Goal: Task Accomplishment & Management: Manage account settings

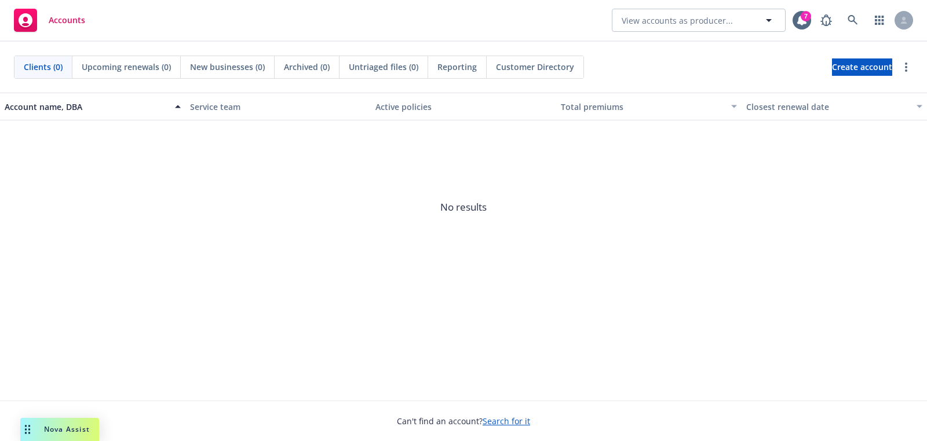
click at [865, 18] on div at bounding box center [863, 20] width 98 height 23
click at [852, 23] on icon at bounding box center [852, 20] width 10 height 10
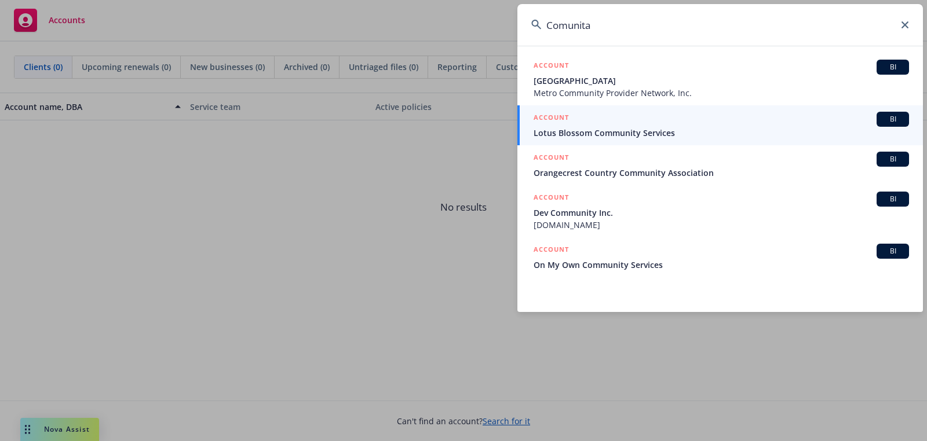
type input "Comunita"
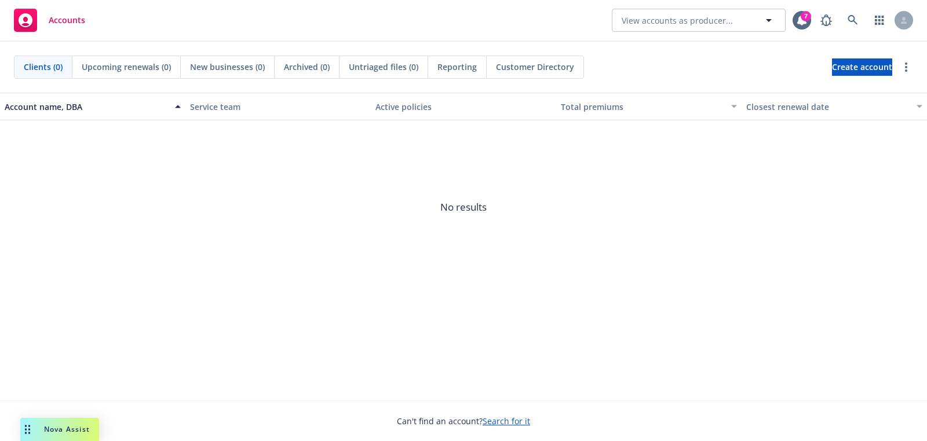
click at [803, 76] on div "Clients (0) Upcoming renewals (0) New businesses (0) Archived (0) Untriaged fil…" at bounding box center [463, 67] width 899 height 23
click at [832, 70] on link "Create account" at bounding box center [862, 67] width 60 height 17
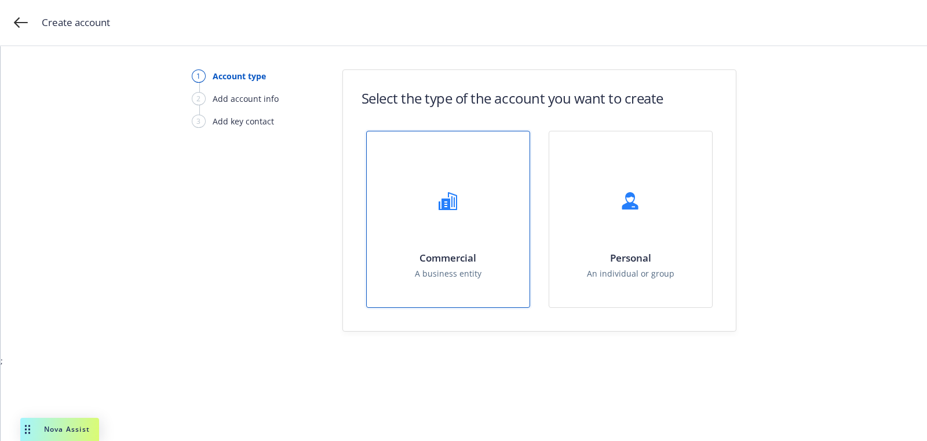
click at [433, 257] on h1 "Commercial" at bounding box center [448, 258] width 67 height 12
select select "US"
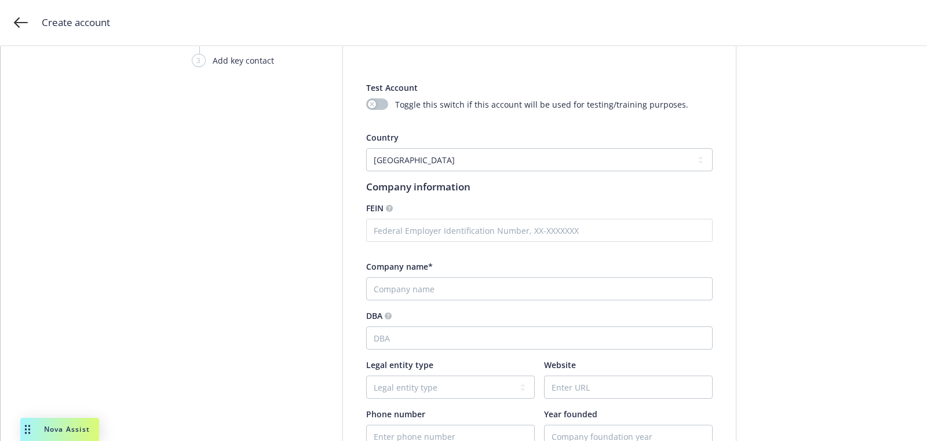
scroll to position [99, 0]
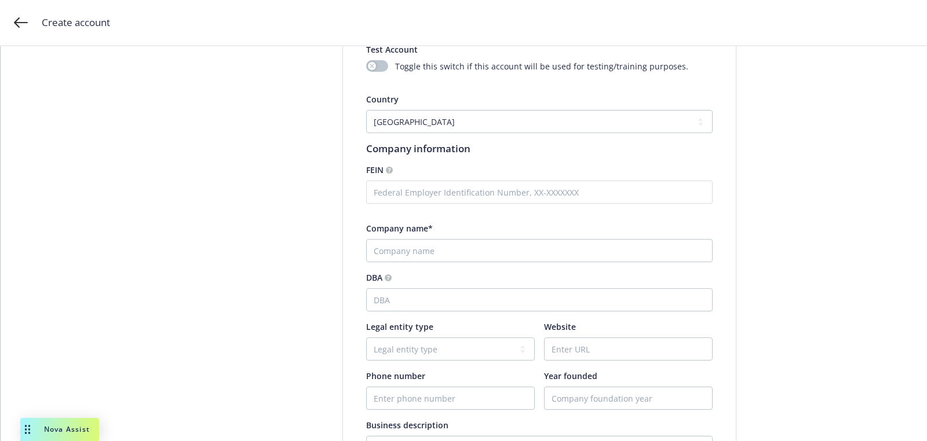
click at [450, 236] on div "Company name*" at bounding box center [539, 242] width 346 height 40
click at [450, 242] on input "Company name*" at bounding box center [539, 250] width 346 height 23
paste input "Comunita, LLC"
type input "Comunita, LLC"
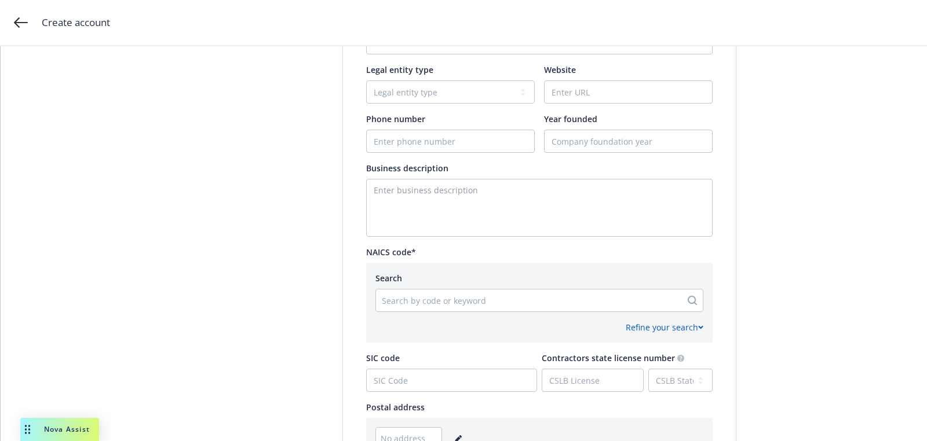
scroll to position [423, 0]
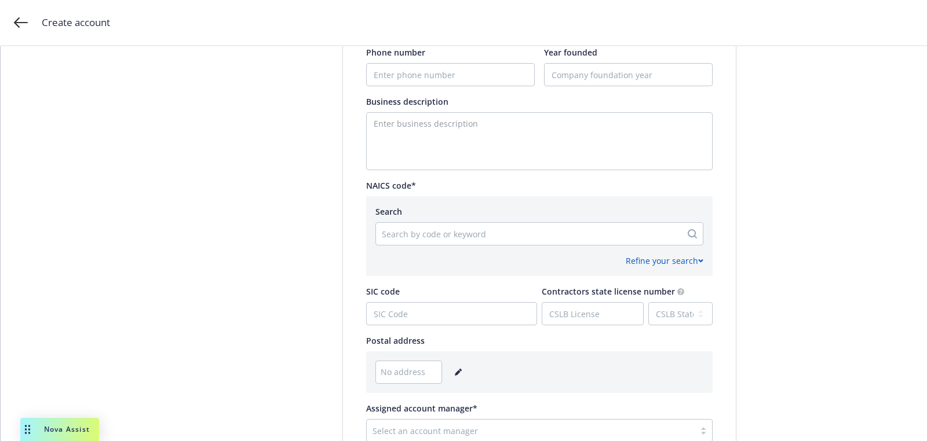
click at [452, 206] on div "Search" at bounding box center [539, 212] width 328 height 12
click at [446, 149] on textarea "Enter business description" at bounding box center [539, 141] width 346 height 58
paste textarea "Coffee Shop"
type textarea "Coffee Shop"
click at [421, 225] on div "Search by code or keyword" at bounding box center [528, 234] width 305 height 19
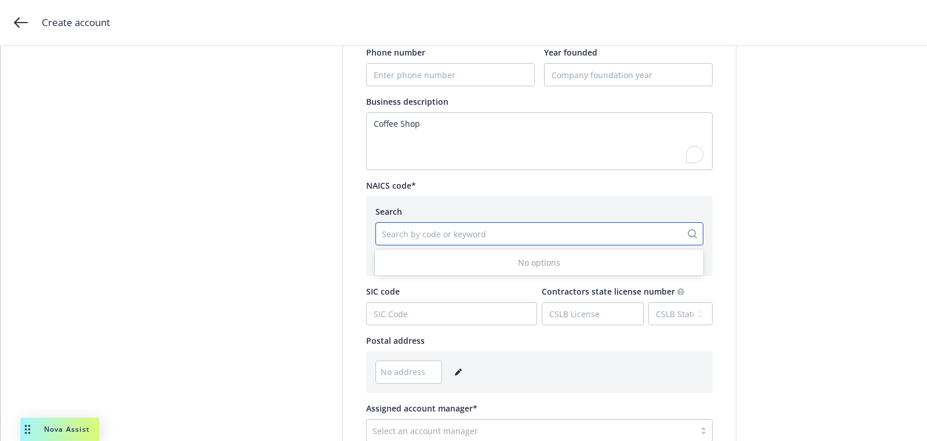
paste input "722515"
type input "722515"
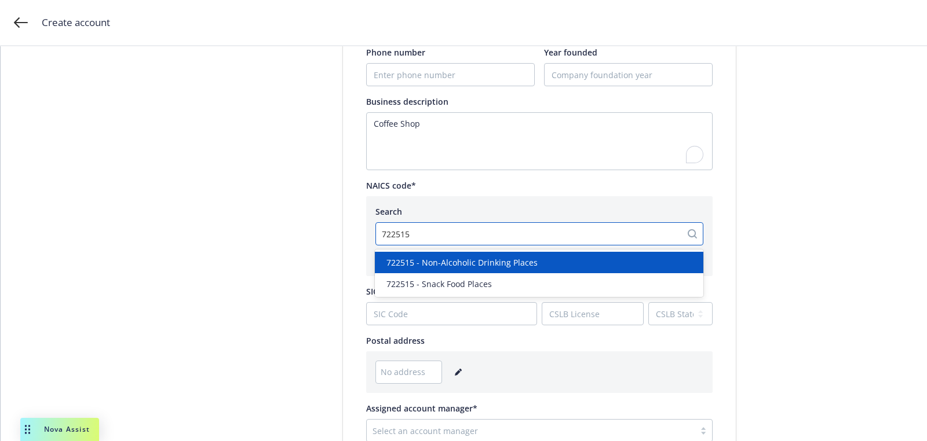
click at [450, 263] on span "722515 - Non-Alcoholic Drinking Places" at bounding box center [461, 263] width 151 height 12
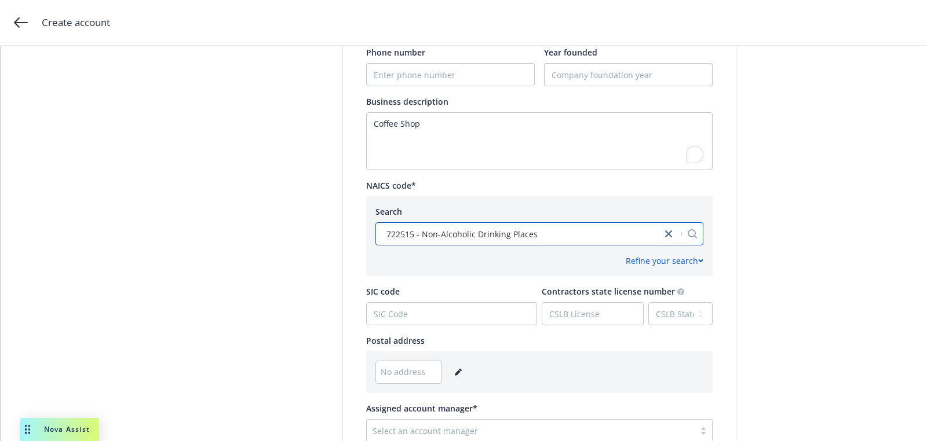
scroll to position [578, 0]
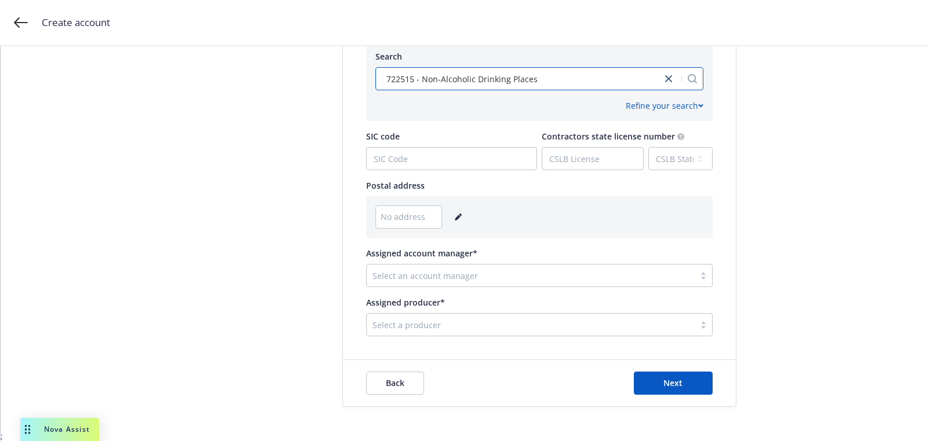
click at [451, 212] on link "editPencil" at bounding box center [458, 217] width 14 height 14
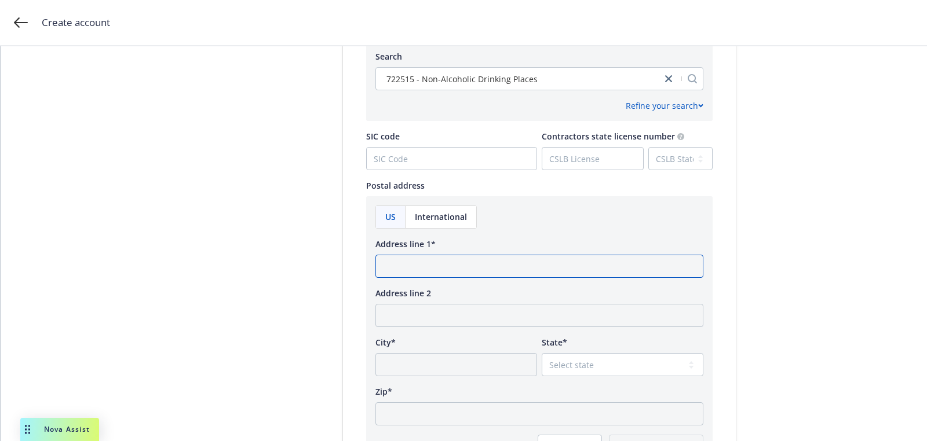
click at [437, 276] on input "Address line 1*" at bounding box center [539, 266] width 328 height 23
paste input "8825 Aero Dr, Ste 225 San Diego, CA 92123"
click at [536, 267] on input "8825 Aero Dr, Ste 225 San Diego, CA 92123" at bounding box center [539, 266] width 328 height 23
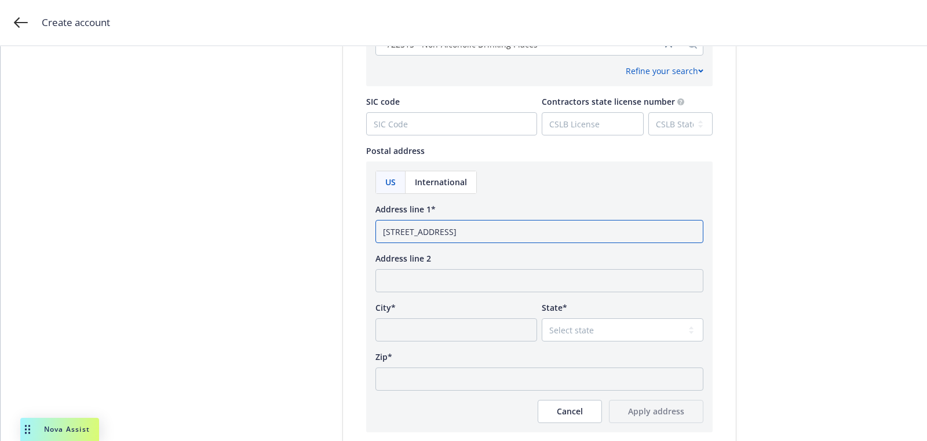
scroll to position [651, 0]
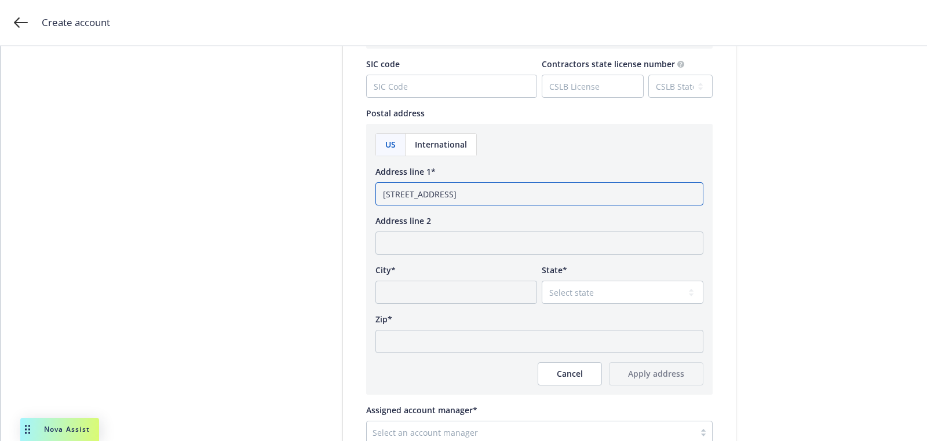
type input "8825 Aero Dr, Ste 225 San Diego, CA"
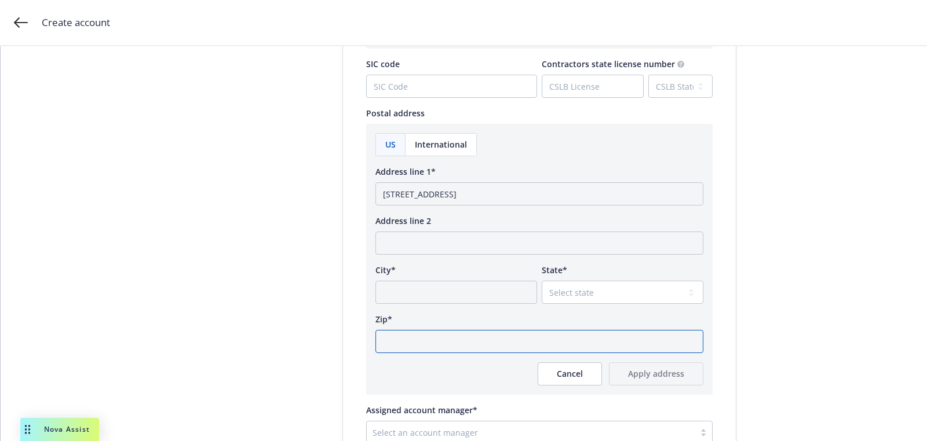
click at [473, 348] on input "Zip*" at bounding box center [539, 341] width 328 height 23
paste input "92123"
type input "92123"
click at [589, 301] on select "Select state Alabama Alaska American Samoa Arizona Arkansas Baker Island Califo…" at bounding box center [623, 292] width 162 height 23
select select "CA"
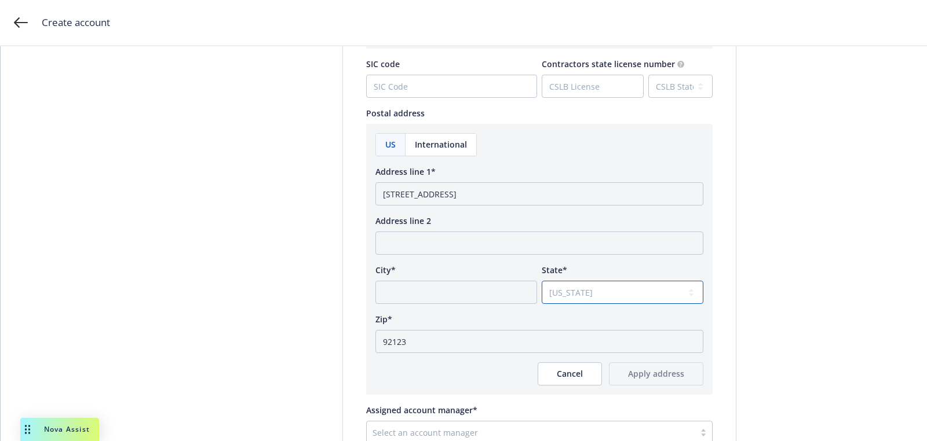
click at [542, 281] on select "Select state Alabama Alaska American Samoa Arizona Arkansas Baker Island Califo…" at bounding box center [623, 292] width 162 height 23
drag, startPoint x: 505, startPoint y: 192, endPoint x: 466, endPoint y: 193, distance: 38.8
click at [466, 193] on input "8825 Aero Dr, Ste 225 San Diego, CA" at bounding box center [539, 193] width 328 height 23
type input "8825 Aero Dr, Ste 225 CA"
click at [469, 294] on input "City*" at bounding box center [456, 292] width 162 height 23
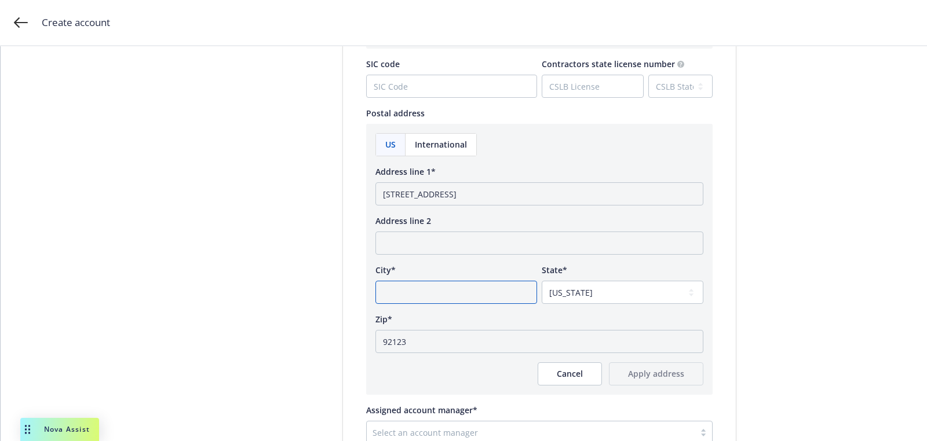
paste input "San Diego,"
type input "San Diego,"
drag, startPoint x: 469, startPoint y: 195, endPoint x: 512, endPoint y: 197, distance: 42.9
click at [490, 195] on input "8825 Aero Dr, Ste 225 CA" at bounding box center [539, 193] width 328 height 23
type input "8825 Aero Dr, Ste 225"
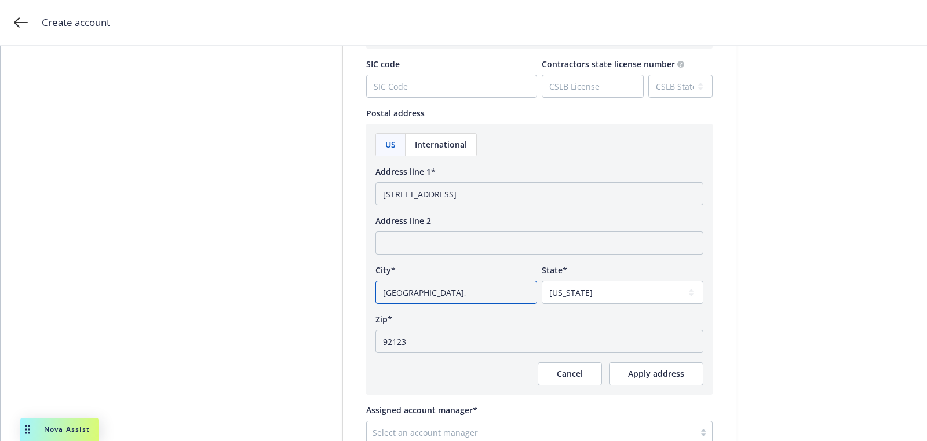
click at [484, 282] on input "San Diego," at bounding box center [456, 292] width 162 height 23
click at [486, 295] on input "San Diego," at bounding box center [456, 292] width 162 height 23
type input "San Diego"
click at [655, 383] on button "Apply address" at bounding box center [656, 374] width 94 height 23
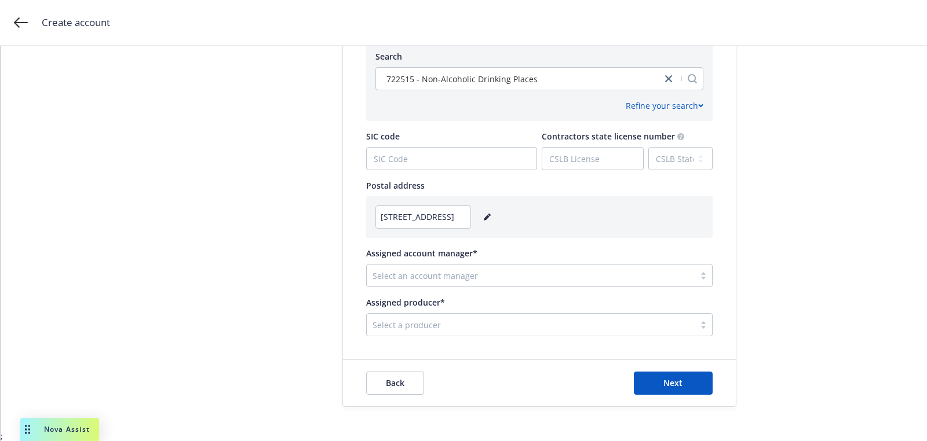
click at [432, 282] on div "Select an account manager" at bounding box center [531, 275] width 328 height 19
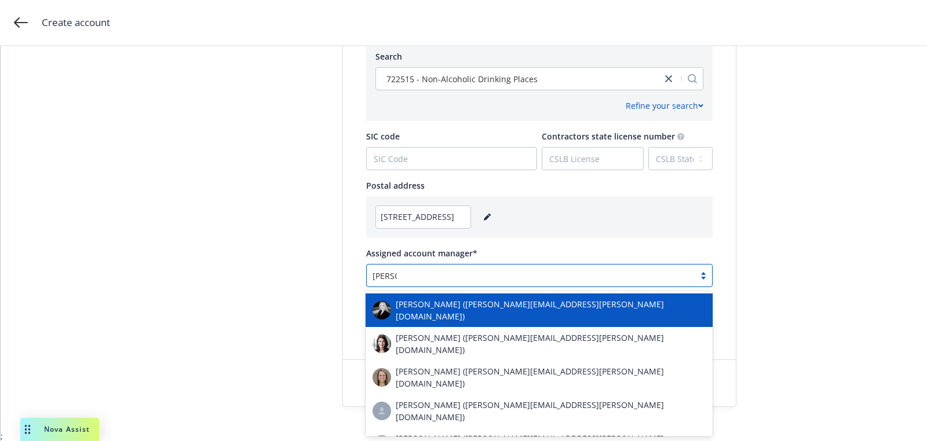
type input "sarah b"
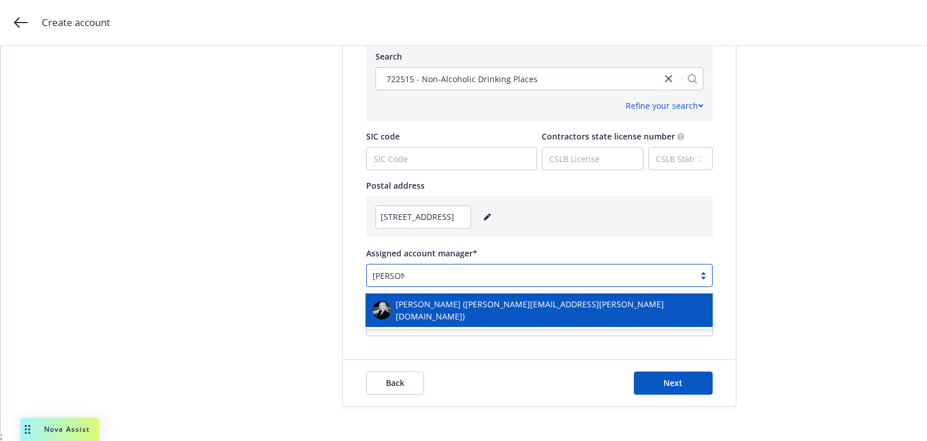
click at [416, 316] on div "[PERSON_NAME] ([PERSON_NAME][EMAIL_ADDRESS][PERSON_NAME][DOMAIN_NAME])" at bounding box center [538, 310] width 333 height 24
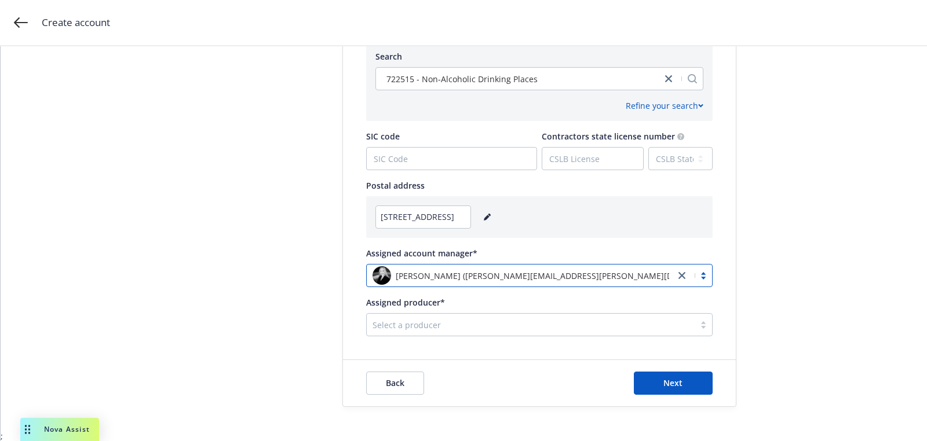
click at [445, 330] on div at bounding box center [530, 325] width 316 height 14
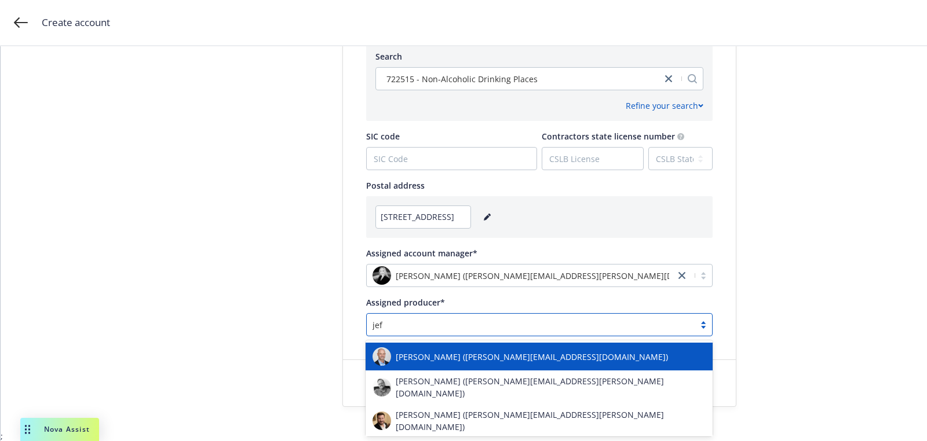
type input "jeff"
click at [453, 360] on span "[PERSON_NAME] ([PERSON_NAME][EMAIL_ADDRESS][DOMAIN_NAME])" at bounding box center [532, 357] width 272 height 12
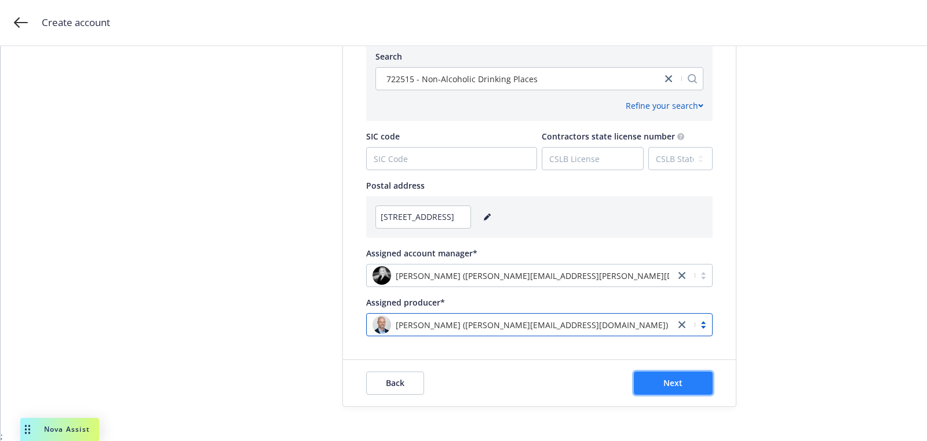
click at [678, 385] on span "Next" at bounding box center [672, 383] width 19 height 11
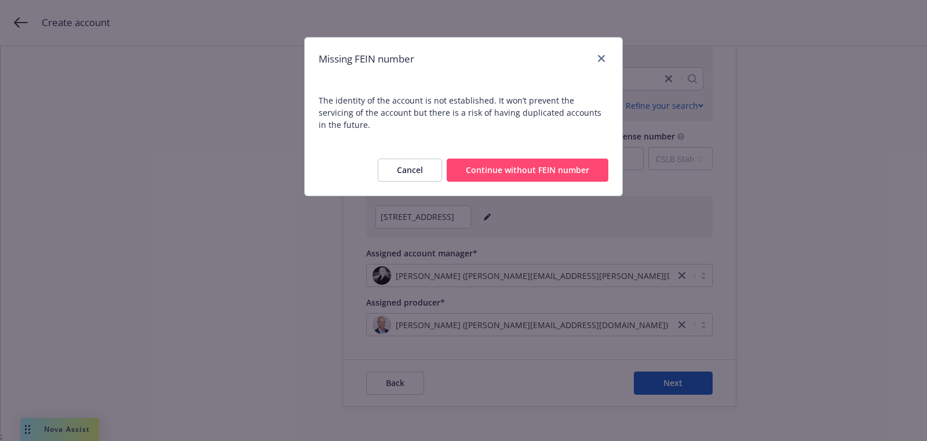
click at [578, 159] on button "Continue without FEIN number" at bounding box center [528, 170] width 162 height 23
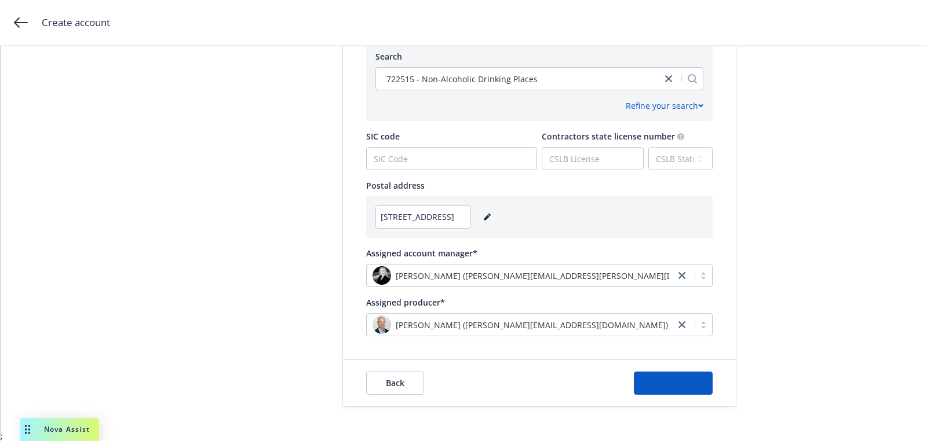
scroll to position [0, 0]
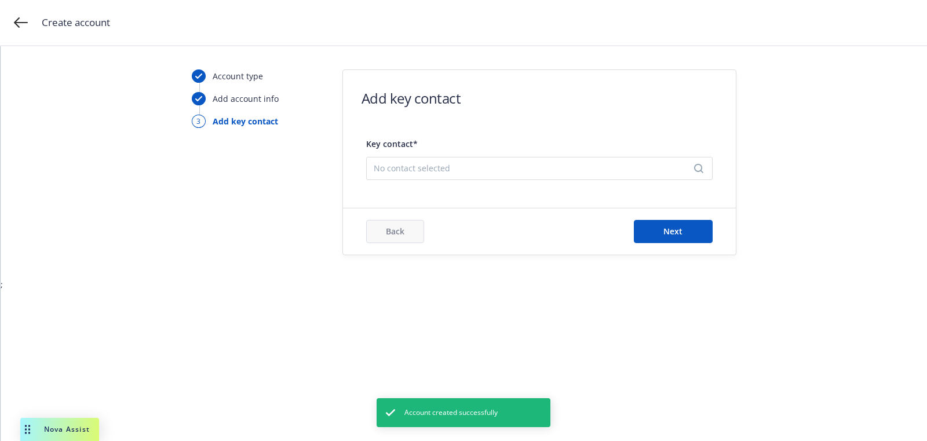
click at [542, 165] on span "No contact selected" at bounding box center [535, 168] width 322 height 12
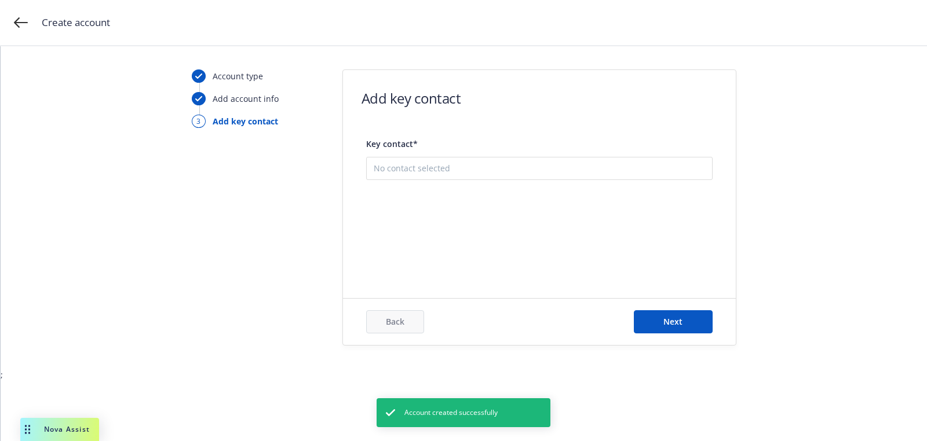
click at [521, 204] on span "There are no saved contacts for this account yet" at bounding box center [539, 203] width 327 height 10
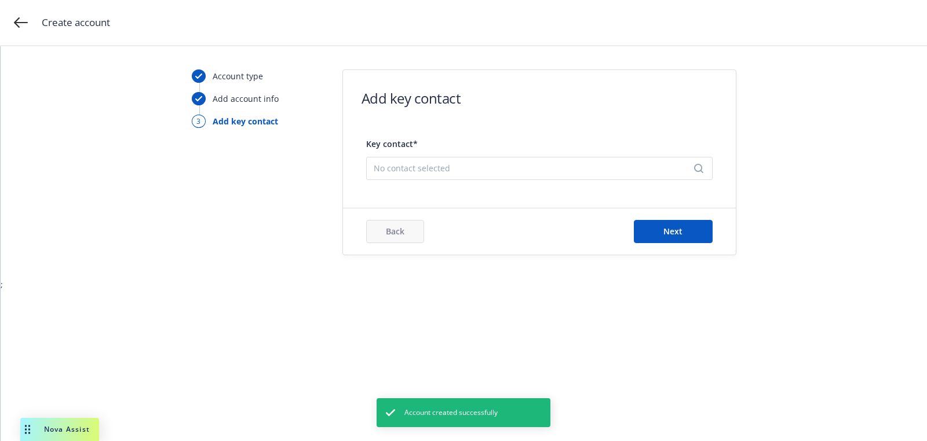
click at [521, 169] on span "No contact selected" at bounding box center [535, 168] width 322 height 12
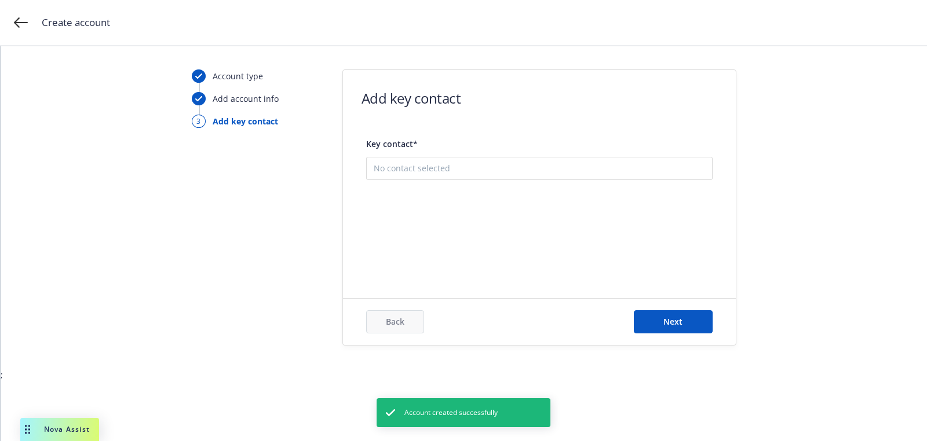
click at [517, 230] on button "Add new contact" at bounding box center [539, 226] width 331 height 23
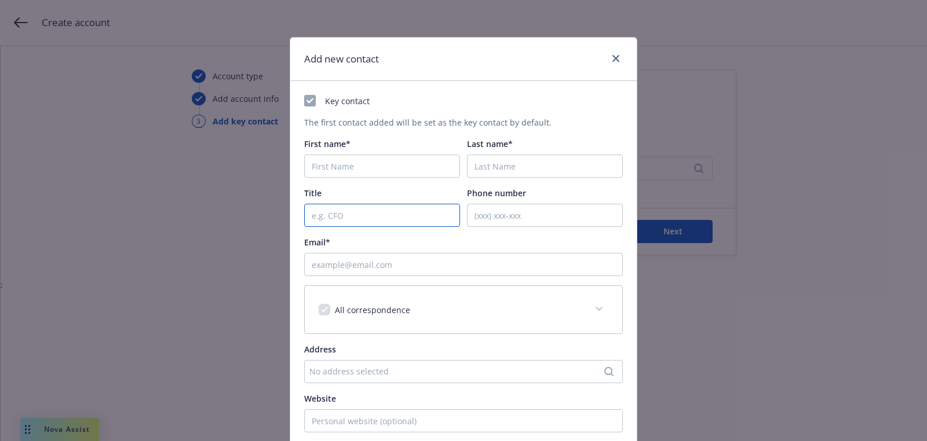
click at [359, 216] on input "Title" at bounding box center [382, 215] width 156 height 23
click at [359, 173] on input "First name*" at bounding box center [382, 166] width 156 height 23
paste input "Amanda"
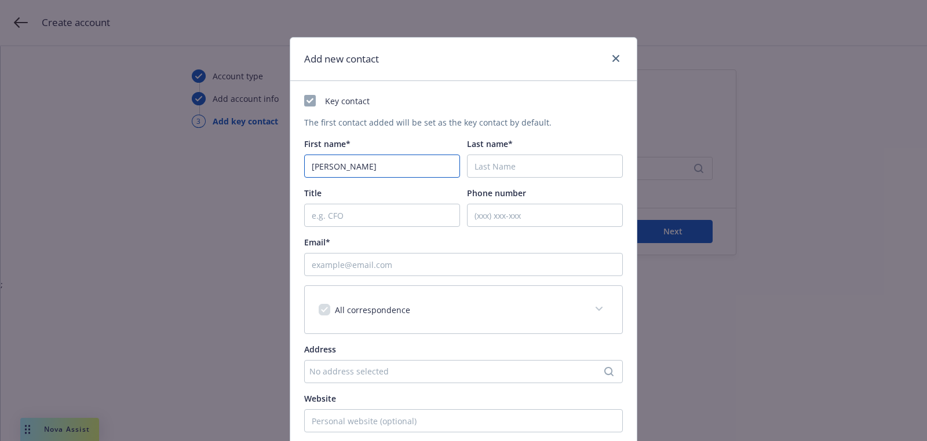
type input "Amanda"
paste input "Sarich"
type input "Sarich"
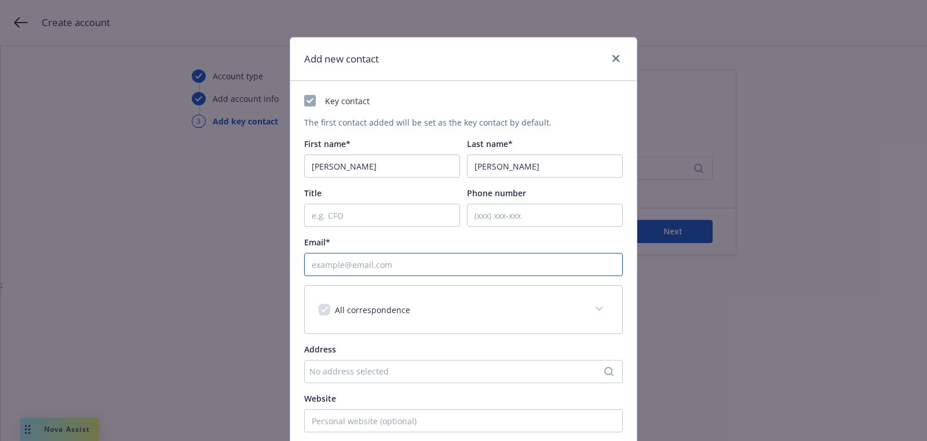
click at [424, 260] on input "Email*" at bounding box center [463, 264] width 319 height 23
paste input "asarach@civitasliving.org"
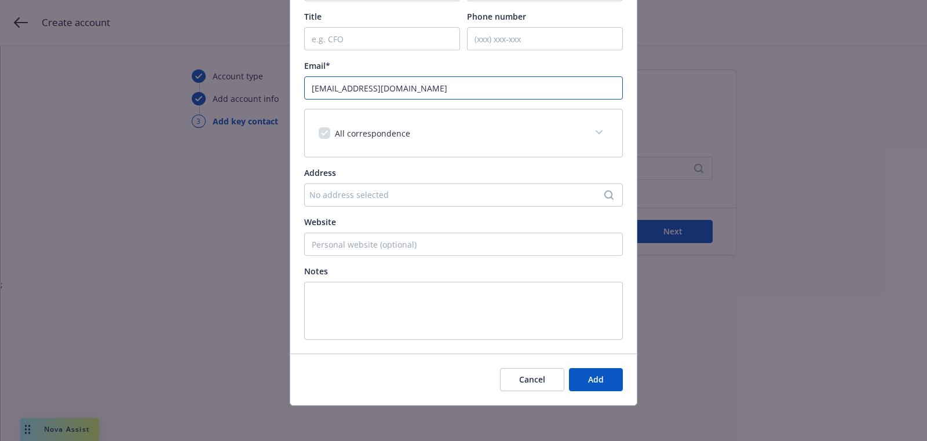
type input "asarach@civitasliving.org"
click at [601, 393] on div "Cancel Add" at bounding box center [463, 380] width 346 height 52
click at [600, 379] on span "Add" at bounding box center [596, 379] width 16 height 11
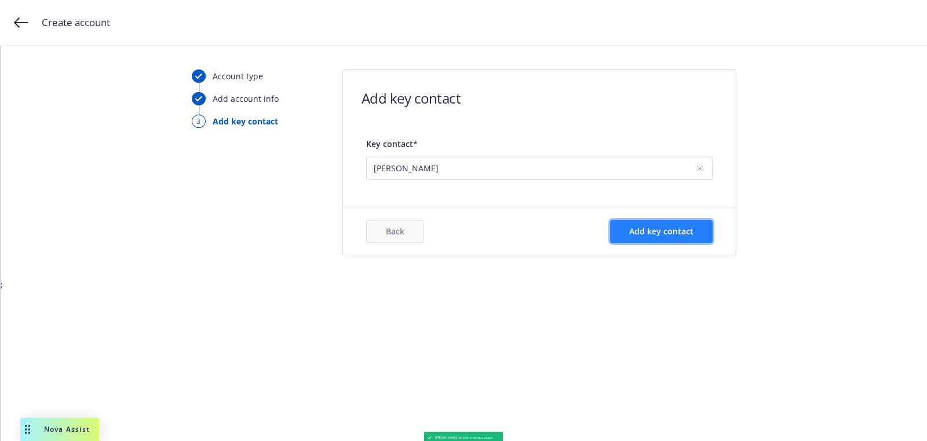
click at [678, 224] on button "Add key contact" at bounding box center [661, 231] width 103 height 23
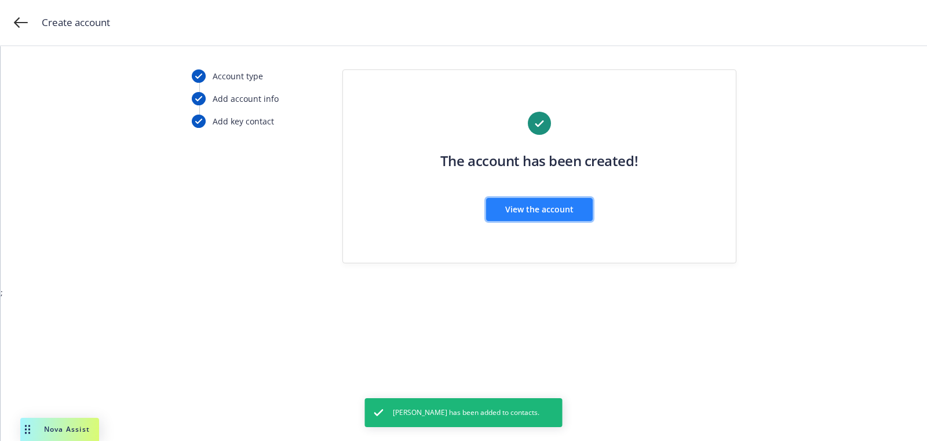
click at [499, 213] on button "View the account" at bounding box center [539, 209] width 107 height 23
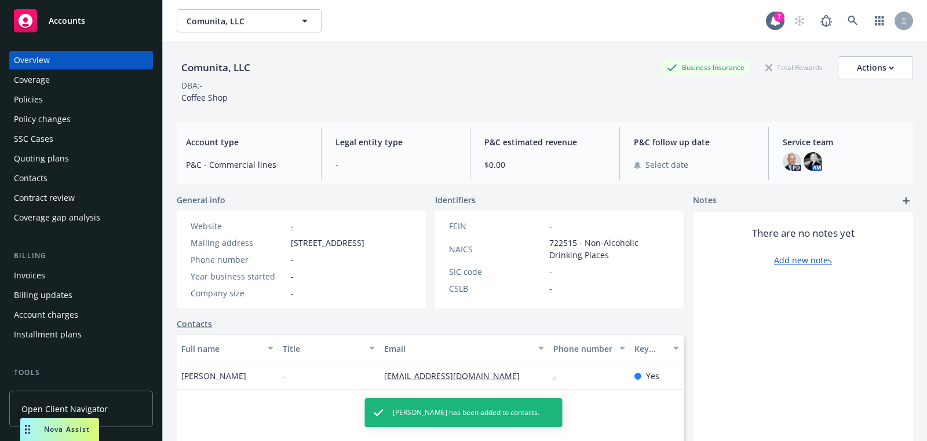
click at [67, 153] on div "Quoting plans" at bounding box center [81, 158] width 134 height 19
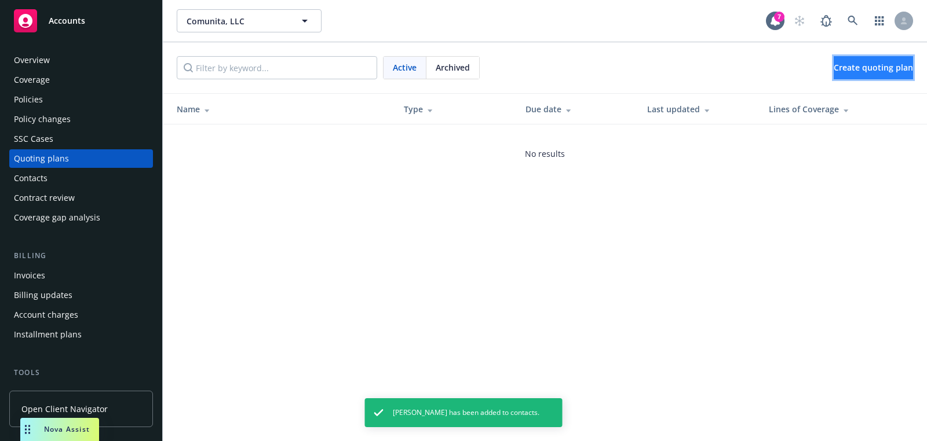
click at [847, 78] on link "Create quoting plan" at bounding box center [873, 67] width 79 height 23
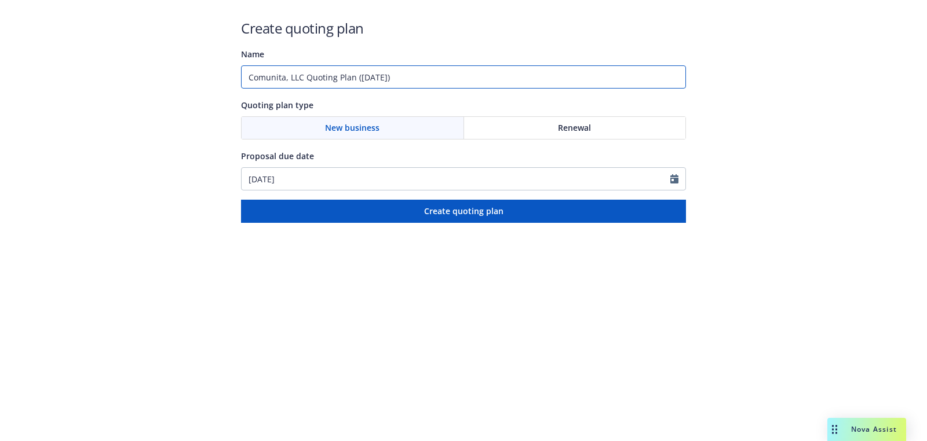
click at [427, 85] on input "Comunita, LLC Quoting Plan (2025-09-29)" at bounding box center [463, 76] width 445 height 23
type input "10/01/2025"
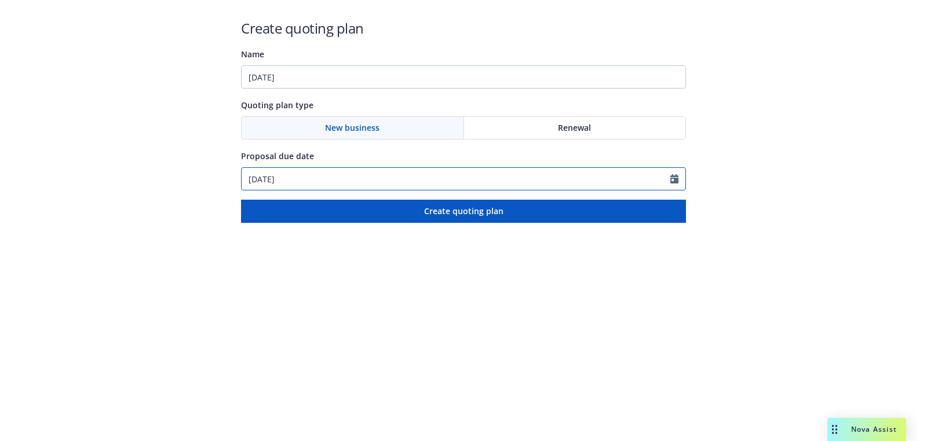
click at [375, 179] on input "[DATE]" at bounding box center [456, 179] width 429 height 22
select select "9"
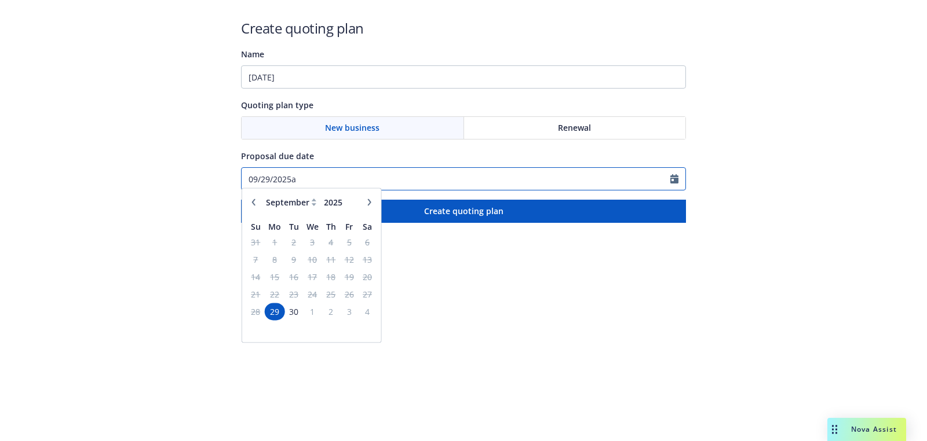
paste input "10/01/2025"
paste input "text"
type input "10/01/2025"
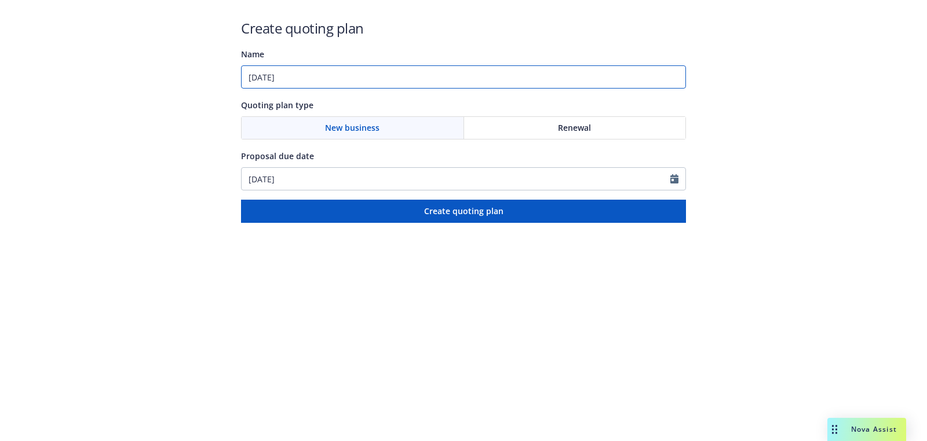
click at [368, 84] on input "10/01/2025" at bounding box center [463, 76] width 445 height 23
paste input "Workers Compensation;Commercial Package"
click at [388, 79] on input "10/01/2025: Workers Compensation;Commercial Package" at bounding box center [463, 76] width 445 height 23
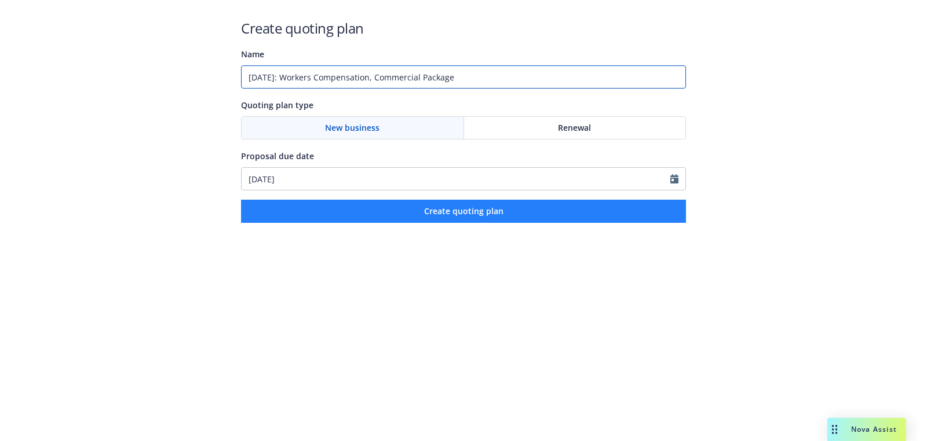
type input "10/01/2025: Workers Compensation, Commercial Package"
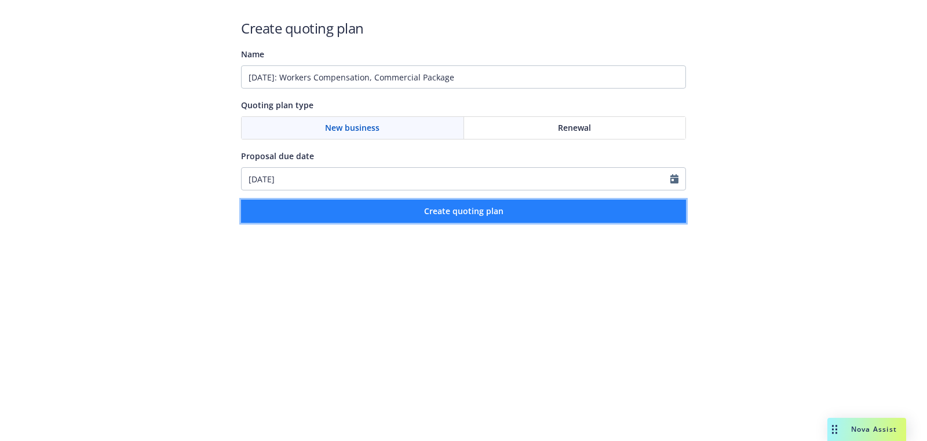
click at [469, 204] on button "Create quoting plan" at bounding box center [463, 211] width 445 height 23
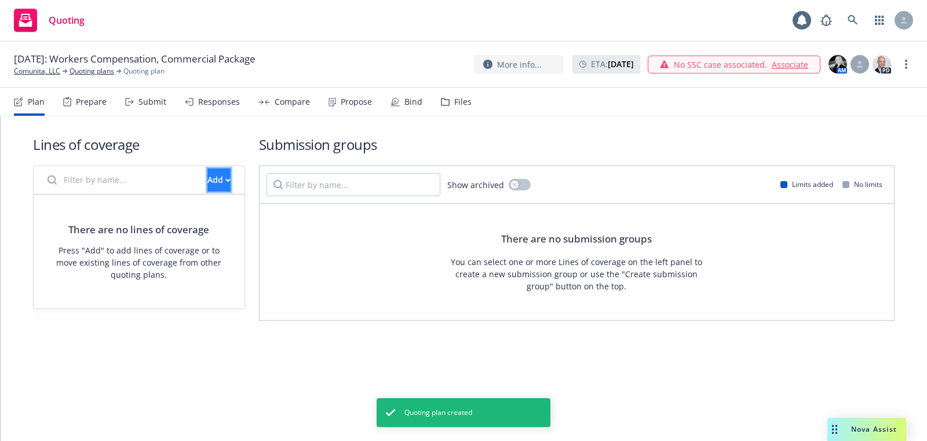
click at [223, 180] on button "Add" at bounding box center [218, 180] width 23 height 23
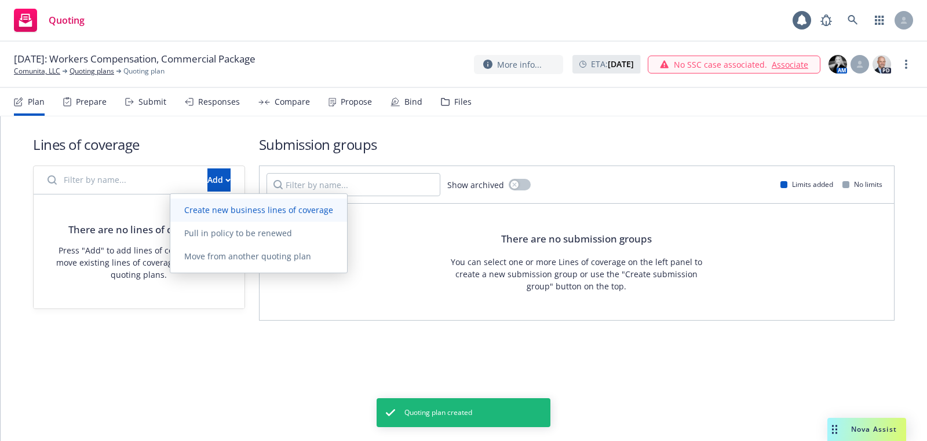
click at [321, 207] on span "Create new business lines of coverage" at bounding box center [258, 209] width 177 height 11
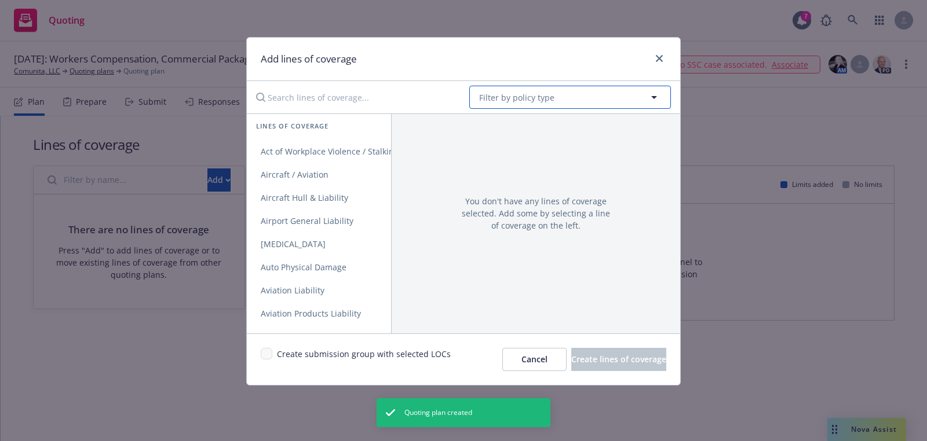
click at [539, 93] on span "Filter by policy type" at bounding box center [516, 98] width 75 height 12
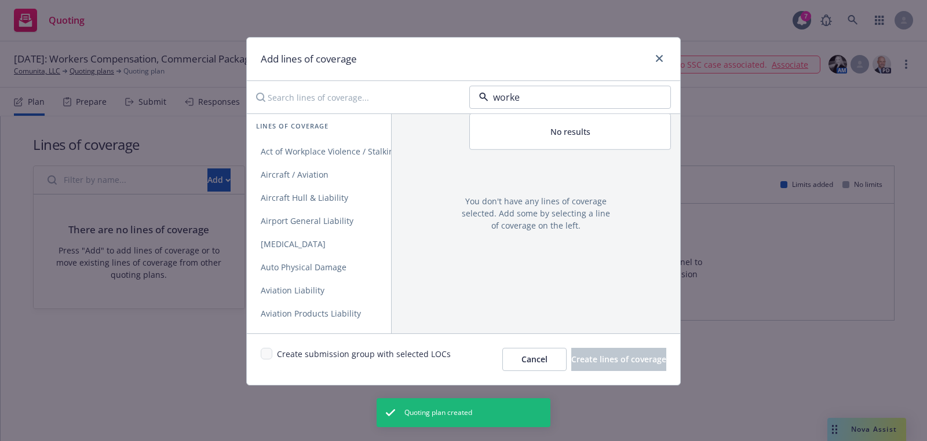
type input "worker"
click at [530, 131] on strong "Workers' Compensation" at bounding box center [529, 130] width 95 height 11
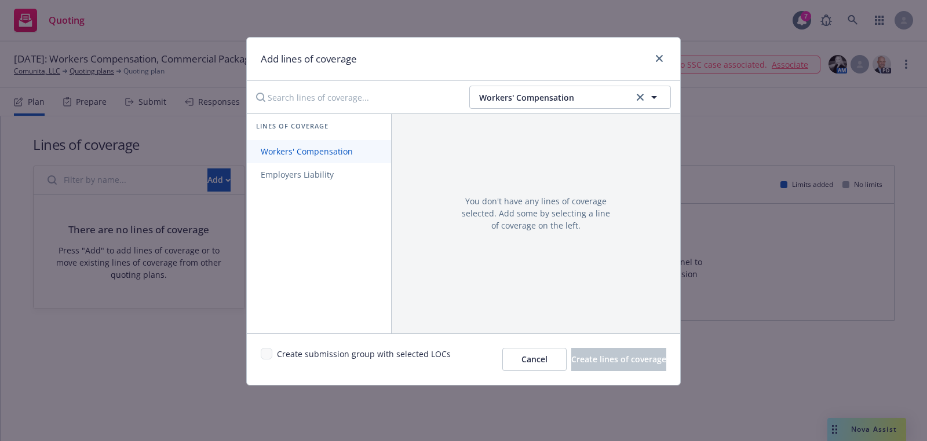
click at [375, 151] on link "Workers' Compensation" at bounding box center [319, 151] width 144 height 23
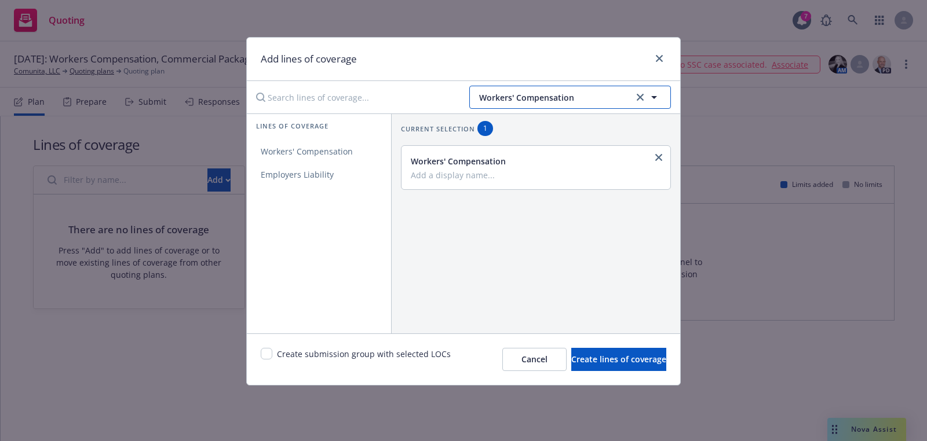
click at [594, 89] on button "Workers' Compensation" at bounding box center [570, 97] width 202 height 23
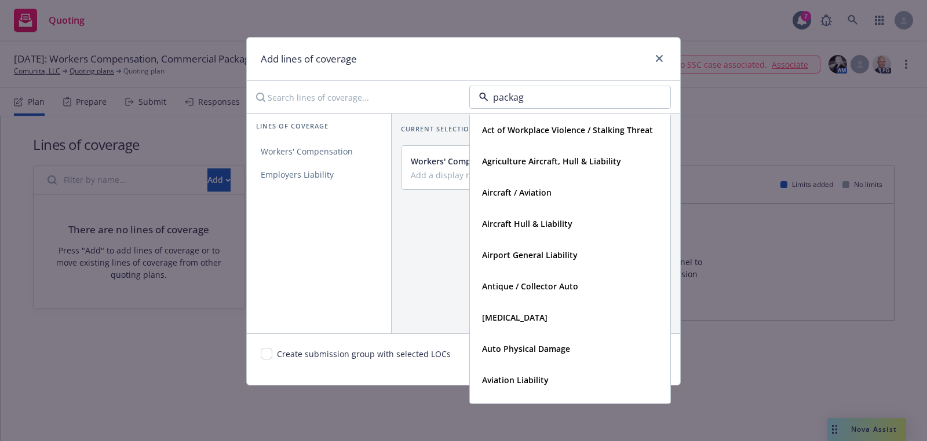
type input "package"
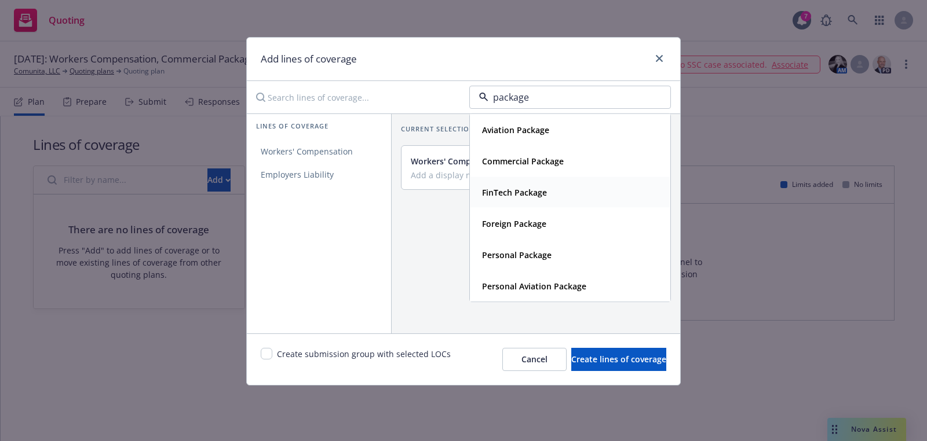
click at [577, 169] on div "Commercial Package" at bounding box center [569, 161] width 199 height 31
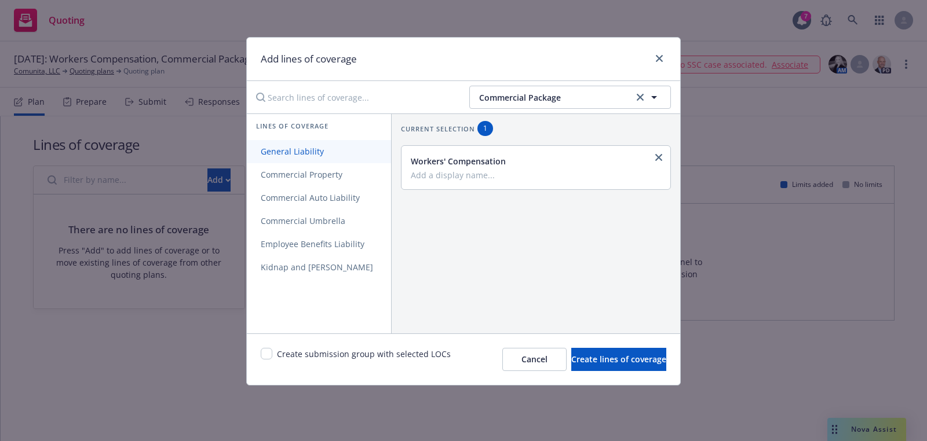
click at [296, 141] on link "General Liability" at bounding box center [319, 151] width 144 height 23
click at [296, 170] on span "Commercial Property" at bounding box center [301, 174] width 109 height 11
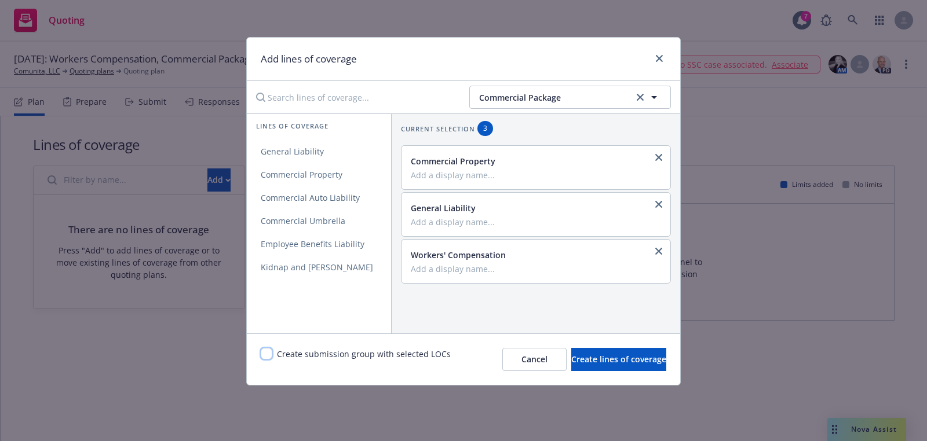
click at [271, 351] on input "checkbox" at bounding box center [267, 354] width 12 height 12
checkbox input "true"
click at [597, 358] on span "Create lines of coverage" at bounding box center [618, 359] width 95 height 11
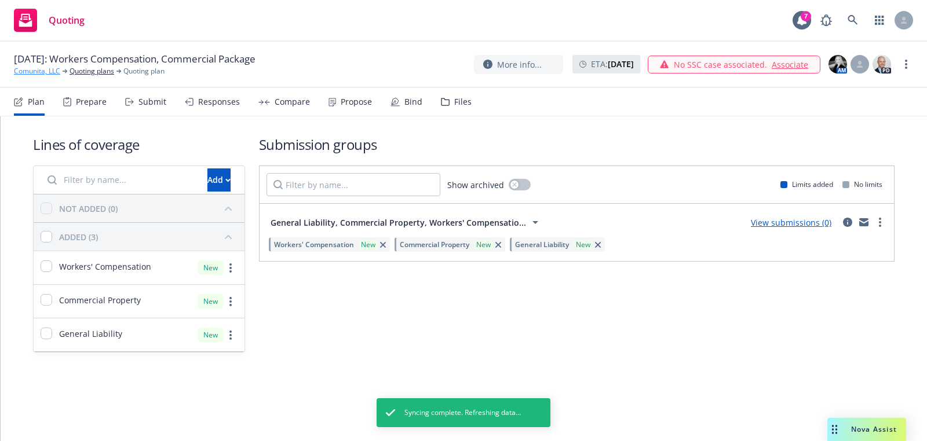
click at [38, 68] on link "Comunita, LLC" at bounding box center [37, 71] width 46 height 10
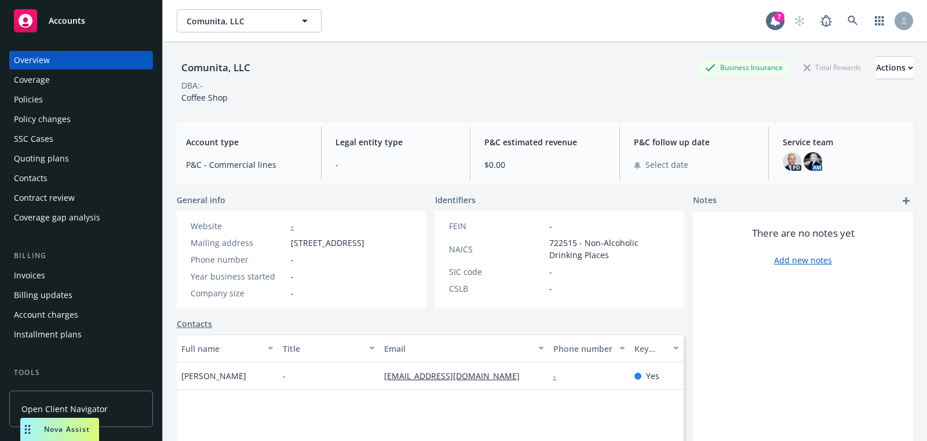
click at [69, 28] on div "Accounts" at bounding box center [81, 20] width 134 height 23
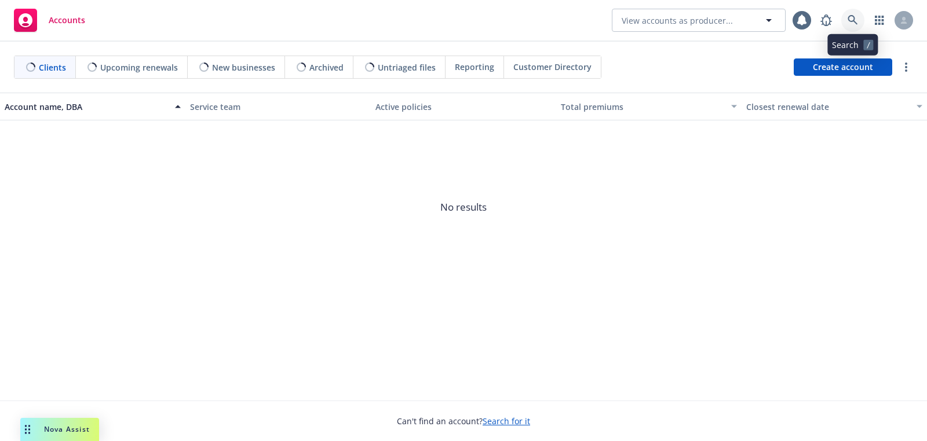
click at [854, 16] on icon at bounding box center [852, 20] width 10 height 10
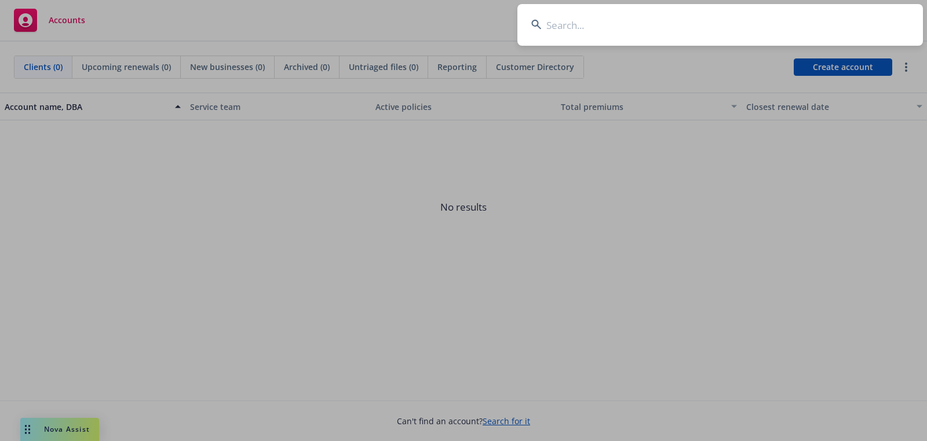
type input "Clone Incorporated"
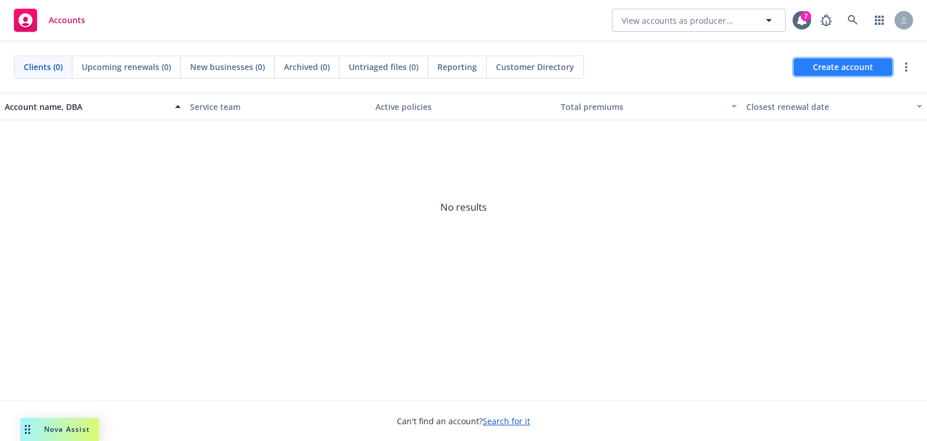
click at [854, 64] on span "Create account" at bounding box center [843, 67] width 60 height 22
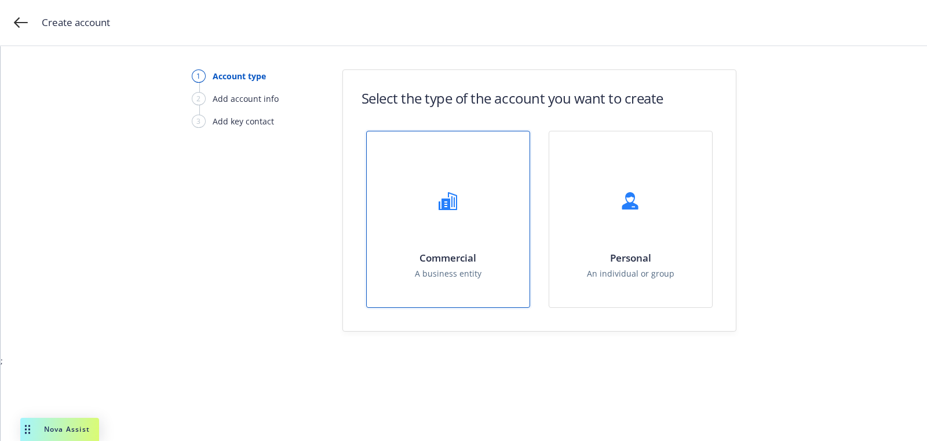
click at [397, 225] on div "Commercial A business entity" at bounding box center [448, 219] width 163 height 176
select select "US"
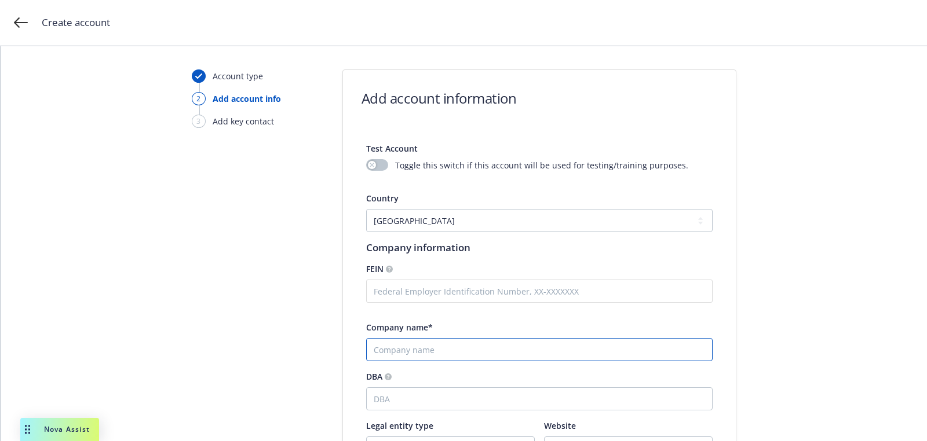
click at [429, 350] on input "Company name*" at bounding box center [539, 349] width 346 height 23
paste input "Clone Incorporated"
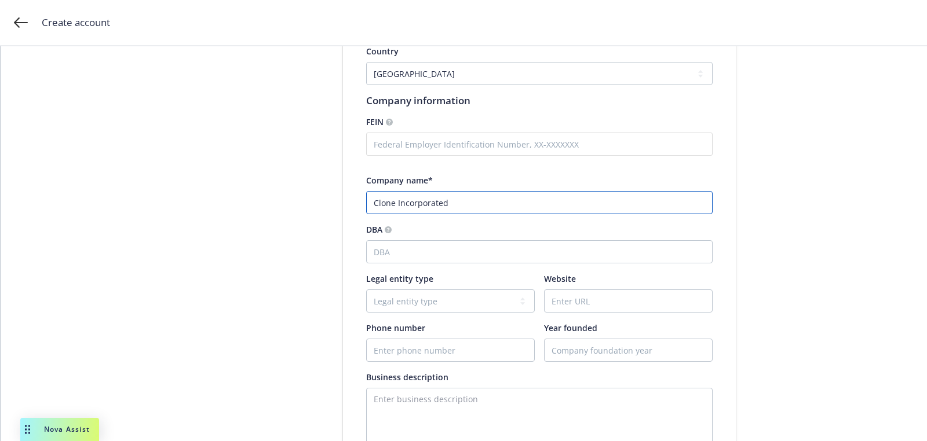
scroll to position [195, 0]
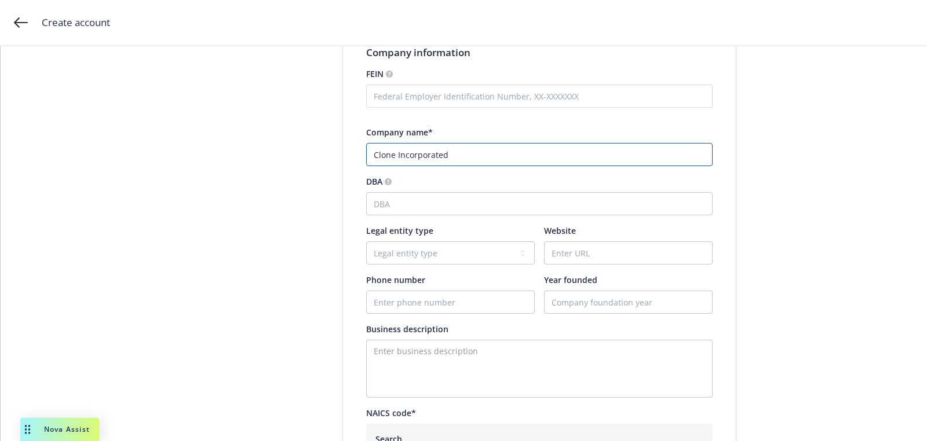
click at [372, 149] on input "Clone Incorporated" at bounding box center [539, 154] width 346 height 23
type input "Clone Incorporated"
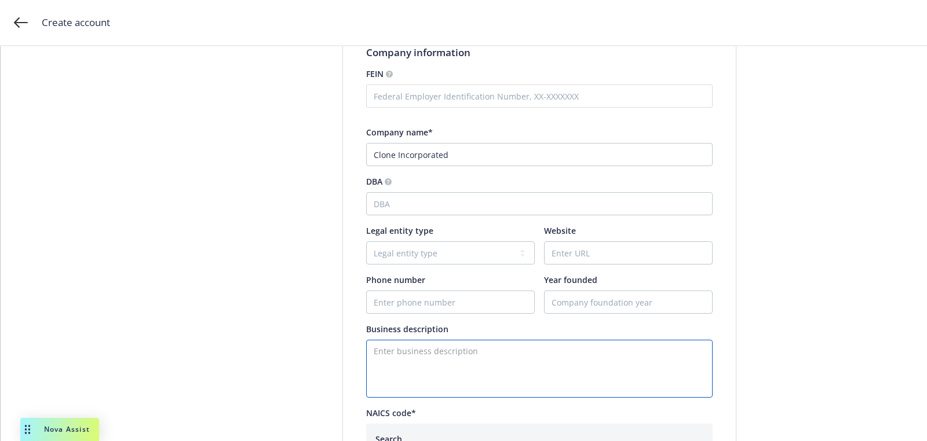
drag, startPoint x: 450, startPoint y: 357, endPoint x: 448, endPoint y: 346, distance: 11.1
click at [450, 357] on textarea "Enter business description" at bounding box center [539, 369] width 346 height 58
paste textarea "Humanoid Robots. Developer of biomimetic and power-dense androids designed to a…"
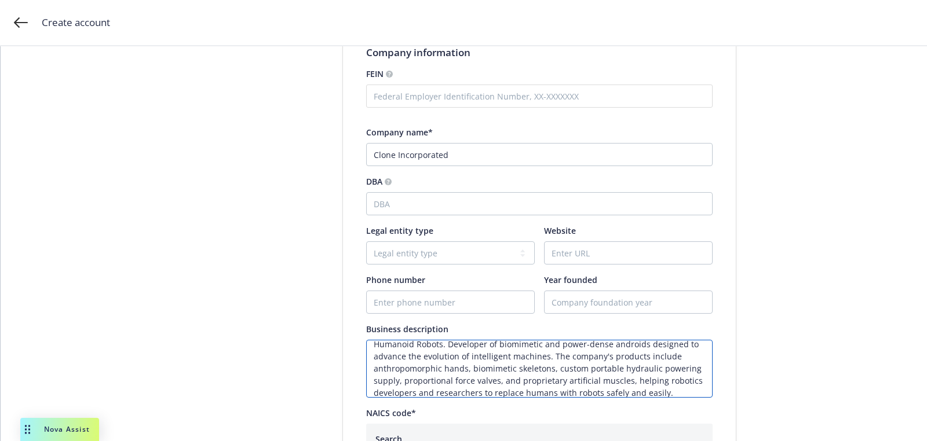
scroll to position [7, 0]
type textarea "Humanoid Robots. Developer of biomimetic and power-dense androids designed to a…"
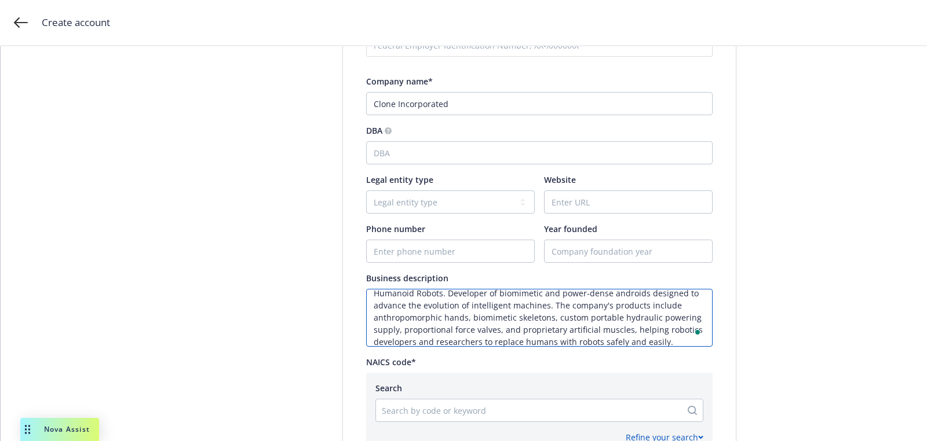
scroll to position [337, 0]
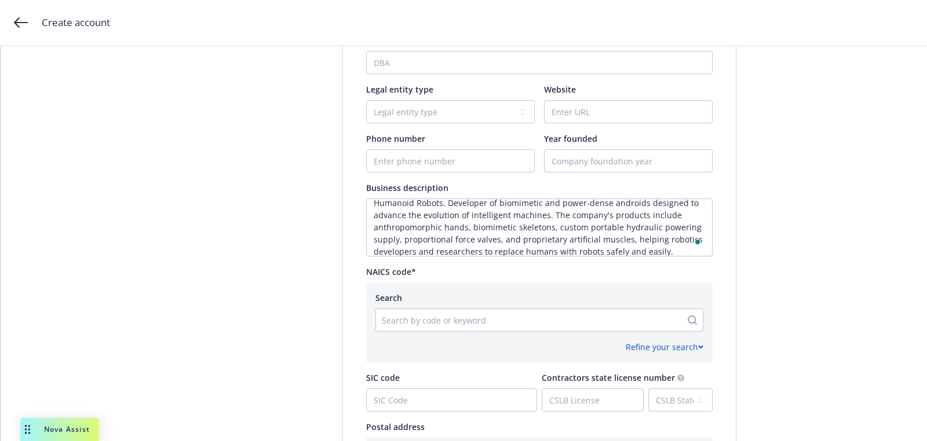
click at [418, 329] on div "Search by code or keyword" at bounding box center [539, 320] width 328 height 23
paste input "333248"
type input "333248"
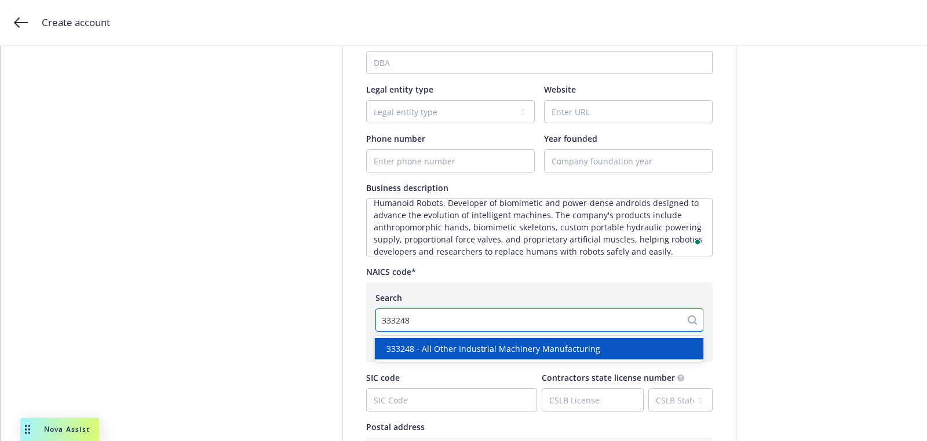
click at [433, 349] on span "333248 - All Other Industrial Machinery Manufacturing" at bounding box center [493, 349] width 214 height 12
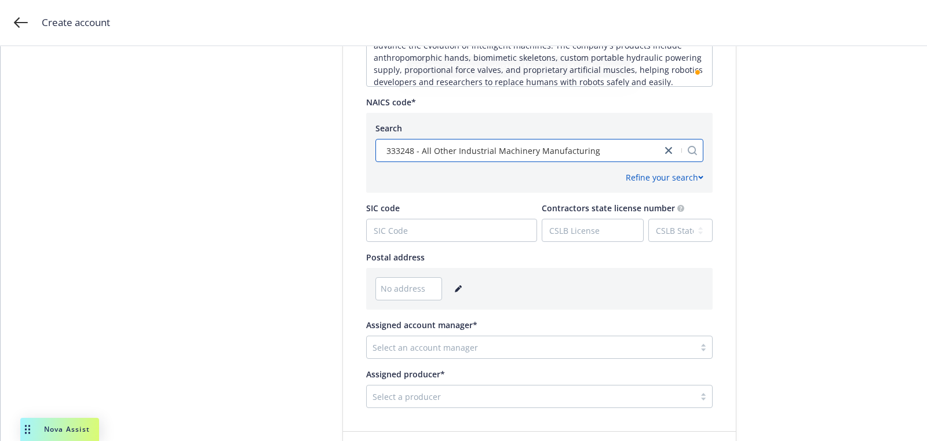
scroll to position [572, 0]
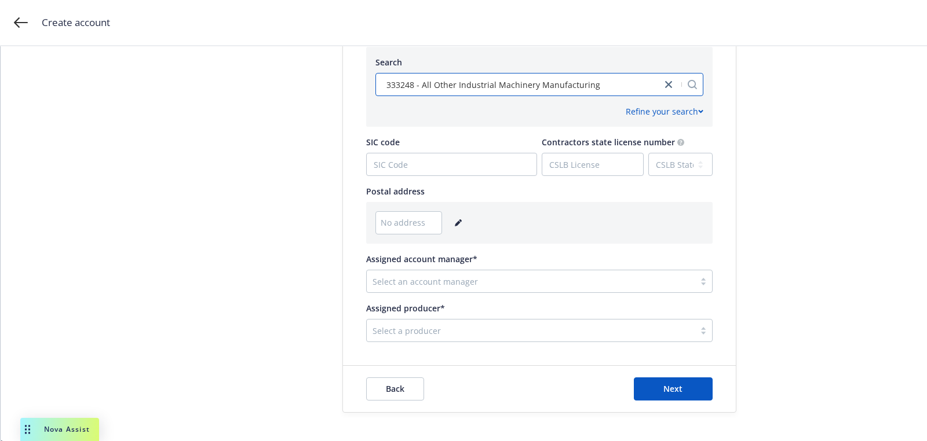
click at [459, 225] on link "editPencil" at bounding box center [458, 223] width 14 height 14
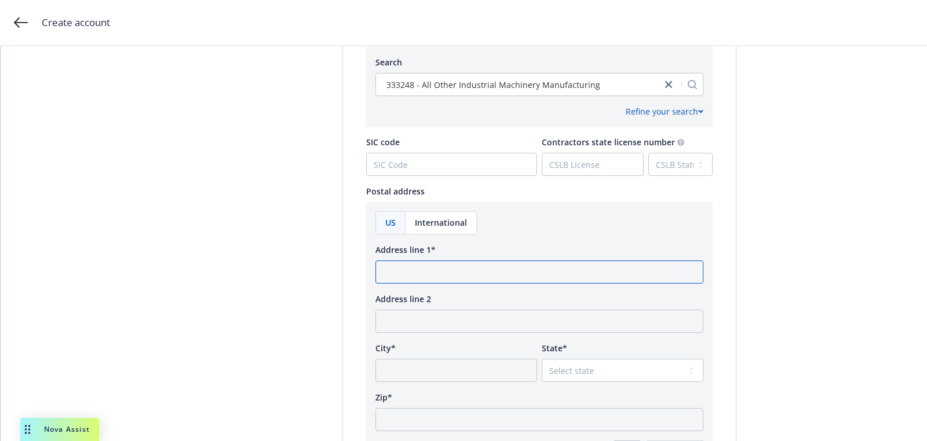
click at [446, 265] on input "Address line 1*" at bounding box center [539, 272] width 328 height 23
paste input "1277 Terra Bella Avenue Mountain View, CA 94043"
drag, startPoint x: 395, startPoint y: 277, endPoint x: 327, endPoint y: 268, distance: 69.0
click at [327, 268] on div "Account type 2 Add account info 3 Add key contact Add account information Test …" at bounding box center [463, 69] width 898 height 1145
click at [393, 269] on input "1277 Terra Bella Avenue Mountain View, CA 94043" at bounding box center [539, 272] width 328 height 23
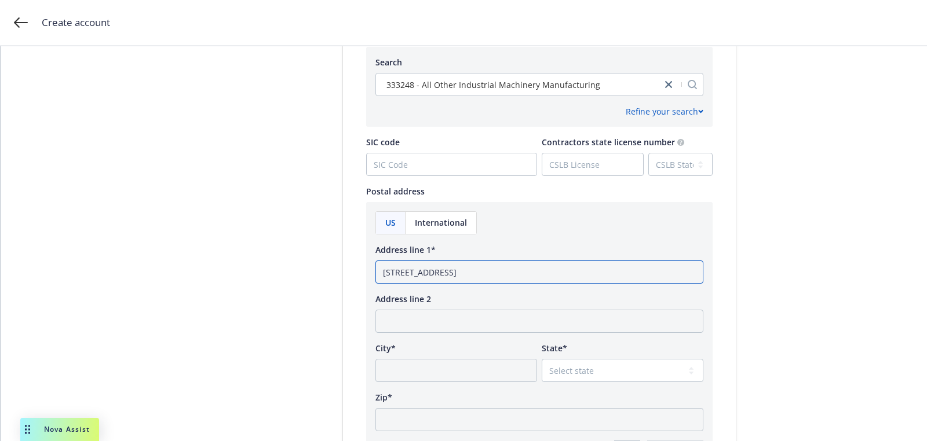
click at [564, 272] on input "1277 Terra Bella Avenue Mountain View, CA 94043" at bounding box center [539, 272] width 328 height 23
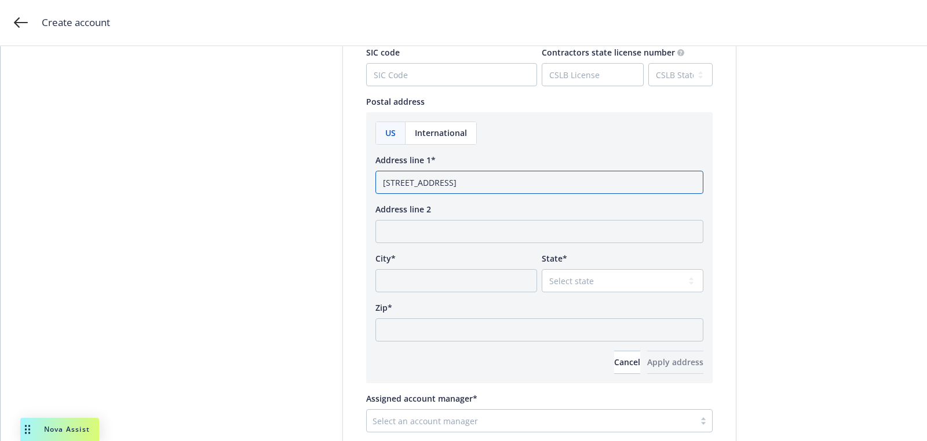
type input "1277 Terra Bella Avenue Mountain View, CA"
click at [471, 315] on div "Zip*" at bounding box center [539, 322] width 328 height 40
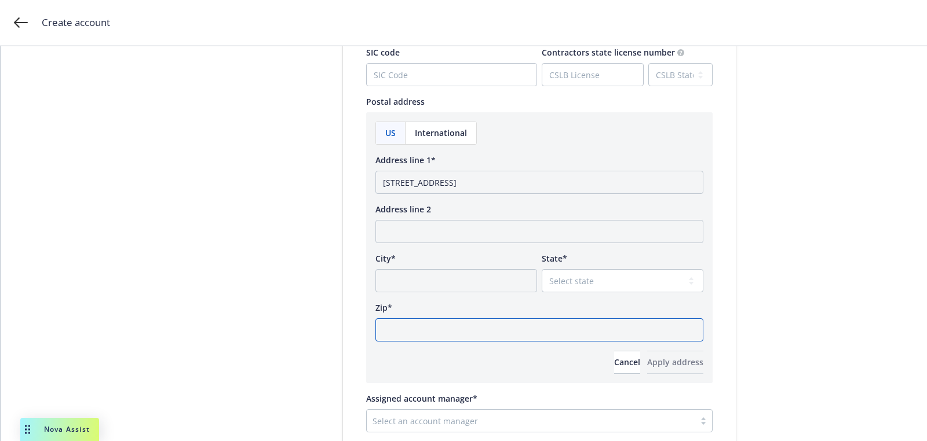
drag, startPoint x: 501, startPoint y: 324, endPoint x: 557, endPoint y: 306, distance: 59.2
click at [501, 325] on input "Zip*" at bounding box center [539, 330] width 328 height 23
paste input "94043"
type input "94043"
click at [573, 291] on div "US International Address line 1* 1277 Terra Bella Avenue Mountain View, CA Addr…" at bounding box center [539, 248] width 328 height 253
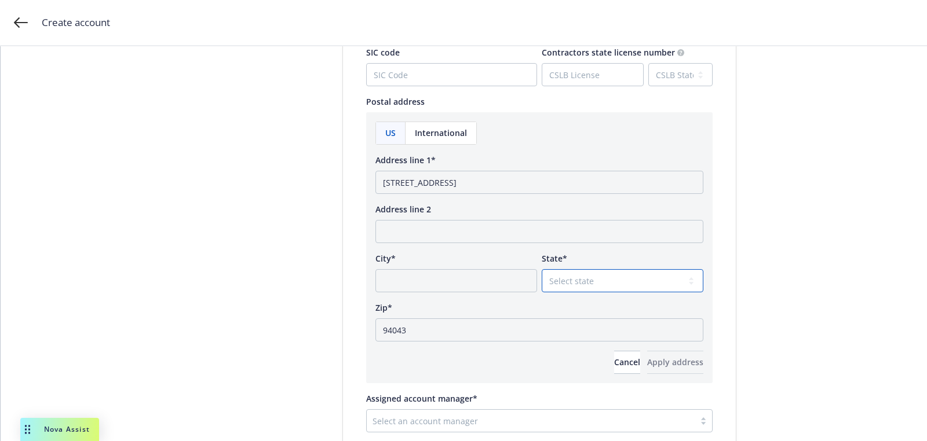
click at [572, 288] on select "Select state Alabama Alaska American Samoa Arizona Arkansas Baker Island Califo…" at bounding box center [623, 280] width 162 height 23
select select "CA"
click at [542, 269] on select "Select state Alabama Alaska American Samoa Arizona Arkansas Baker Island Califo…" at bounding box center [623, 280] width 162 height 23
drag, startPoint x: 532, startPoint y: 185, endPoint x: 477, endPoint y: 184, distance: 54.5
click at [477, 184] on input "1277 Terra Bella Avenue Mountain View, CA" at bounding box center [539, 182] width 328 height 23
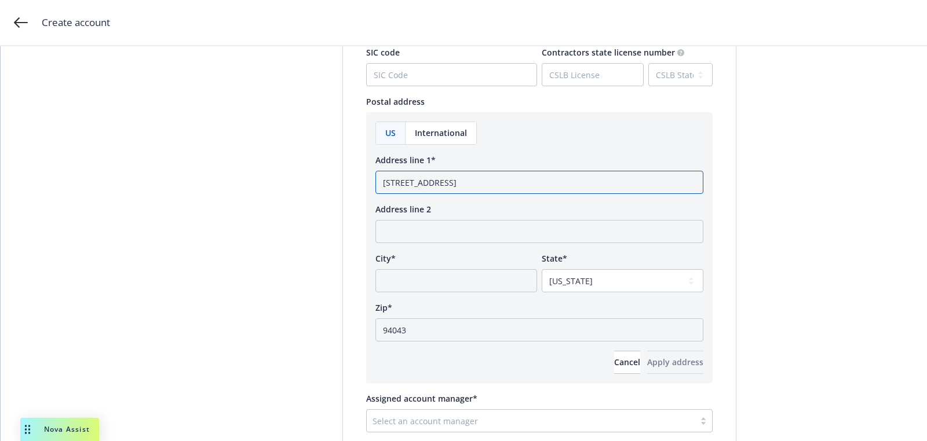
type input "1277 Terra Bella Avenue , CA"
click at [442, 266] on div "City*" at bounding box center [456, 273] width 162 height 40
click at [442, 273] on input "City*" at bounding box center [456, 280] width 162 height 23
paste input "Mountain View"
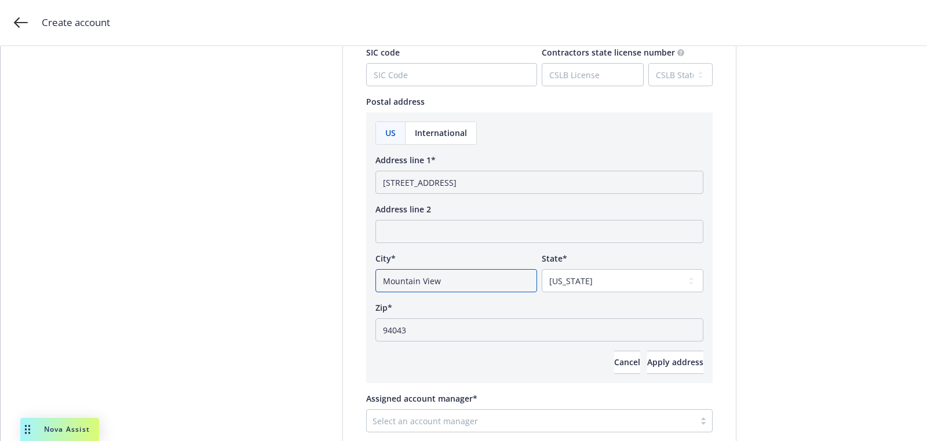
type input "Mountain View"
drag, startPoint x: 476, startPoint y: 181, endPoint x: 510, endPoint y: 181, distance: 33.6
click at [489, 181] on input "1277 Terra Bella Avenue , CA" at bounding box center [539, 182] width 328 height 23
type input "1277 Terra Bella Avenue"
click at [649, 346] on div "US International Address line 1* 1277 Terra Bella Avenue Address line 2 City* M…" at bounding box center [539, 248] width 328 height 253
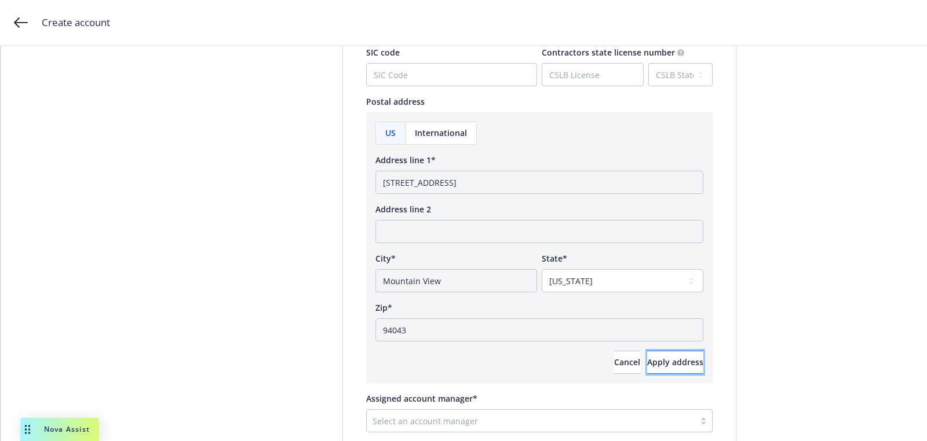
click at [647, 370] on button "Apply address" at bounding box center [675, 362] width 56 height 23
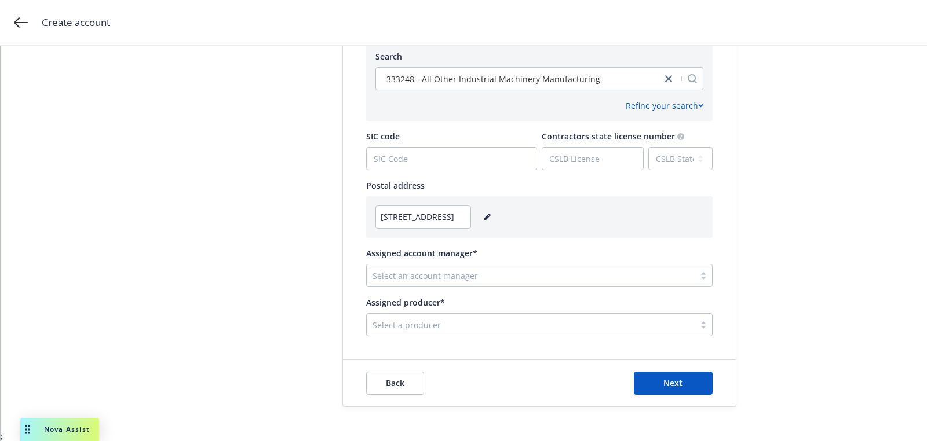
click at [407, 269] on div at bounding box center [530, 276] width 316 height 14
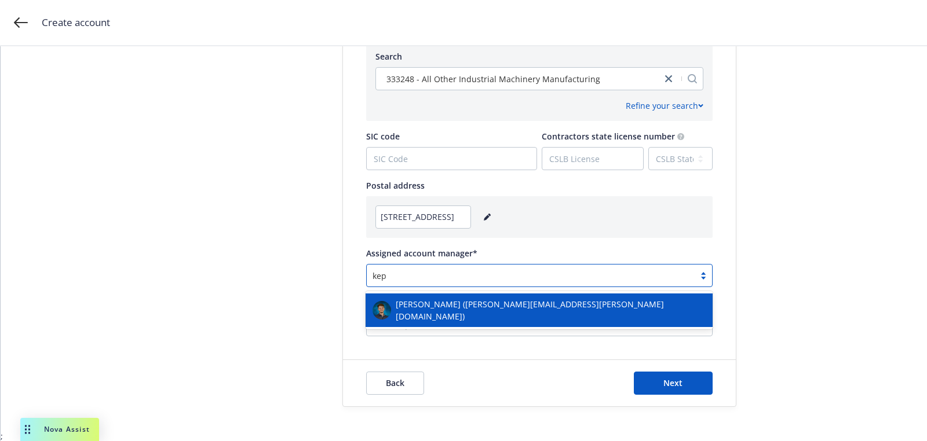
type input "kepp"
click at [404, 304] on span "[PERSON_NAME] ([PERSON_NAME][EMAIL_ADDRESS][PERSON_NAME][DOMAIN_NAME])" at bounding box center [551, 310] width 310 height 24
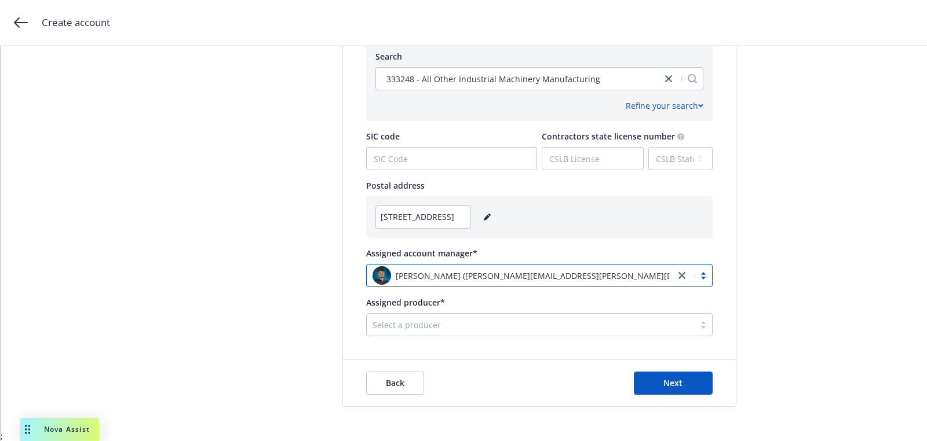
click at [445, 321] on div at bounding box center [530, 325] width 316 height 14
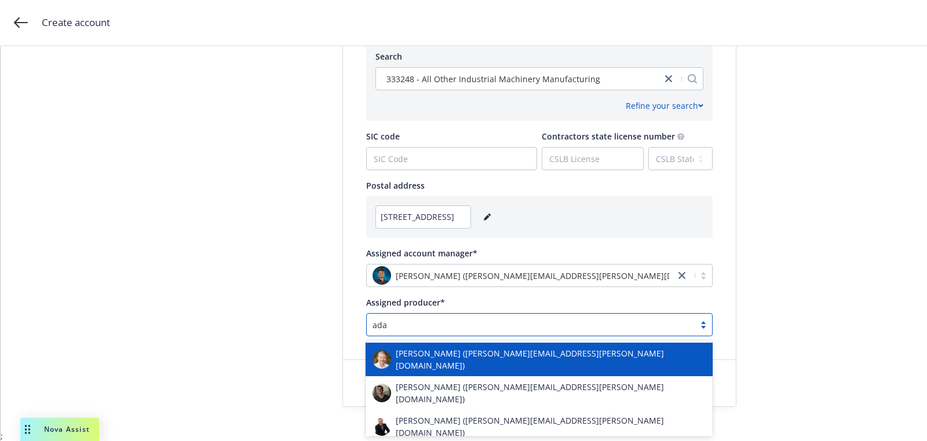
type input "adam"
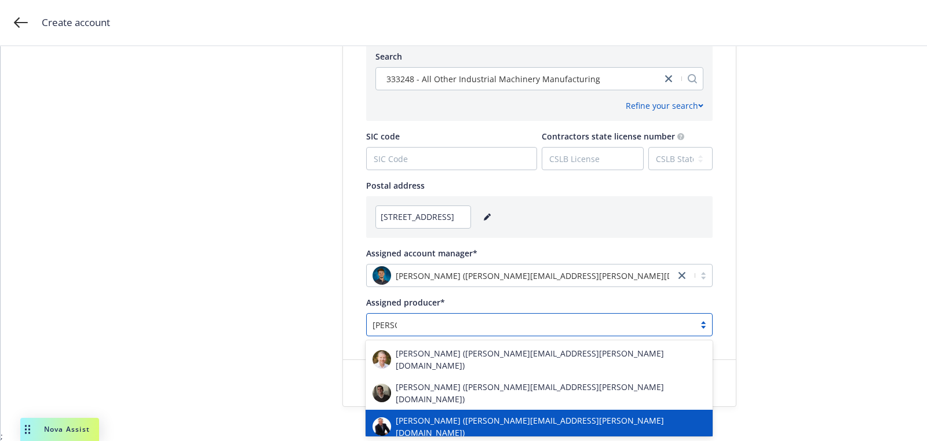
click at [441, 415] on span "[PERSON_NAME] ([PERSON_NAME][EMAIL_ADDRESS][PERSON_NAME][DOMAIN_NAME])" at bounding box center [551, 427] width 310 height 24
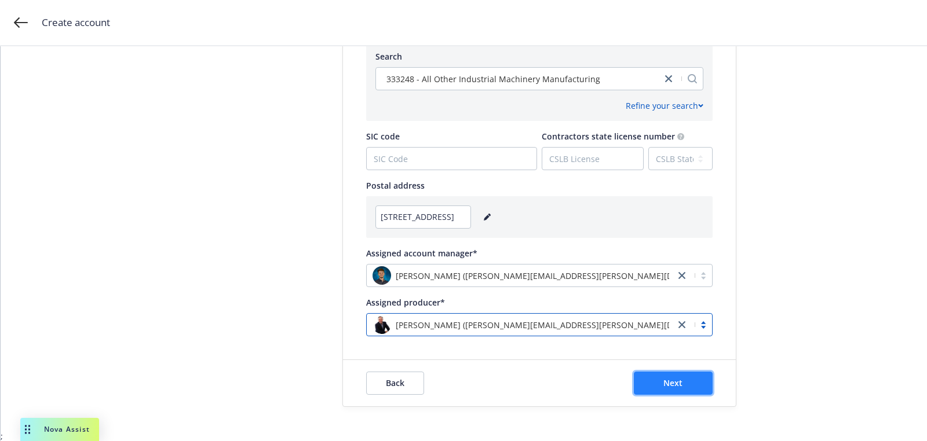
click at [698, 380] on button "Next" at bounding box center [673, 383] width 79 height 23
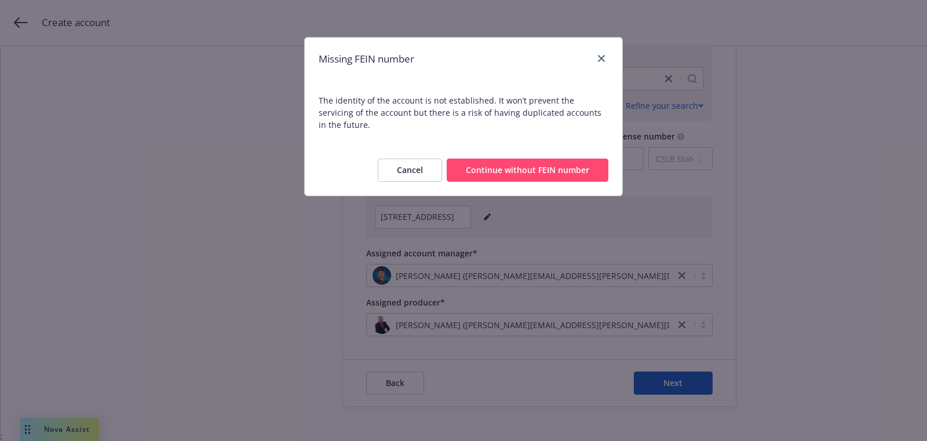
click at [571, 159] on button "Continue without FEIN number" at bounding box center [528, 170] width 162 height 23
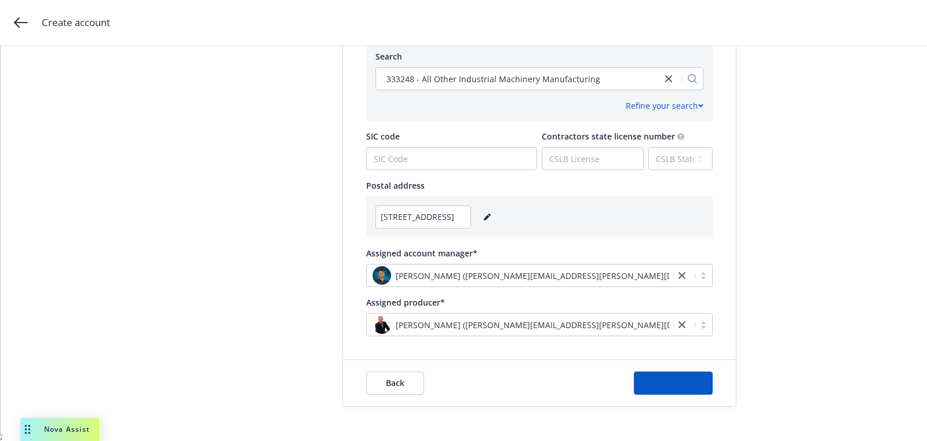
scroll to position [0, 0]
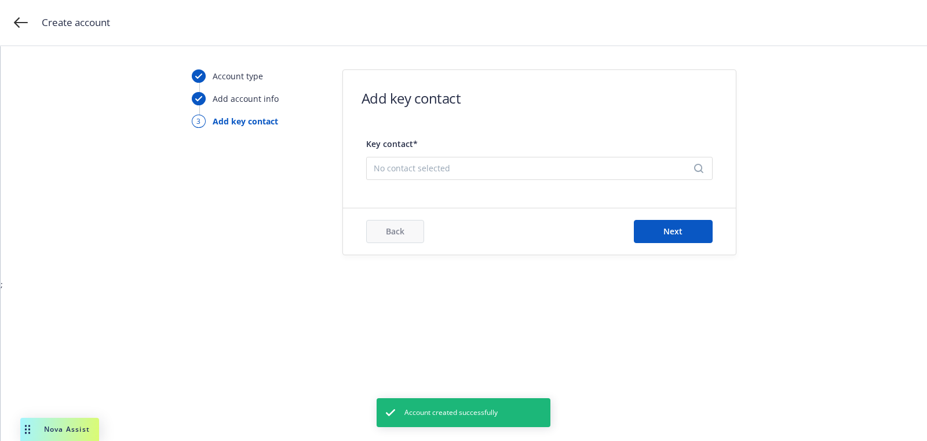
click at [536, 165] on span "No contact selected" at bounding box center [535, 168] width 322 height 12
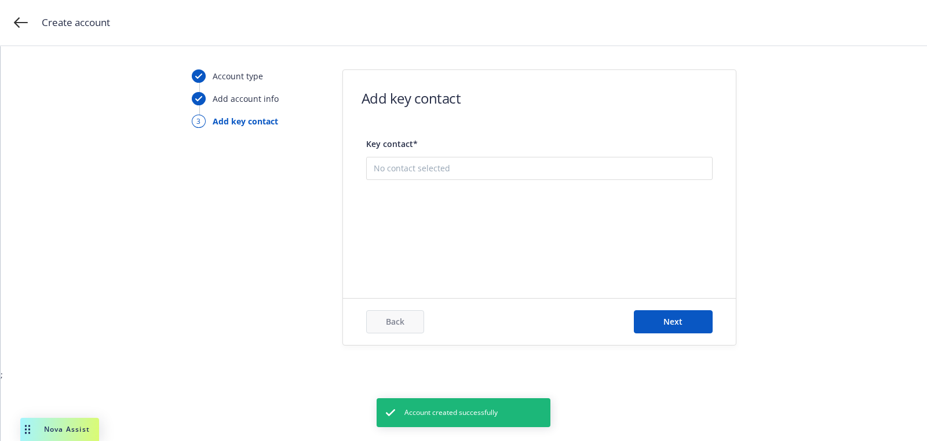
click at [509, 230] on button "Add new contact" at bounding box center [539, 226] width 331 height 23
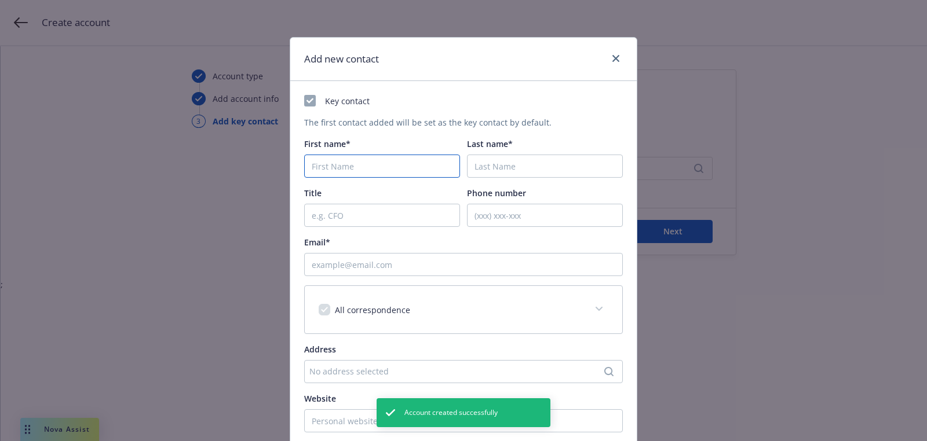
click at [343, 160] on input "First name*" at bounding box center [382, 166] width 156 height 23
paste input "Dhanush"
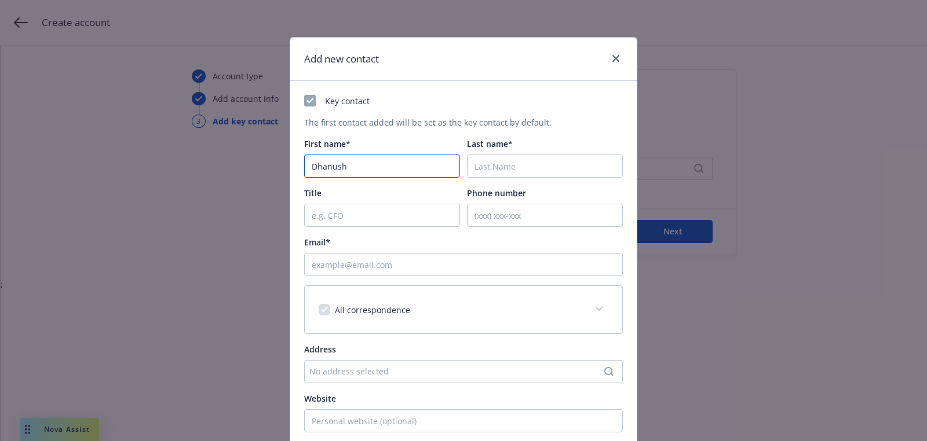
type input "Dhanush"
paste input "Radhakrishnan"
type input "Radhakrishnan"
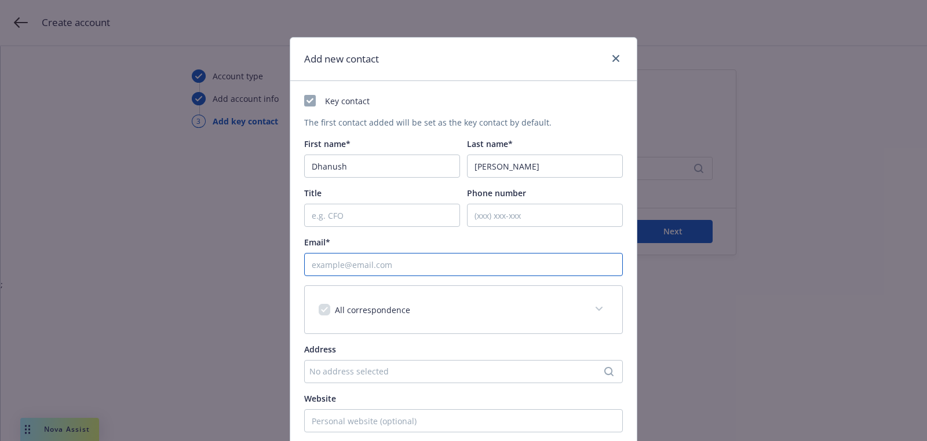
click at [502, 272] on input "Email*" at bounding box center [463, 264] width 319 height 23
paste input "dhanush@clonerobotics.com"
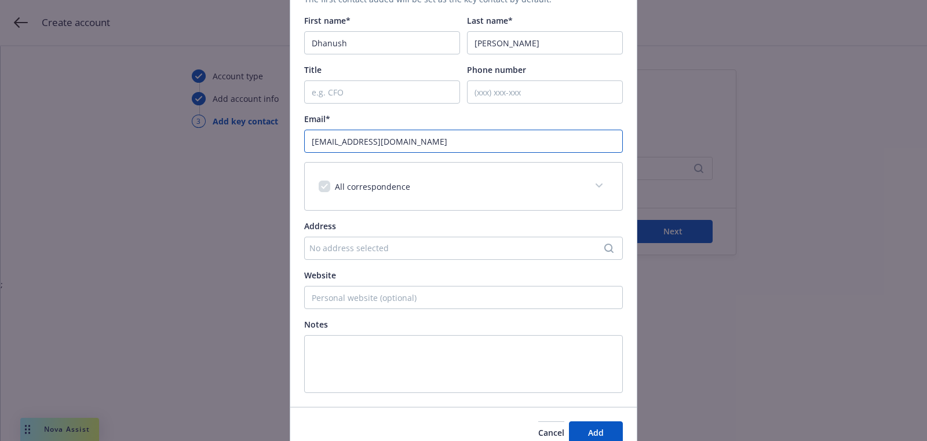
scroll to position [177, 0]
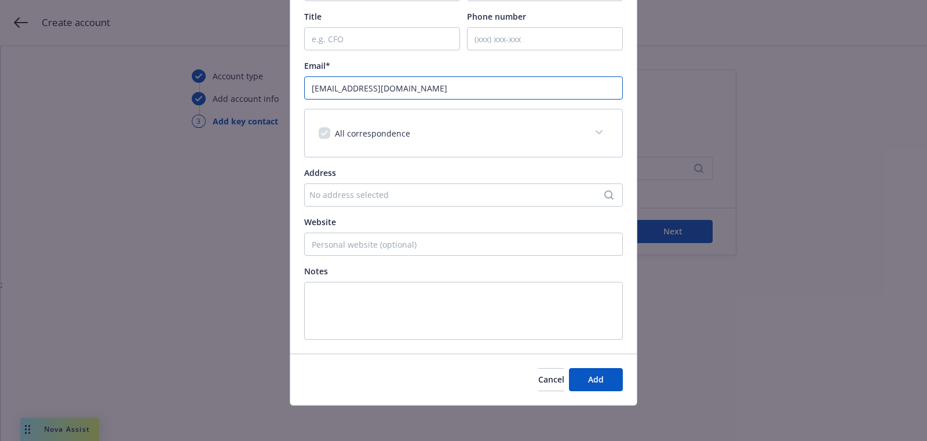
type input "dhanush@clonerobotics.com"
click at [595, 379] on span "Add" at bounding box center [596, 379] width 16 height 11
click at [682, 229] on div "Add new contact Key contact The first contact added will be set as the key cont…" at bounding box center [463, 220] width 927 height 441
click at [682, 229] on span "Next" at bounding box center [672, 231] width 19 height 11
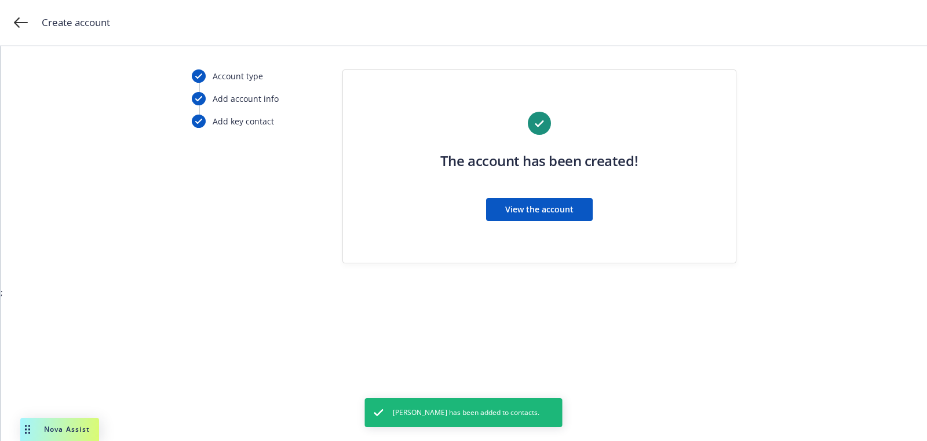
click at [509, 197] on div "The account has been created! View the account" at bounding box center [539, 173] width 346 height 123
click at [509, 220] on button "View the account" at bounding box center [539, 209] width 107 height 23
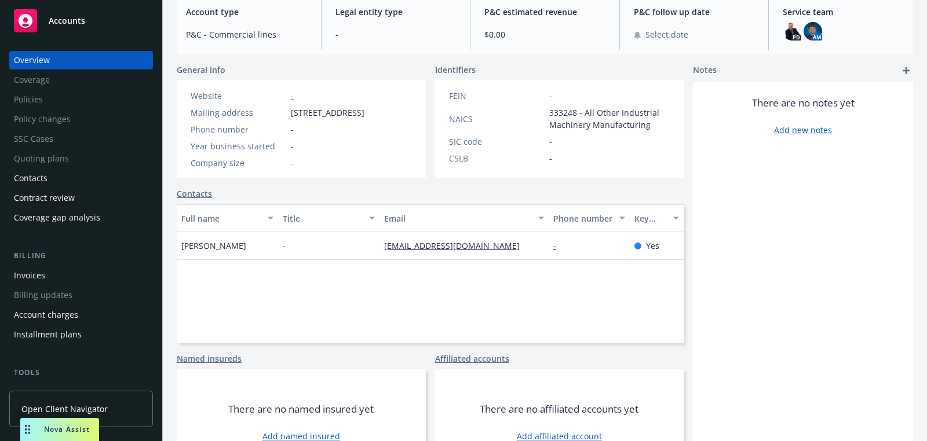
scroll to position [251, 0]
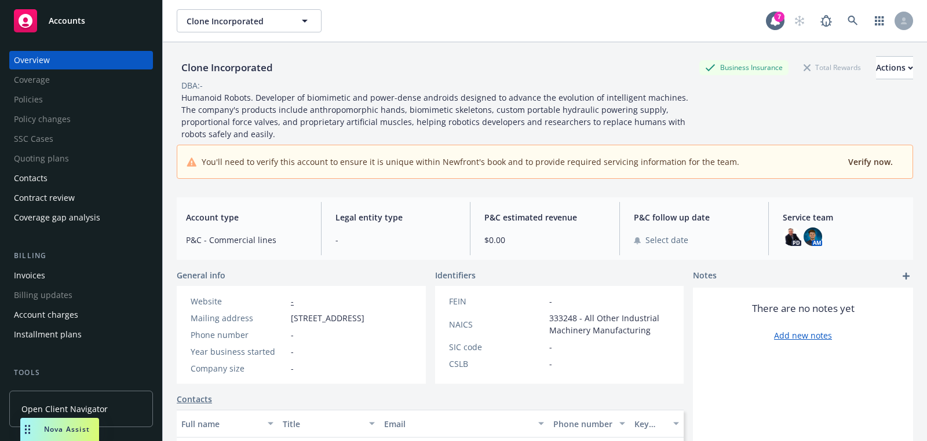
click at [300, 78] on div "Clone Incorporated Business Insurance Total Rewards Actions" at bounding box center [545, 67] width 736 height 23
drag, startPoint x: 288, startPoint y: 67, endPoint x: 168, endPoint y: 63, distance: 120.0
click at [167, 63] on div "Clone Incorporated Business Insurance Total Rewards Actions DBA: - Humanoid Rob…" at bounding box center [545, 262] width 764 height 441
copy div "Clone Incorporated"
click at [850, 16] on icon at bounding box center [852, 21] width 10 height 10
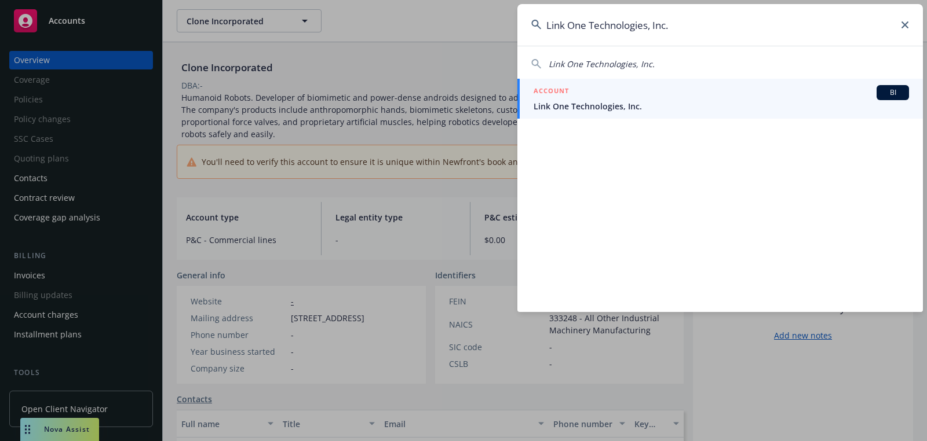
type input "Link One Technologies, Inc."
click at [689, 104] on span "Link One Technologies, Inc." at bounding box center [720, 106] width 375 height 12
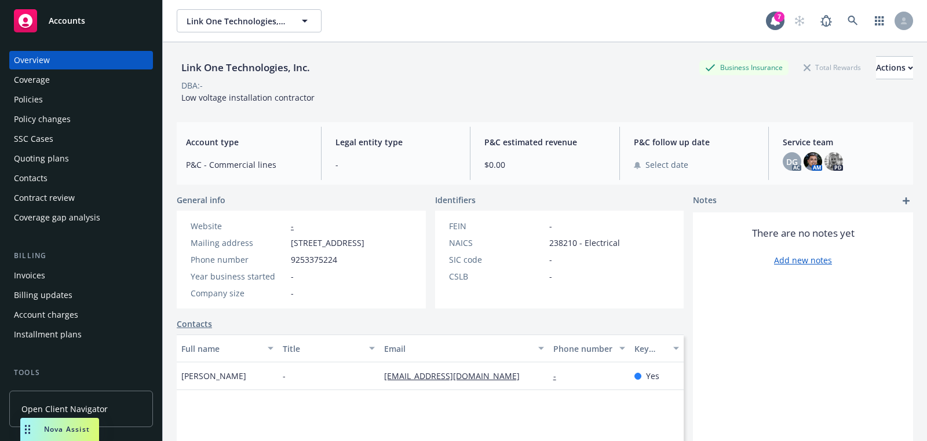
click at [114, 25] on div "Accounts" at bounding box center [81, 20] width 134 height 23
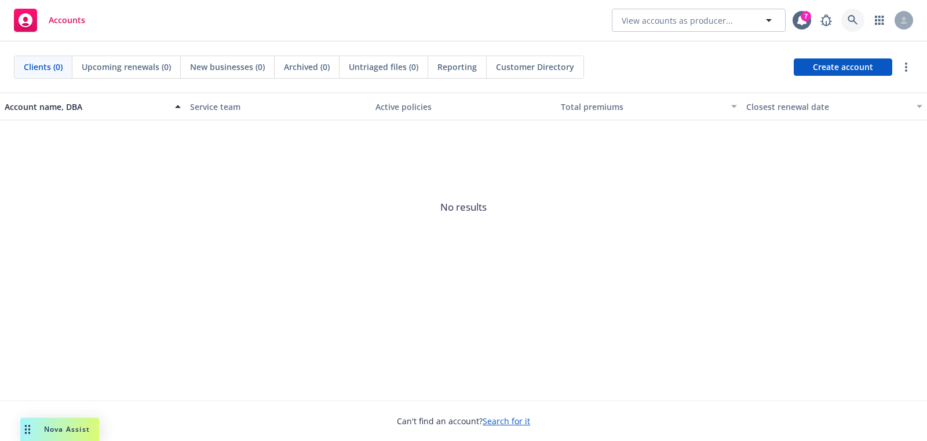
click at [854, 23] on icon at bounding box center [852, 20] width 10 height 10
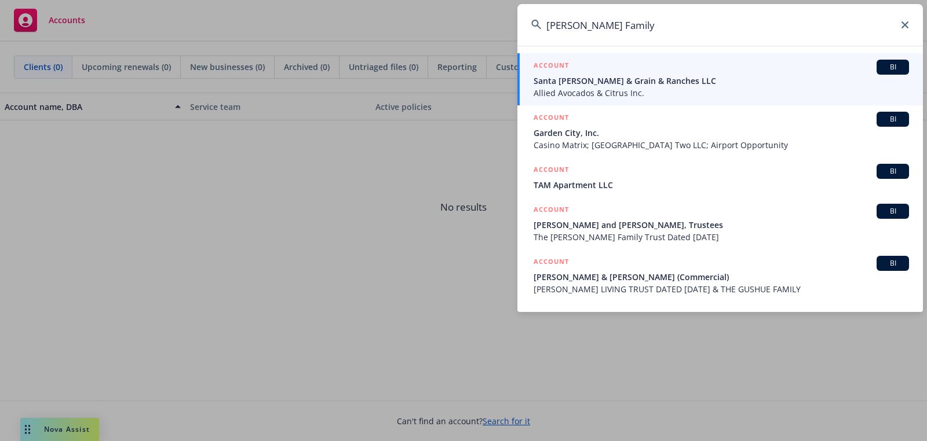
type input "Duarte Family"
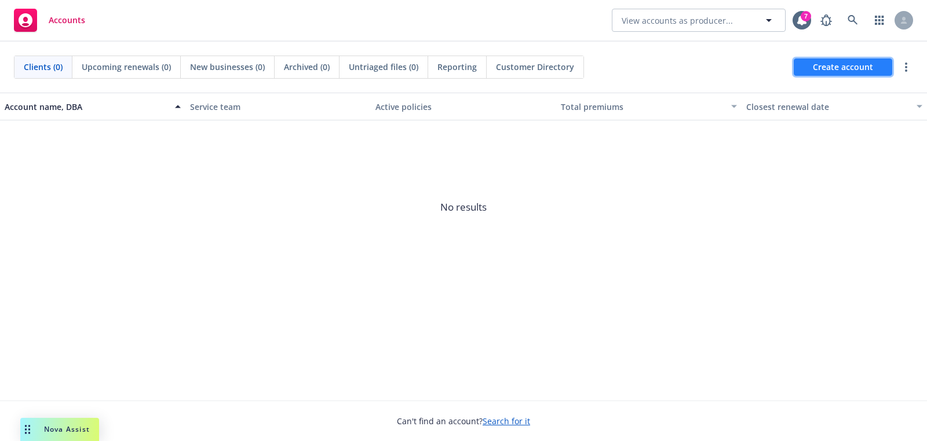
click at [816, 76] on span "Create account" at bounding box center [843, 67] width 60 height 22
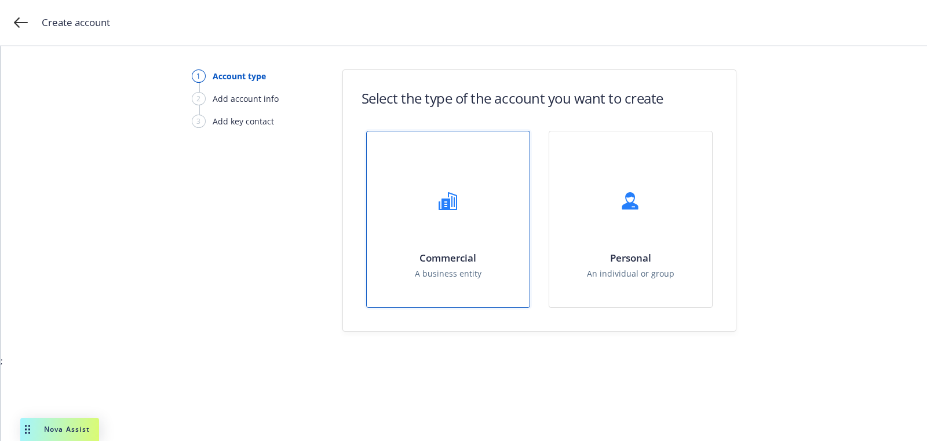
click at [380, 277] on div "Commercial A business entity" at bounding box center [448, 219] width 163 height 176
select select "US"
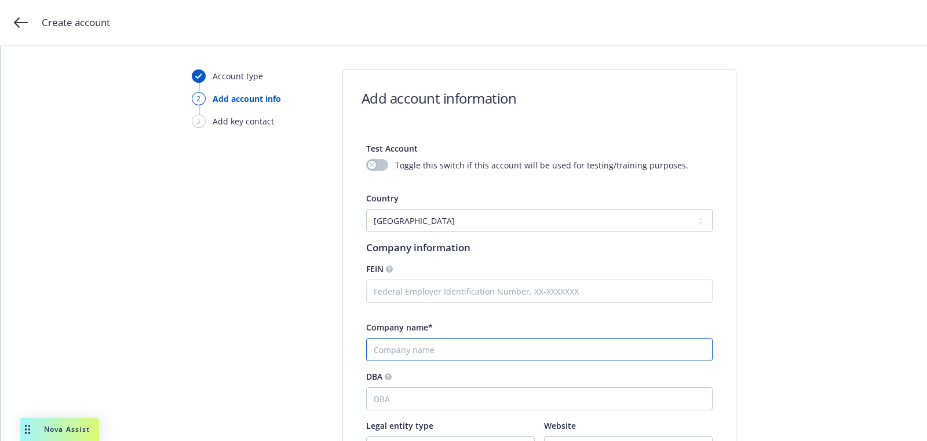
click at [401, 345] on input "Company name*" at bounding box center [539, 349] width 346 height 23
paste input "[PERSON_NAME] Family Partners"
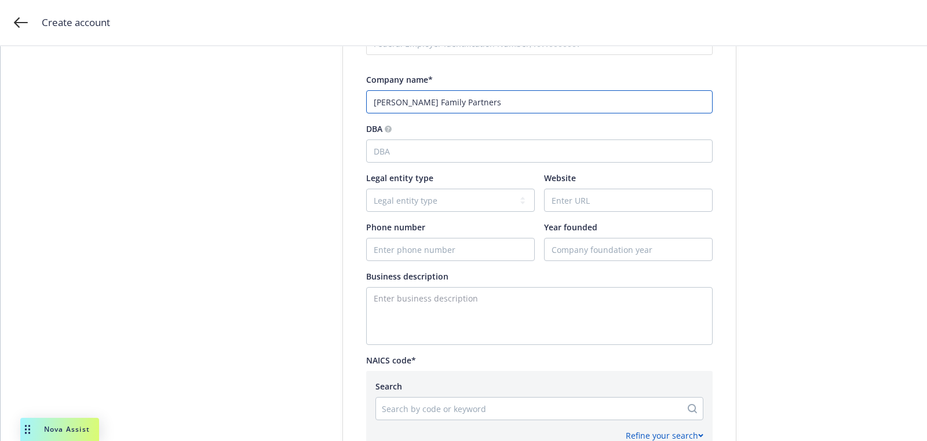
type input "[PERSON_NAME] Family Partners"
click at [496, 294] on textarea "To enrich screen reader interactions, please activate Accessibility in Grammarl…" at bounding box center [539, 316] width 346 height 58
paste textarea "Commercial property owners"
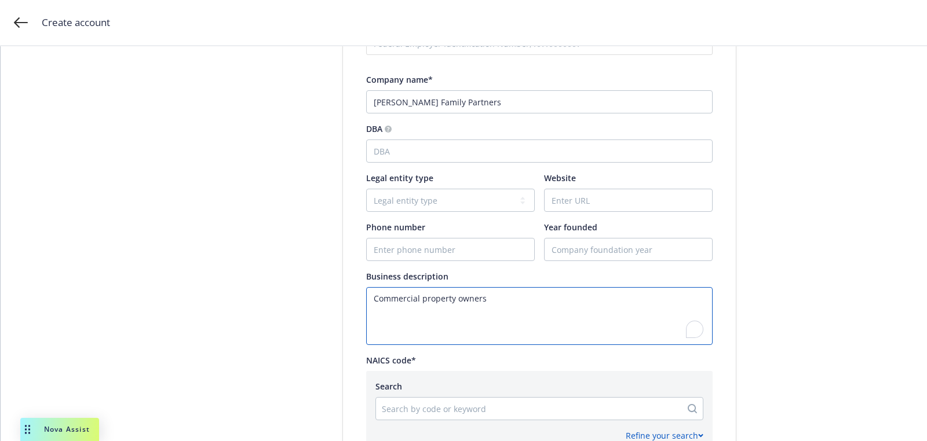
type textarea "Commercial property owners"
click at [478, 245] on input "Phone number" at bounding box center [450, 250] width 167 height 22
paste input "[PHONE_NUMBER]"
type input "[PHONE_NUMBER]"
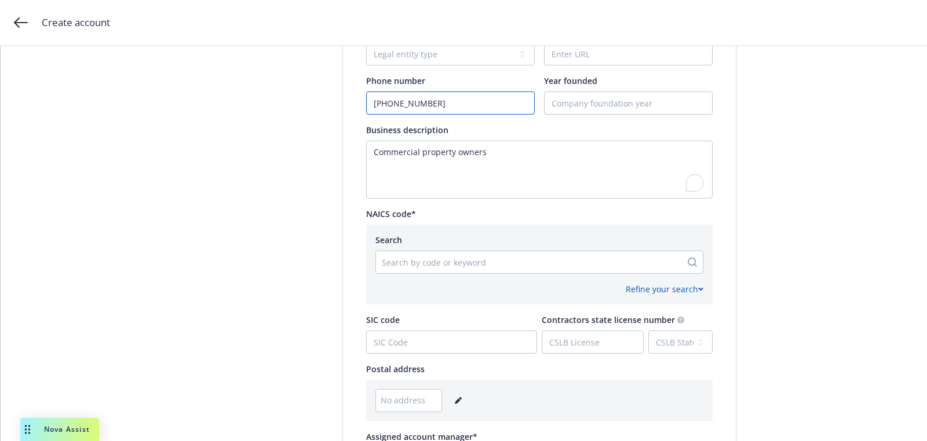
scroll to position [578, 0]
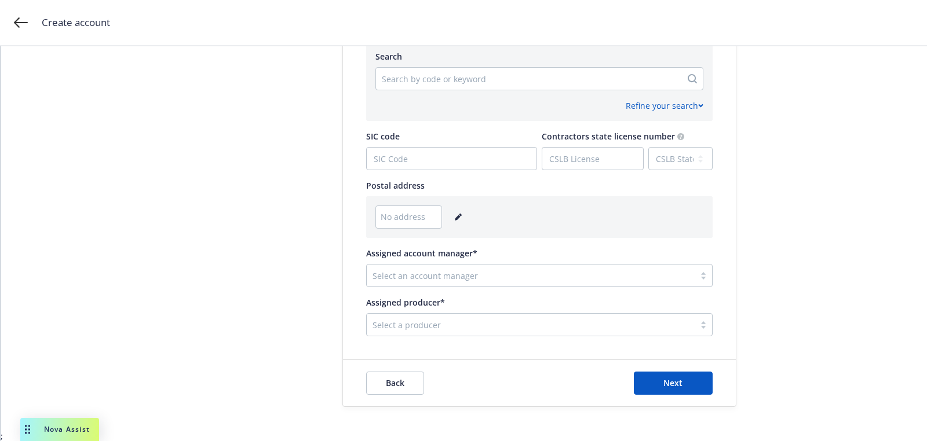
click at [454, 226] on div "No address" at bounding box center [539, 217] width 328 height 23
click at [454, 224] on div "No address" at bounding box center [539, 217] width 328 height 23
click at [455, 217] on icon "editPencil" at bounding box center [458, 218] width 6 height 6
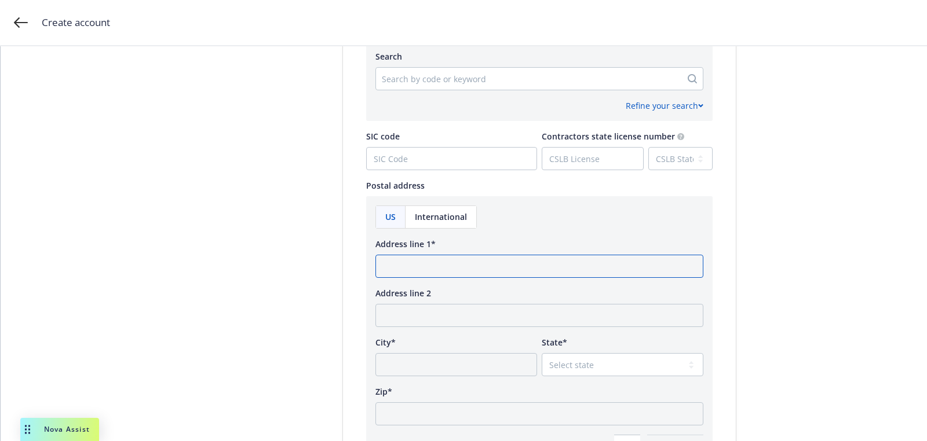
click at [439, 269] on input "Address line 1*" at bounding box center [539, 266] width 328 height 23
paste input "4340 Borgen Boulevard Gig Harbor, WA 98332"
click at [538, 269] on input "4340 Borgen Boulevard Gig Harbor, WA 98332" at bounding box center [539, 266] width 328 height 23
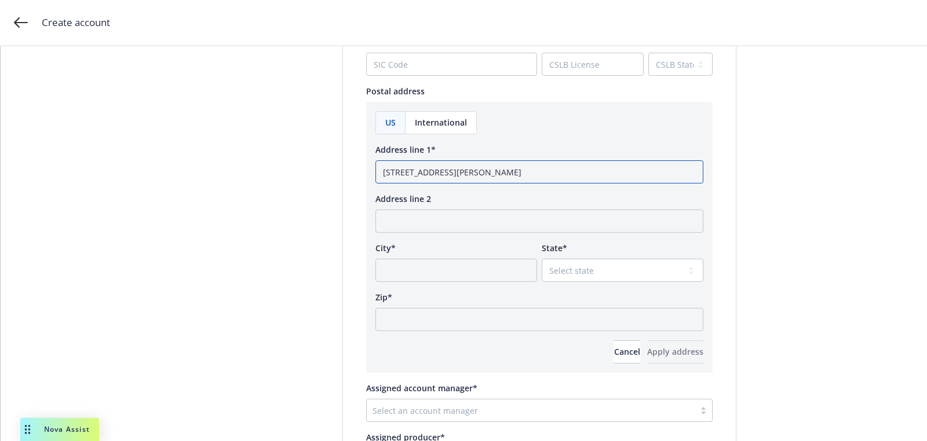
type input "4340 Borgen Boulevard Gig Harbor, WA"
drag, startPoint x: 492, startPoint y: 288, endPoint x: 490, endPoint y: 305, distance: 17.0
click at [492, 289] on div "US International Address line 1* 4340 Borgen Boulevard Gig Harbor, WA Address l…" at bounding box center [539, 237] width 328 height 253
click at [490, 305] on div "Zip*" at bounding box center [539, 311] width 328 height 40
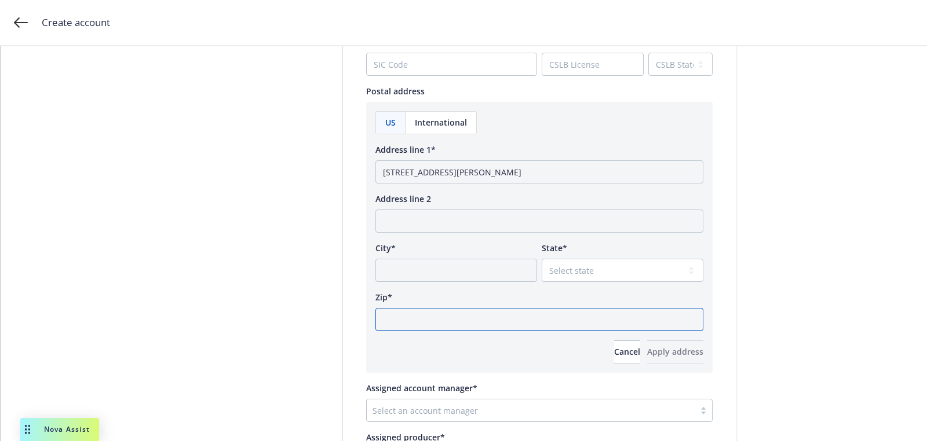
click at [532, 328] on input "Zip*" at bounding box center [539, 319] width 328 height 23
paste input "98332"
type input "98332"
click at [564, 280] on select "Select state Alabama Alaska American Samoa Arizona Arkansas Baker Island Califo…" at bounding box center [623, 270] width 162 height 23
select select "WA"
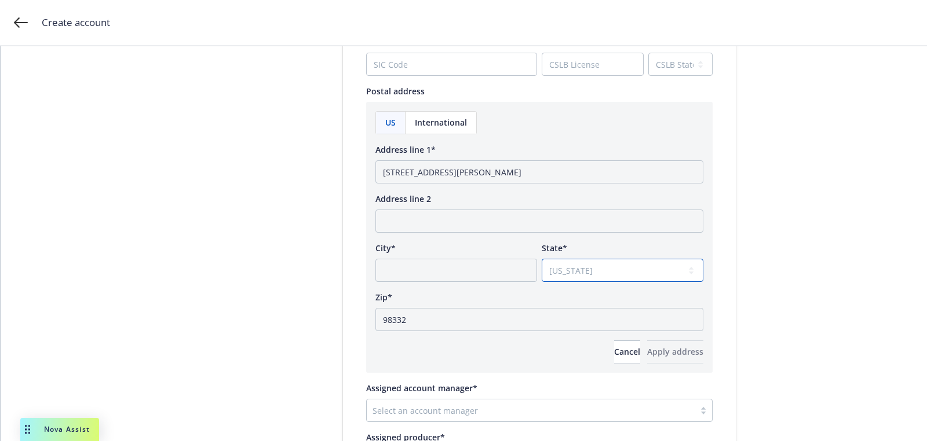
click at [542, 259] on select "Select state Alabama Alaska American Samoa Arizona Arkansas Baker Island Califo…" at bounding box center [623, 270] width 162 height 23
drag, startPoint x: 514, startPoint y: 173, endPoint x: 472, endPoint y: 173, distance: 42.3
click at [472, 173] on input "4340 Borgen Boulevard Gig Harbor, WA" at bounding box center [539, 171] width 328 height 23
type input "4340 Borgen Boulevard , WA"
click at [453, 276] on input "City*" at bounding box center [456, 270] width 162 height 23
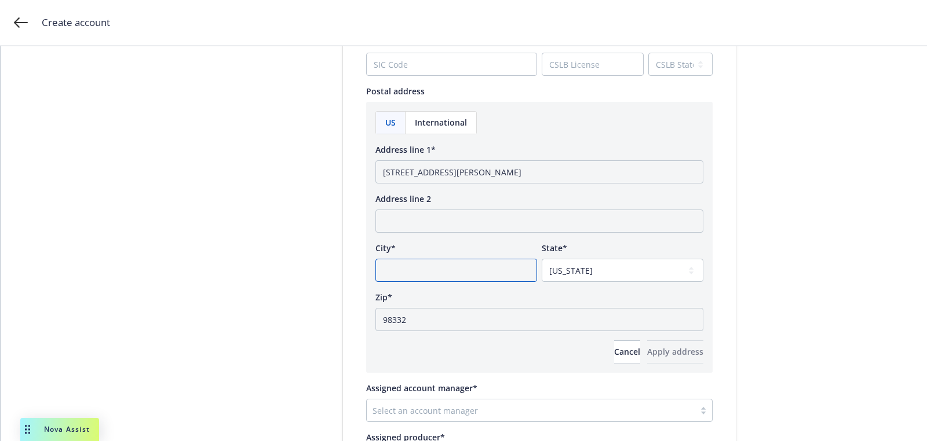
paste input "Gig Harbor"
type input "Gig Harbor"
drag, startPoint x: 472, startPoint y: 174, endPoint x: 702, endPoint y: 164, distance: 230.8
click at [531, 174] on input "4340 Borgen Boulevard , WA" at bounding box center [539, 171] width 328 height 23
type input "4340 Borgen Boulevard"
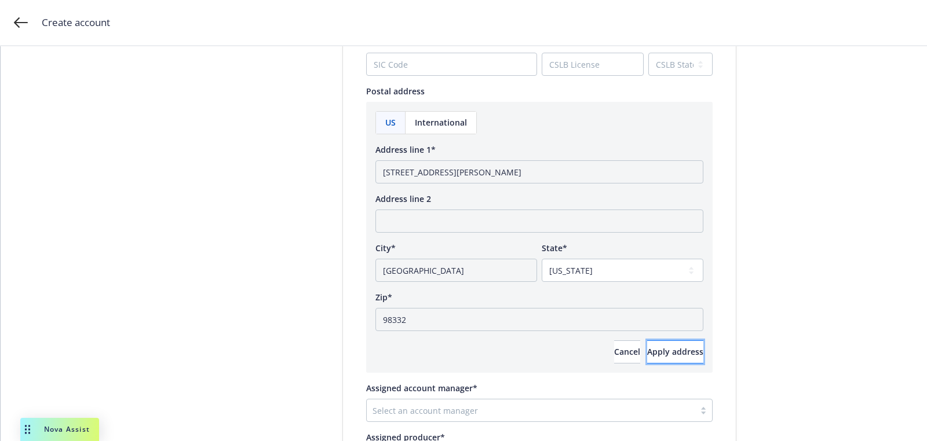
click at [653, 355] on span "Apply address" at bounding box center [675, 351] width 56 height 11
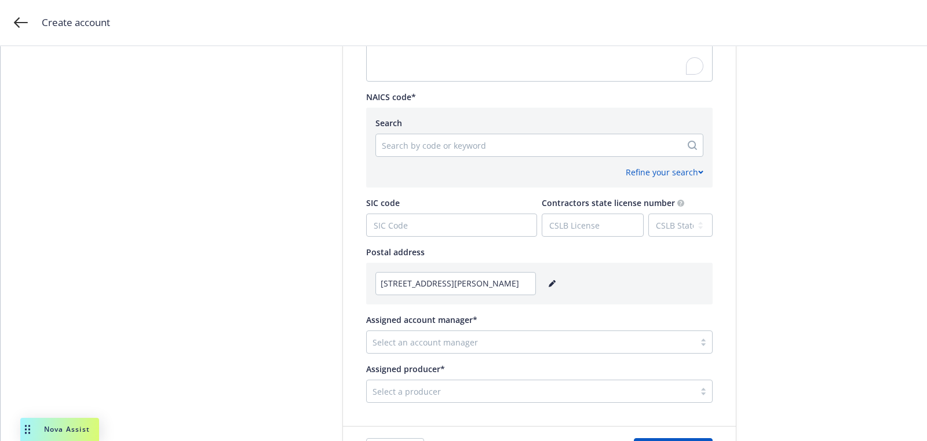
scroll to position [436, 0]
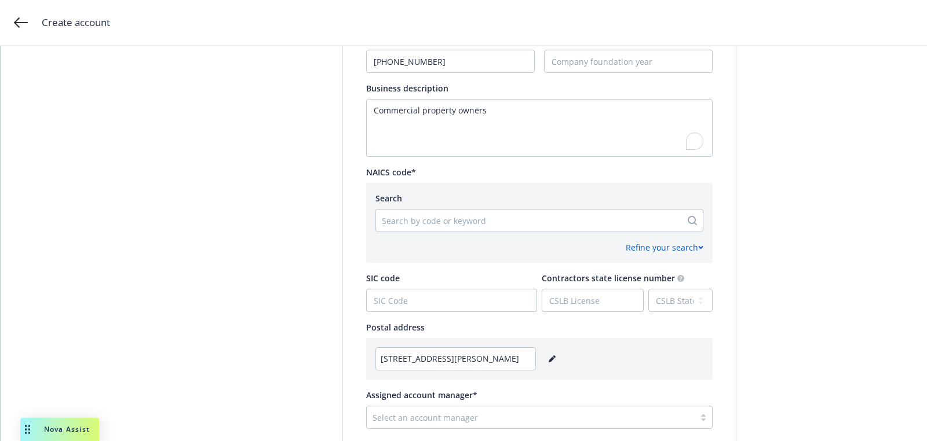
click at [484, 223] on div at bounding box center [529, 221] width 294 height 14
paste input "531190"
type input "531190"
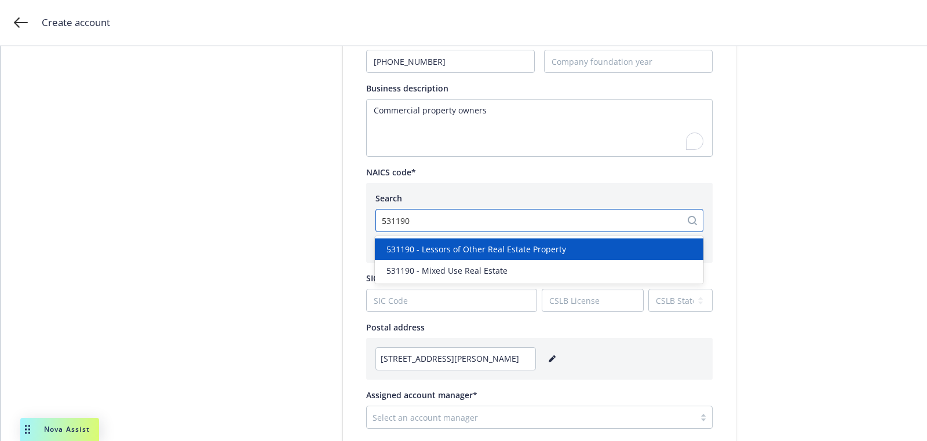
click at [489, 255] on span "531190 - Lessors of Other Real Estate Property" at bounding box center [476, 249] width 180 height 12
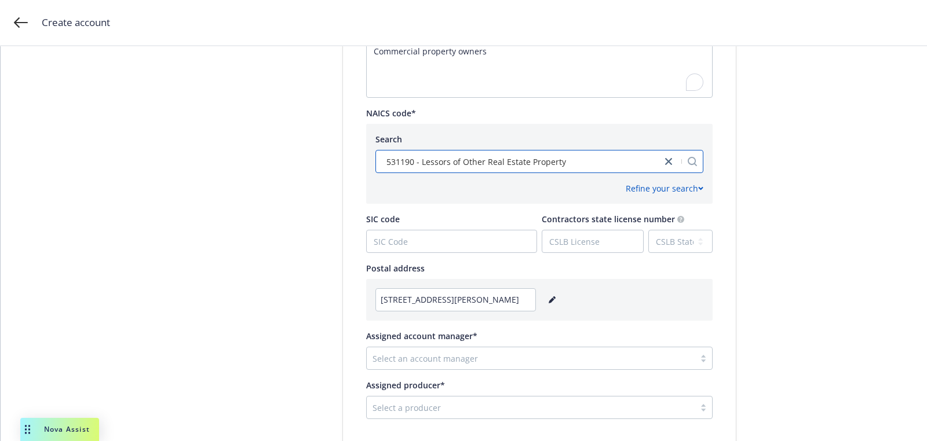
scroll to position [578, 0]
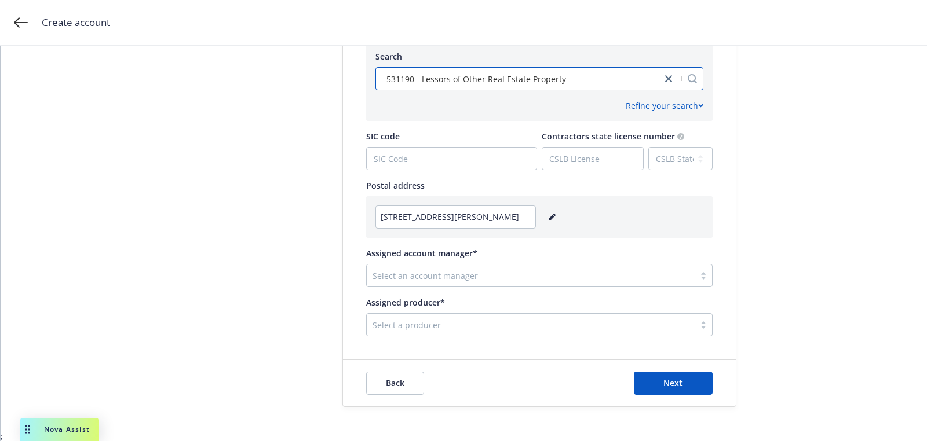
click at [456, 278] on div at bounding box center [530, 276] width 316 height 14
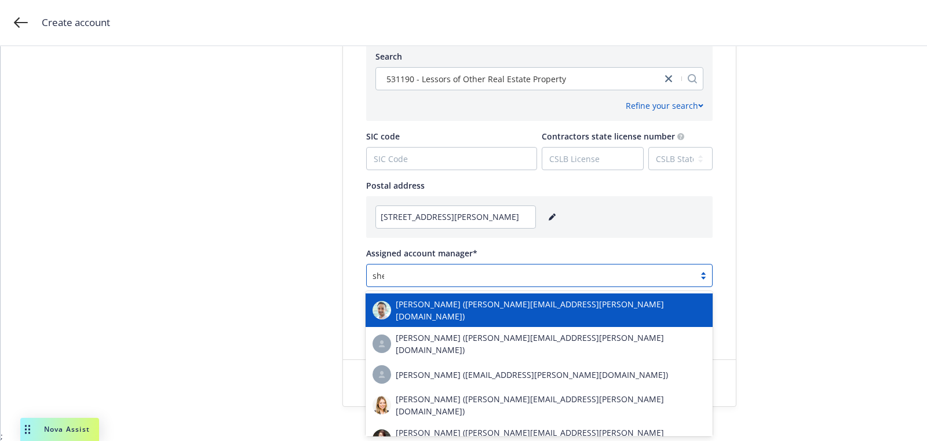
type input "shell"
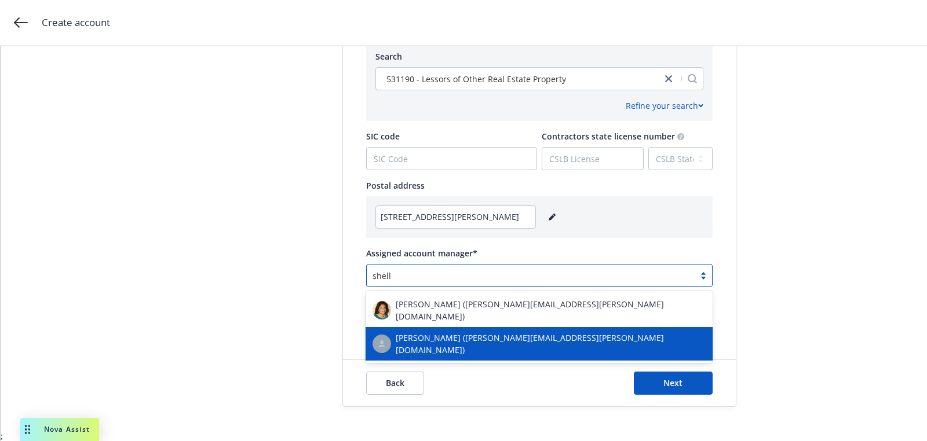
click at [473, 337] on span "[PERSON_NAME] ([PERSON_NAME][EMAIL_ADDRESS][PERSON_NAME][DOMAIN_NAME])" at bounding box center [551, 344] width 310 height 24
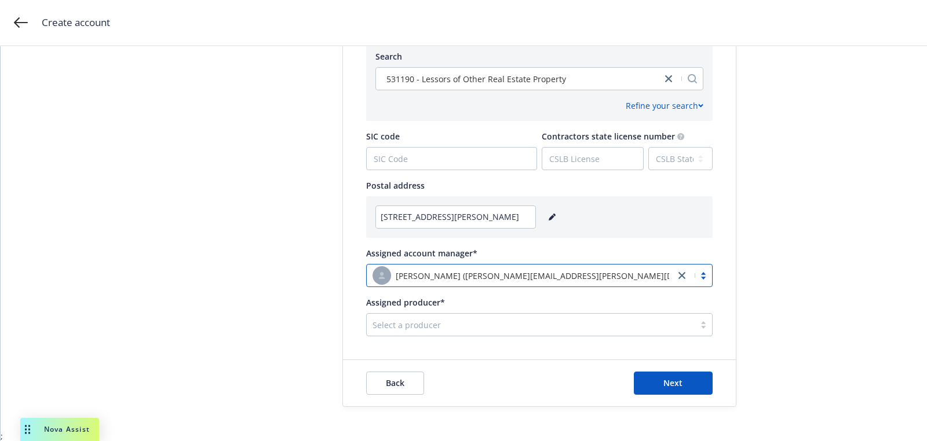
click at [499, 321] on div at bounding box center [530, 325] width 316 height 14
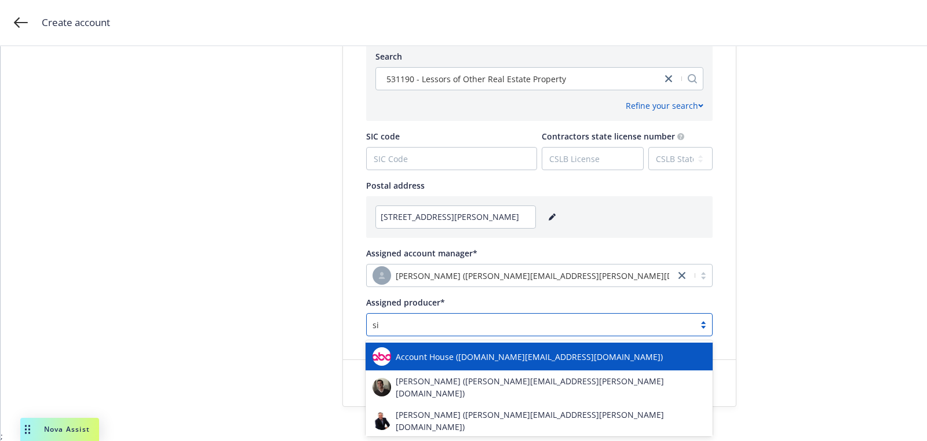
type input "sin"
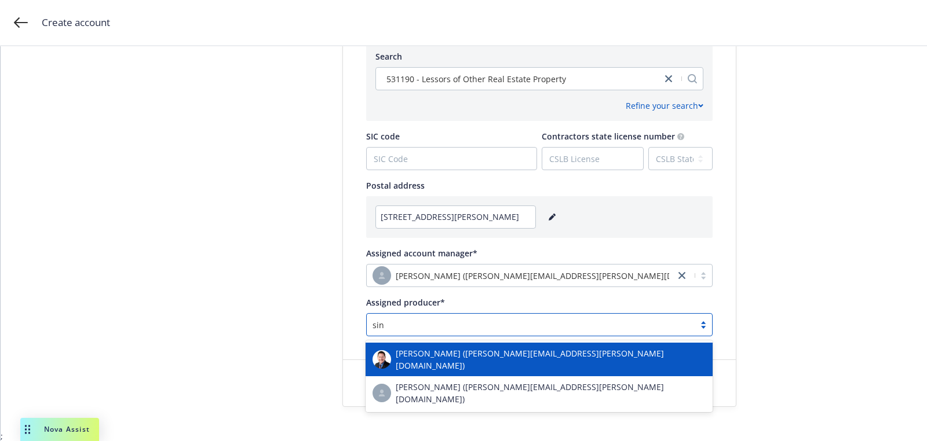
click at [512, 351] on span "[PERSON_NAME] ([PERSON_NAME][EMAIL_ADDRESS][PERSON_NAME][DOMAIN_NAME])" at bounding box center [551, 360] width 310 height 24
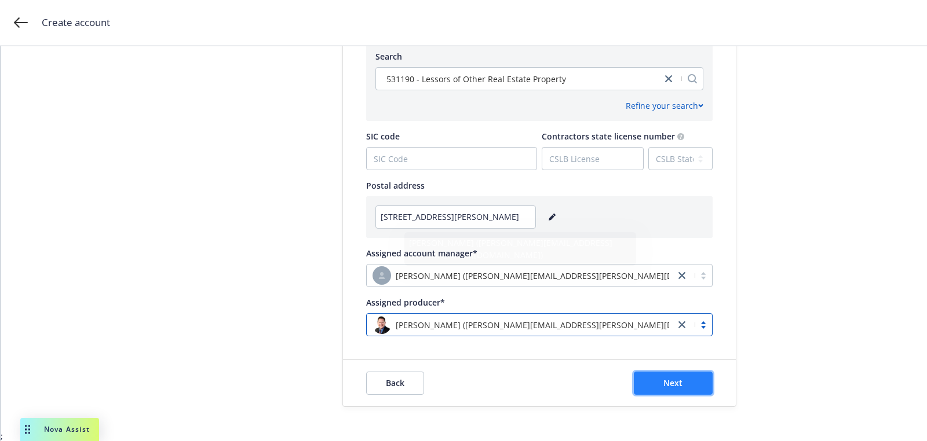
click at [670, 382] on span "Next" at bounding box center [672, 383] width 19 height 11
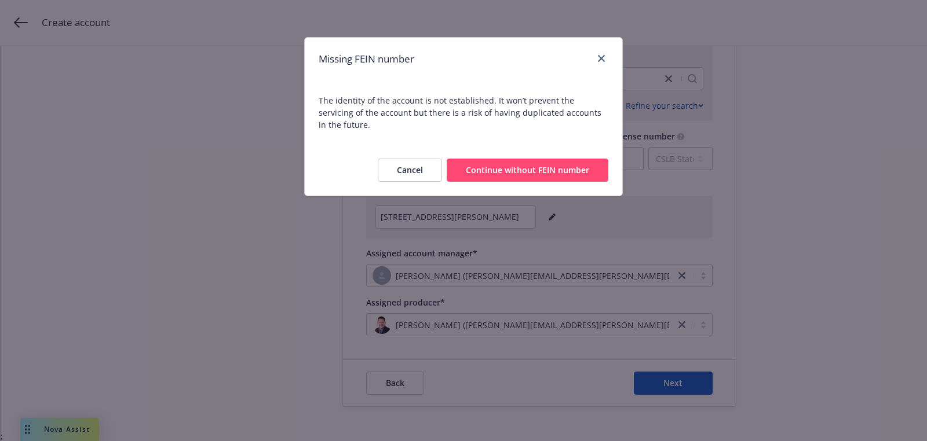
click at [568, 159] on button "Continue without FEIN number" at bounding box center [528, 170] width 162 height 23
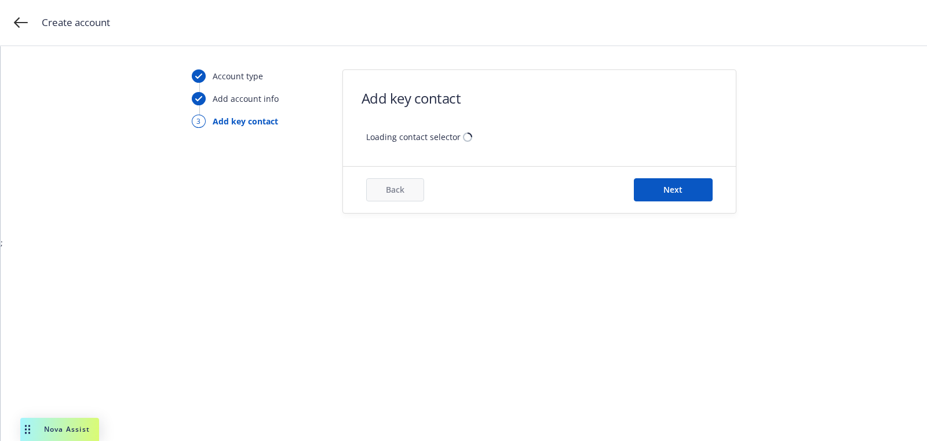
scroll to position [0, 0]
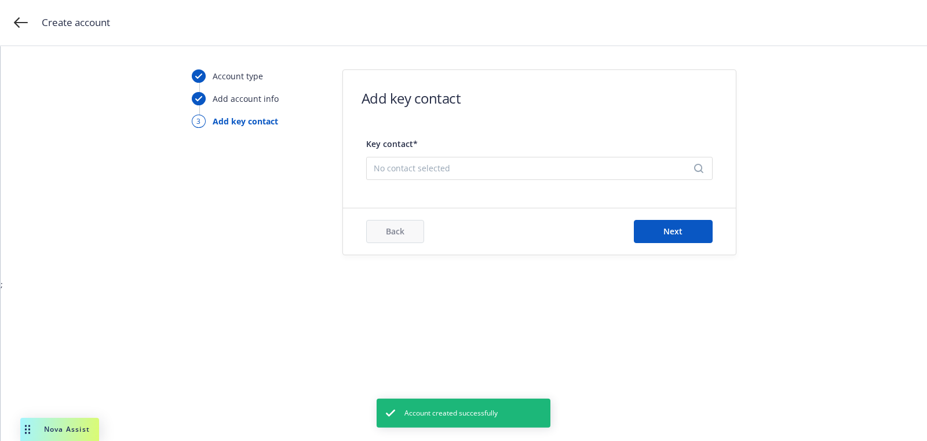
click at [535, 197] on form "Add key contact Key contact* No contact selected Back Next" at bounding box center [539, 162] width 393 height 185
click at [528, 153] on div "Key contact* No contact selected" at bounding box center [539, 155] width 346 height 49
click at [528, 165] on span "No contact selected" at bounding box center [535, 168] width 322 height 12
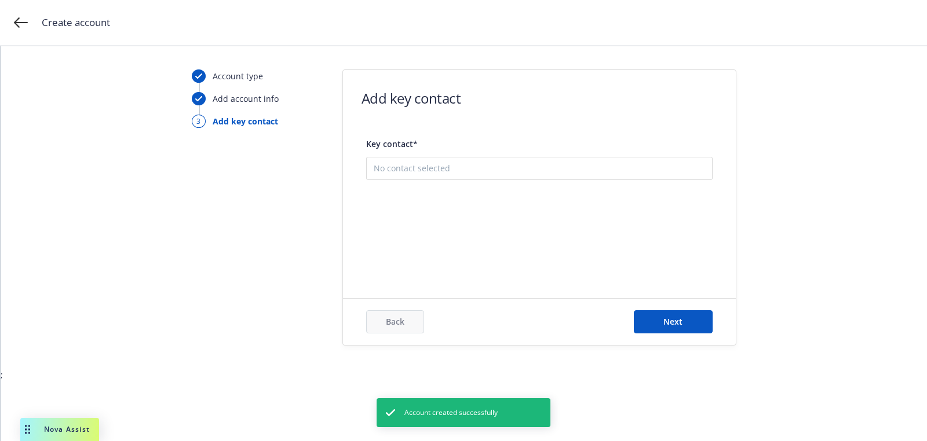
click at [528, 218] on button "Add new contact" at bounding box center [539, 226] width 331 height 23
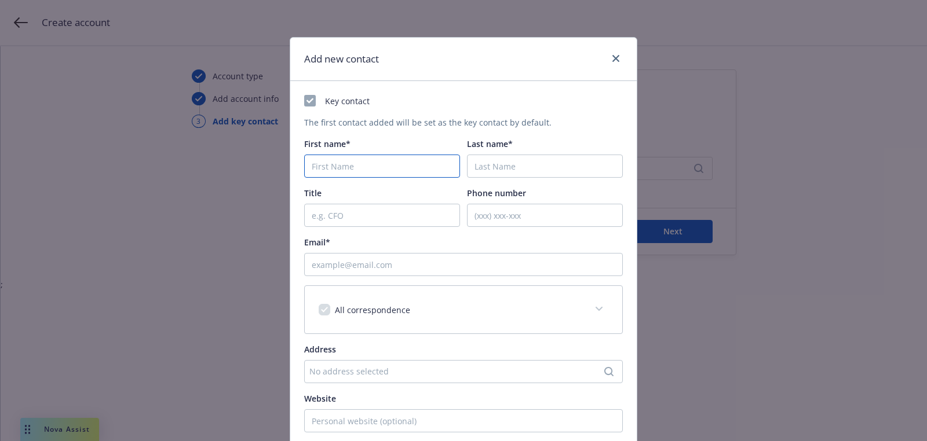
click at [403, 176] on input "First name*" at bounding box center [382, 166] width 156 height 23
paste input "Krarilyn"
type input "Krarilyn"
paste input "Duarte"
type input "Duarte"
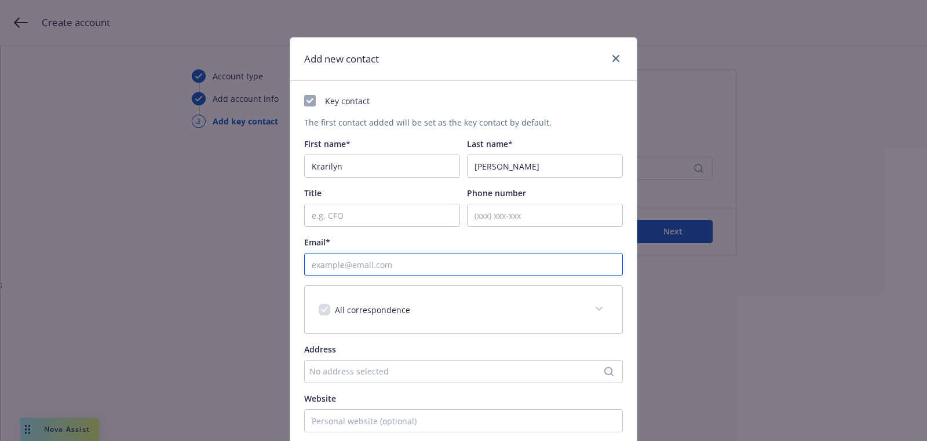
click at [393, 275] on input "Email*" at bounding box center [463, 264] width 319 height 23
paste input "[EMAIL_ADDRESS][DOMAIN_NAME]"
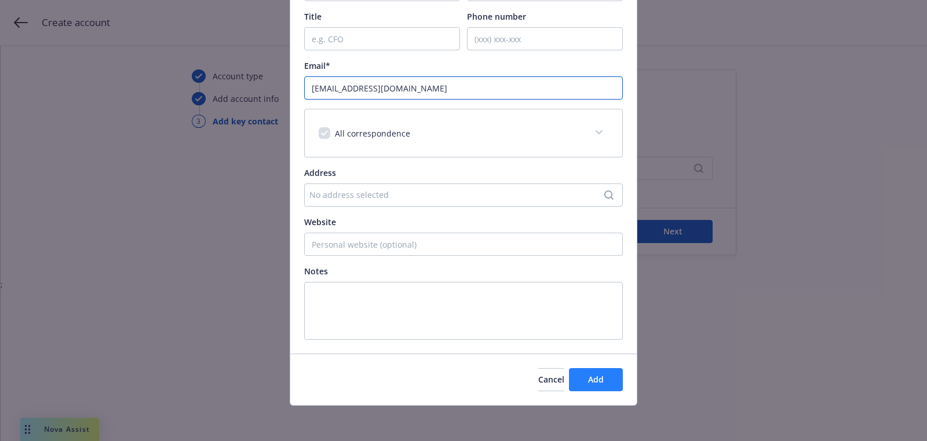
type input "[EMAIL_ADDRESS][DOMAIN_NAME]"
click at [604, 368] on button "Add" at bounding box center [596, 379] width 54 height 23
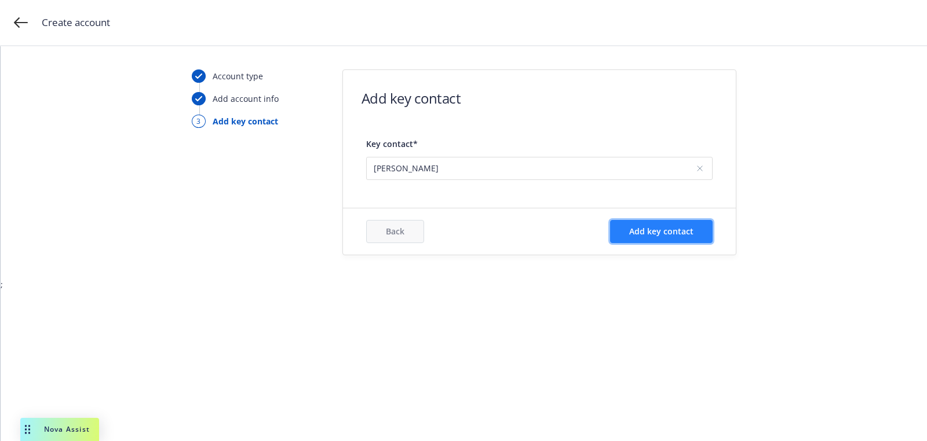
click at [697, 224] on button "Add key contact" at bounding box center [661, 231] width 103 height 23
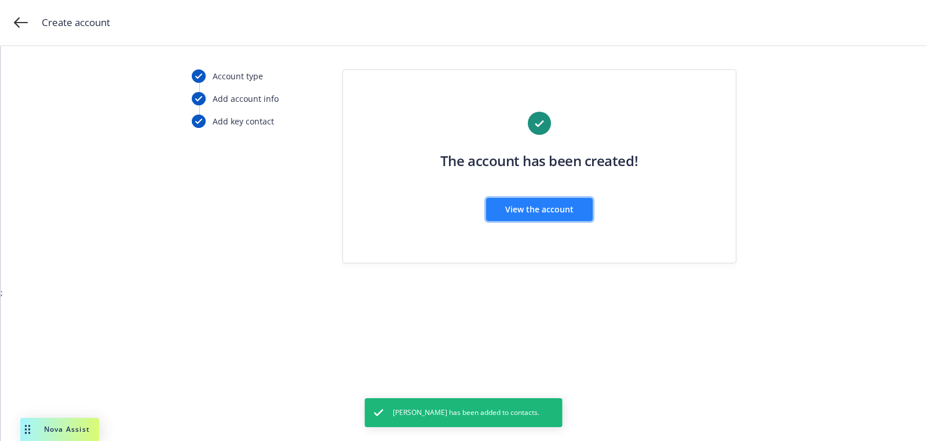
click at [531, 199] on button "View the account" at bounding box center [539, 209] width 107 height 23
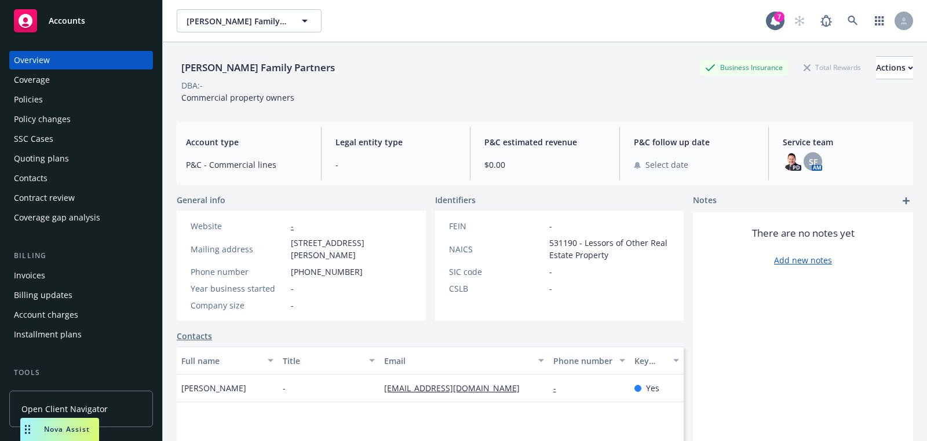
click at [43, 163] on div "Quoting plans" at bounding box center [41, 158] width 55 height 19
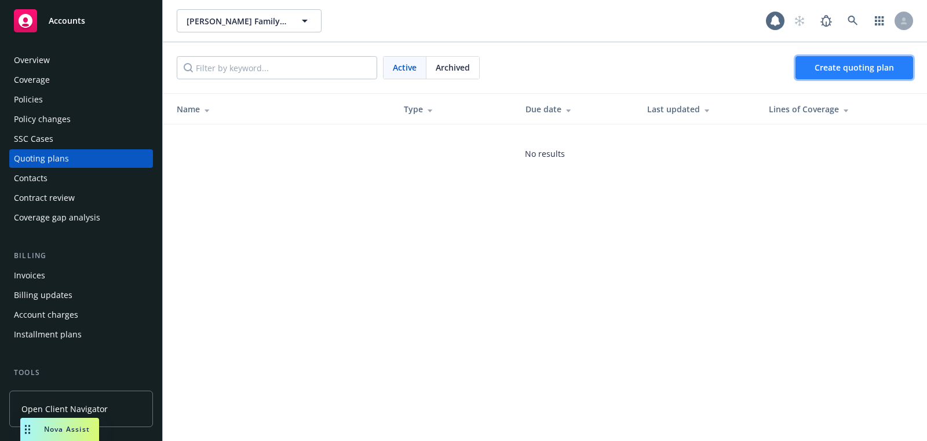
click at [849, 63] on span "Create quoting plan" at bounding box center [853, 67] width 79 height 11
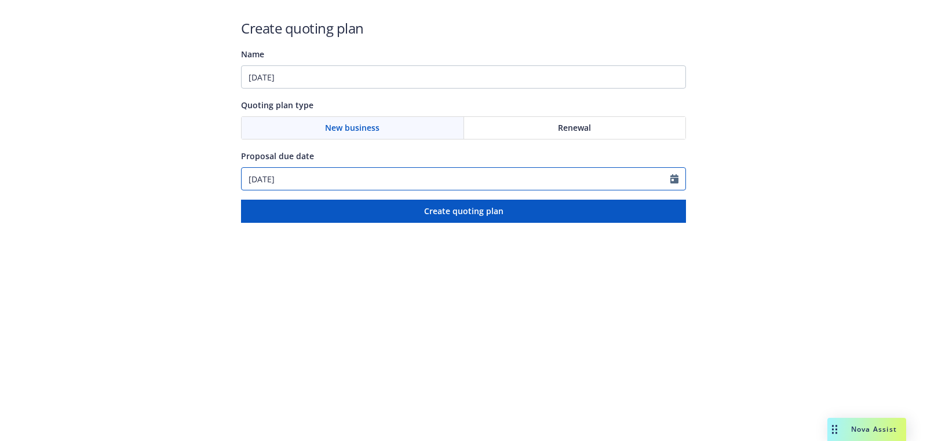
click at [306, 181] on input "[DATE]" at bounding box center [456, 179] width 429 height 22
select select "9"
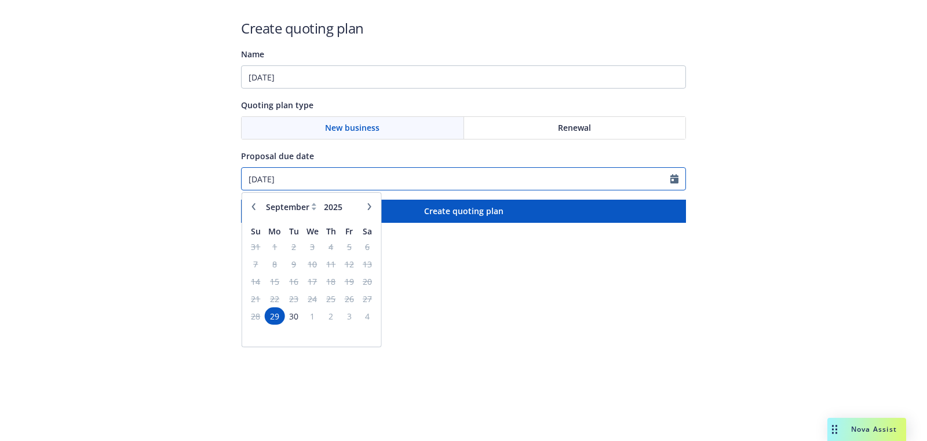
paste input "10/20"
type input "[DATE]"
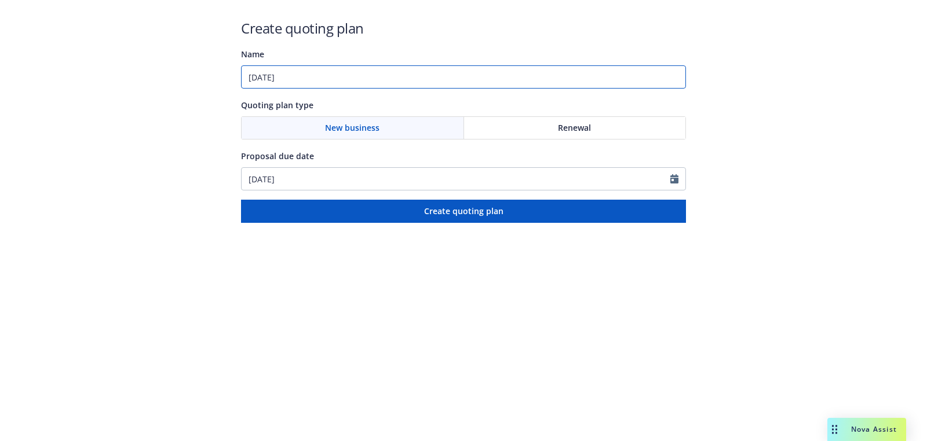
click at [337, 76] on input "[DATE]" at bounding box center [463, 76] width 445 height 23
paste input "Commercial Package"
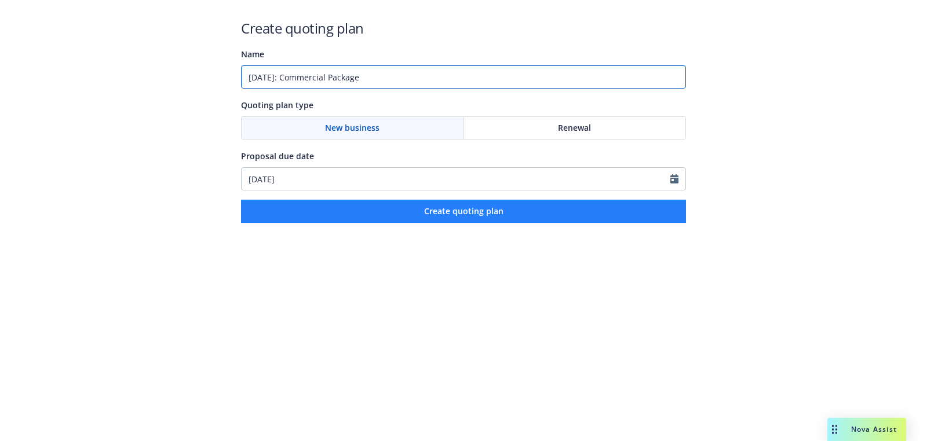
type input "[DATE]: Commercial Package"
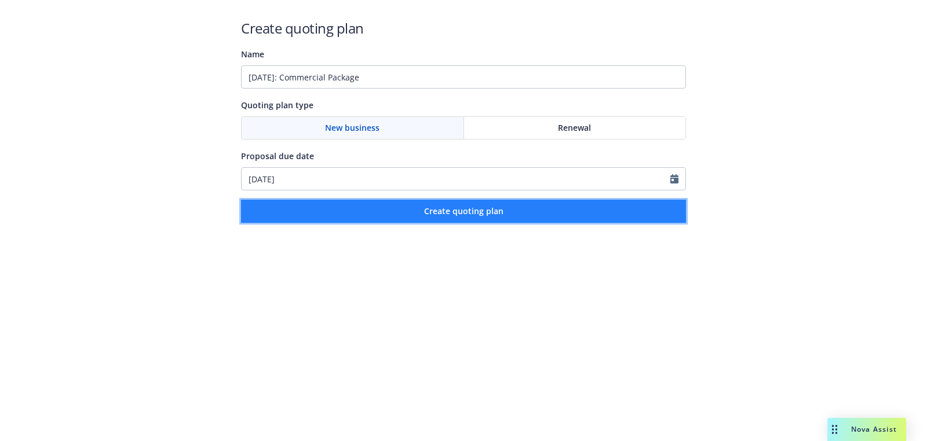
click at [423, 219] on button "Create quoting plan" at bounding box center [463, 211] width 445 height 23
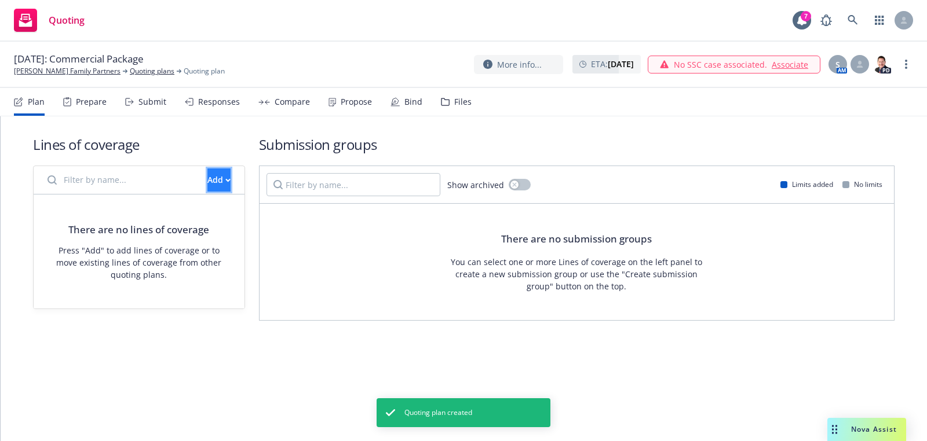
click at [207, 171] on div "Add" at bounding box center [218, 180] width 23 height 22
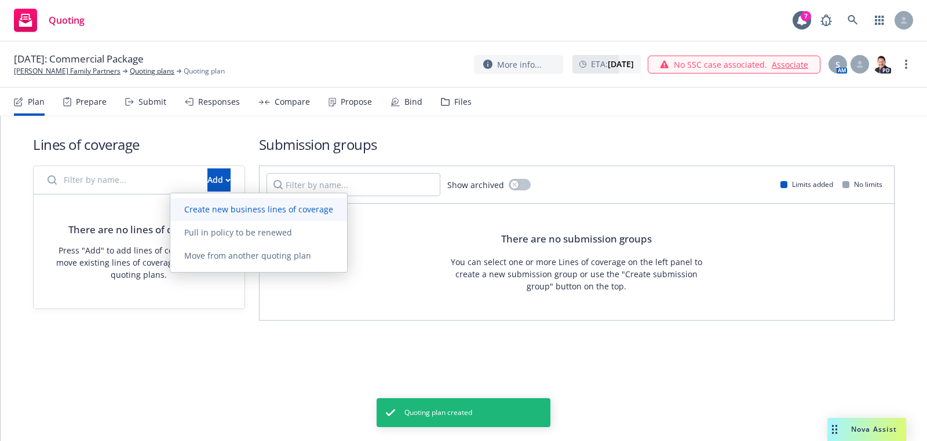
click at [260, 200] on link "Create new business lines of coverage" at bounding box center [258, 209] width 177 height 23
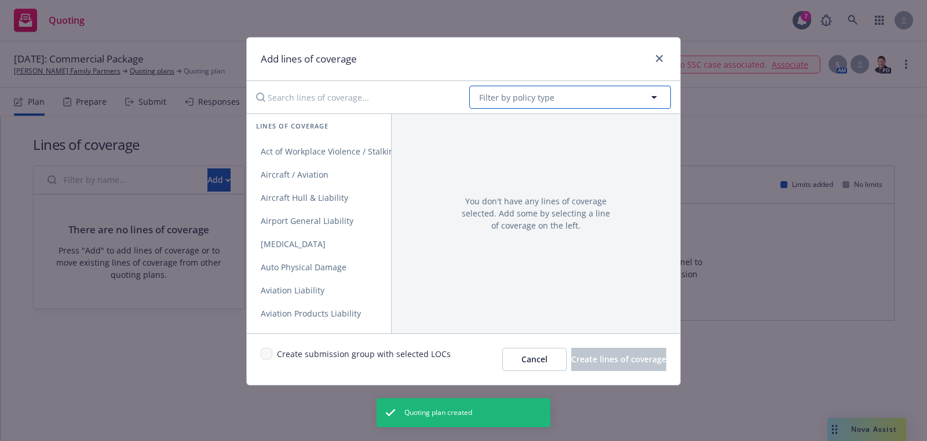
click at [610, 90] on button "Filter by policy type" at bounding box center [570, 97] width 202 height 23
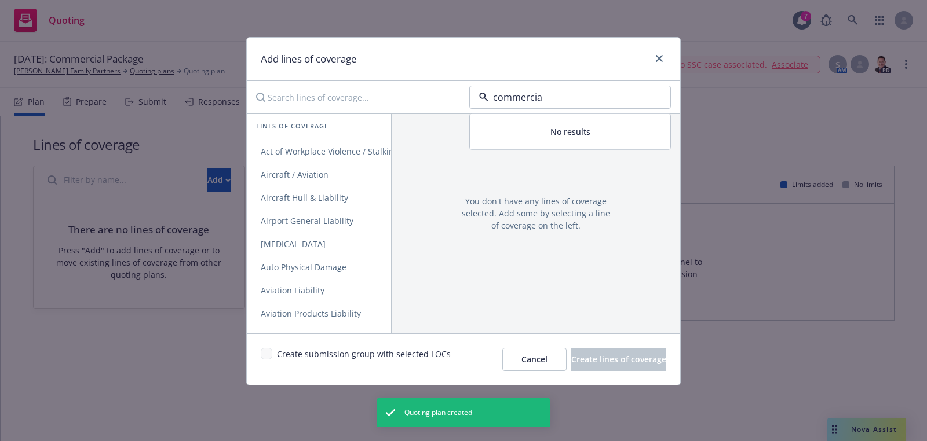
type input "commercial"
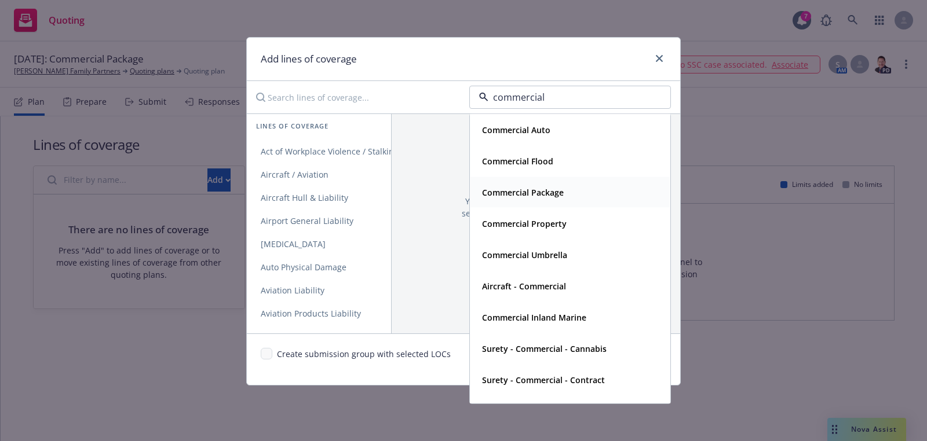
click at [565, 192] on div "Commercial Package" at bounding box center [569, 192] width 185 height 17
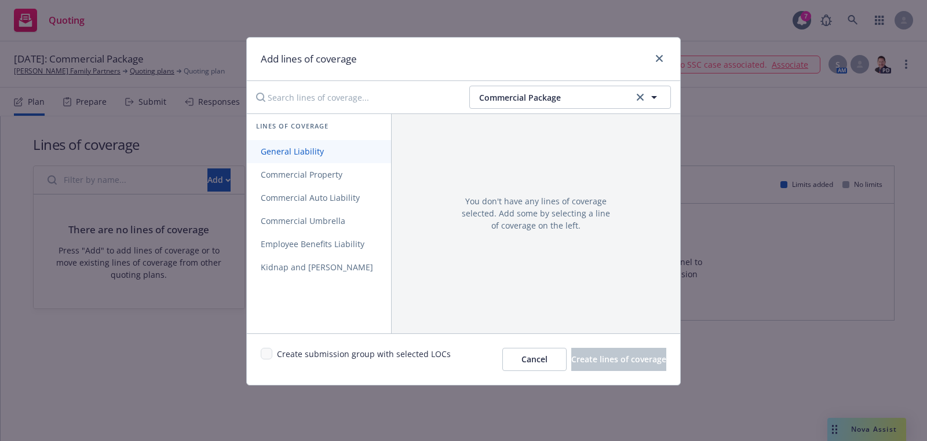
click at [262, 144] on link "General Liability" at bounding box center [319, 151] width 144 height 23
click at [275, 178] on span "Commercial Property" at bounding box center [301, 174] width 109 height 11
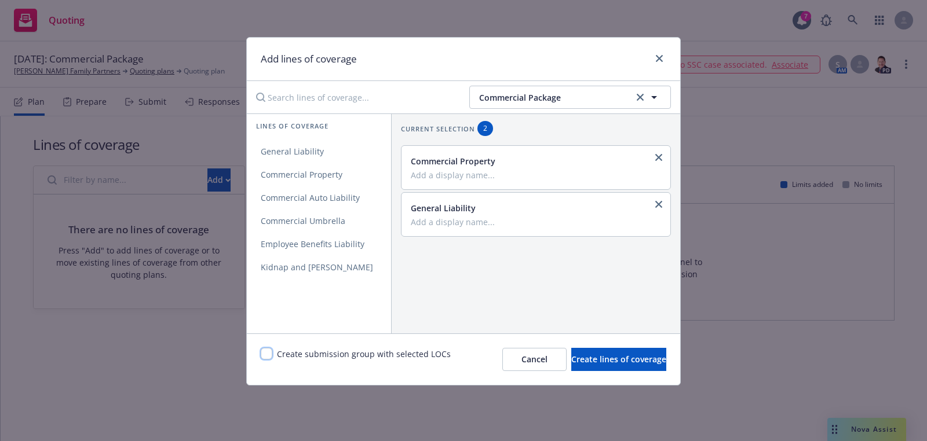
click at [267, 348] on input "checkbox" at bounding box center [267, 354] width 12 height 12
checkbox input "true"
click at [597, 359] on span "Create lines of coverage" at bounding box center [618, 359] width 95 height 11
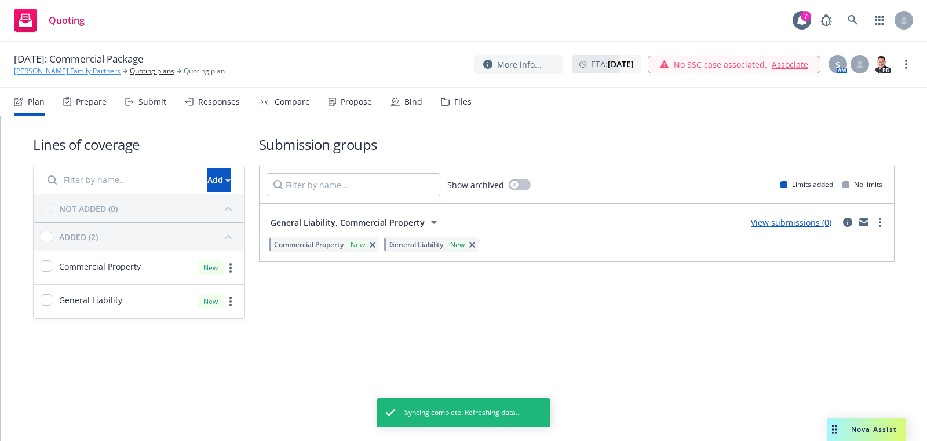
click at [60, 71] on link "[PERSON_NAME] Family Partners" at bounding box center [67, 71] width 107 height 10
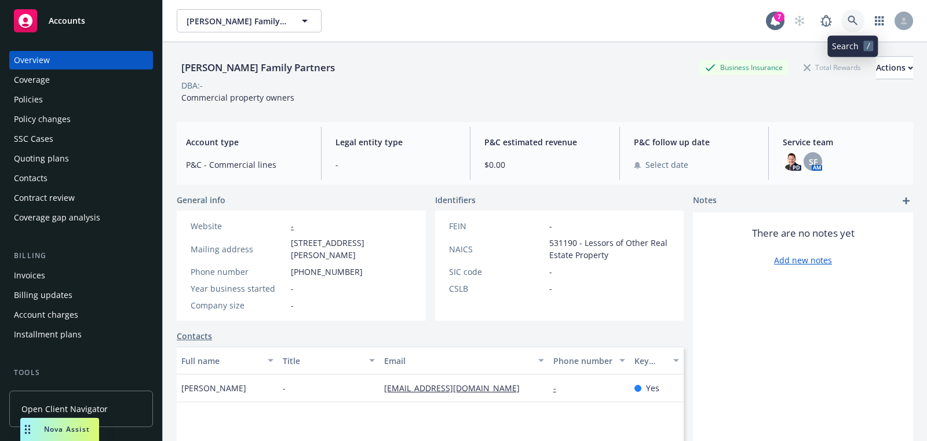
click at [852, 30] on link at bounding box center [852, 20] width 23 height 23
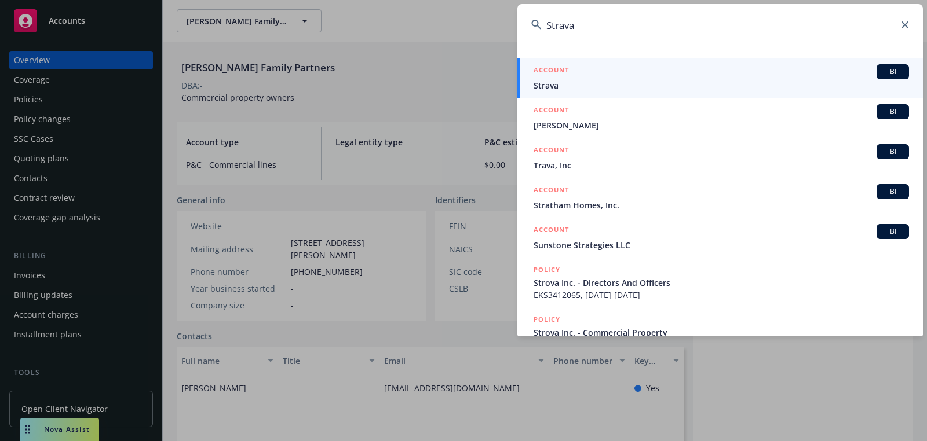
paste input "ACES Flight Training"
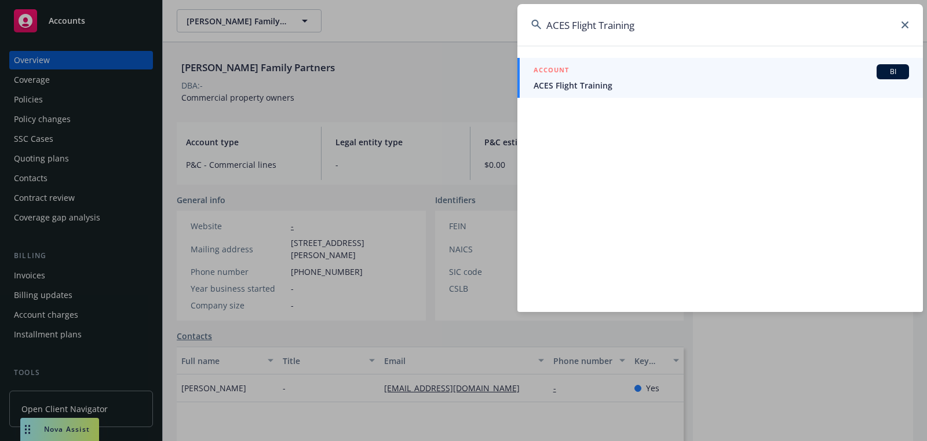
paste input "Cybernetic Intelligence"
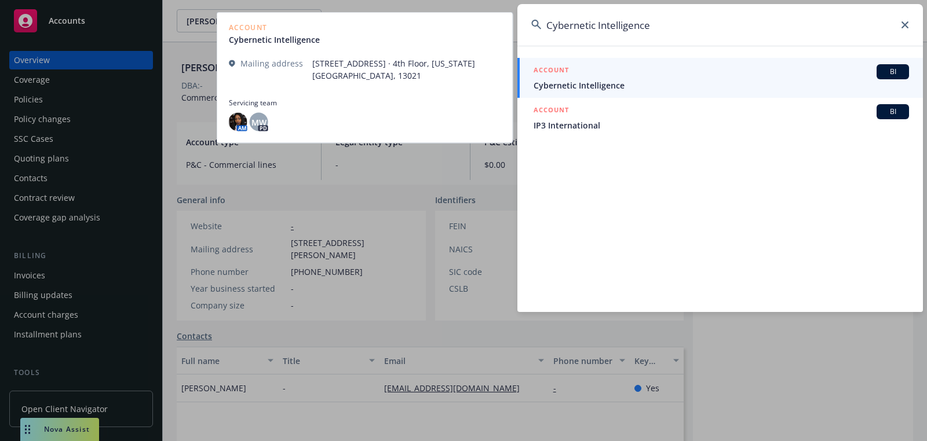
type input "Cybernetic Intelligence"
click at [574, 88] on span "Cybernetic Intelligence" at bounding box center [720, 85] width 375 height 12
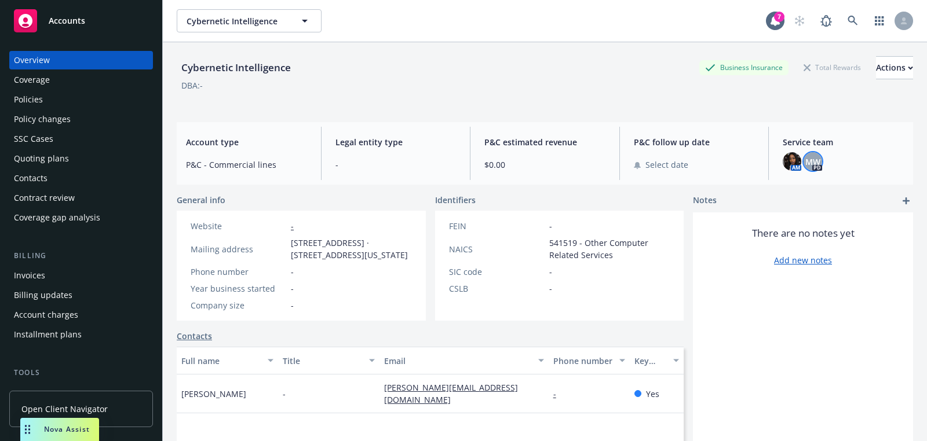
click at [809, 163] on span "MW" at bounding box center [812, 162] width 15 height 12
click at [792, 165] on img at bounding box center [792, 161] width 19 height 19
click at [847, 26] on link at bounding box center [852, 20] width 23 height 23
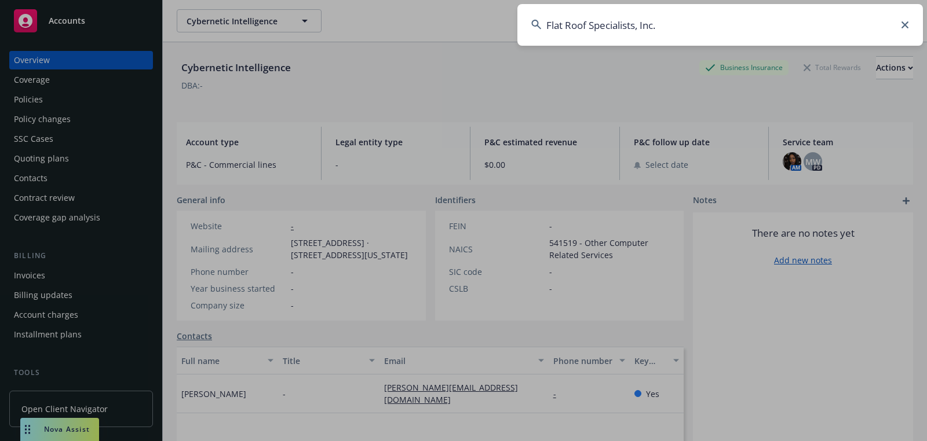
type input "Flat Roof Specialists, Inc."
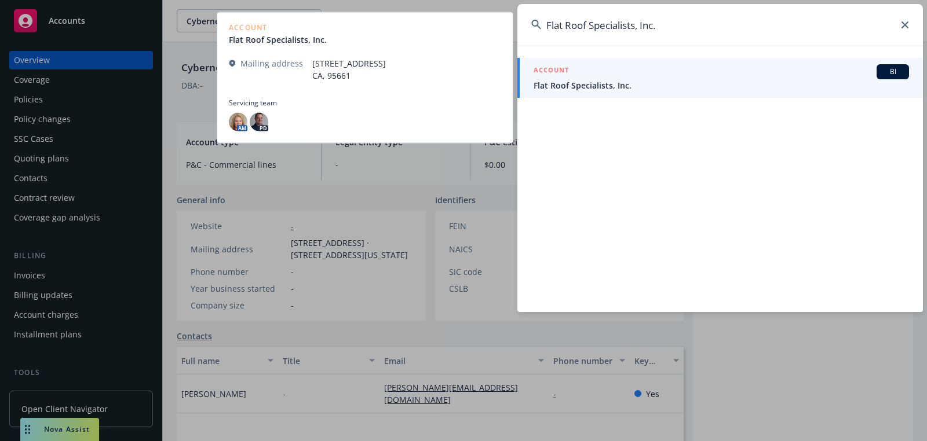
click at [556, 84] on span "Flat Roof Specialists, Inc." at bounding box center [720, 85] width 375 height 12
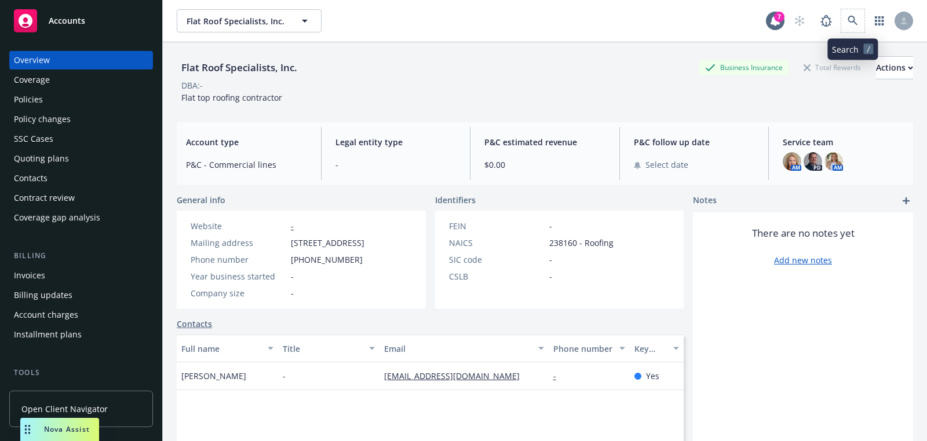
click at [862, 13] on span at bounding box center [852, 20] width 23 height 23
click at [854, 15] on link at bounding box center [852, 20] width 23 height 23
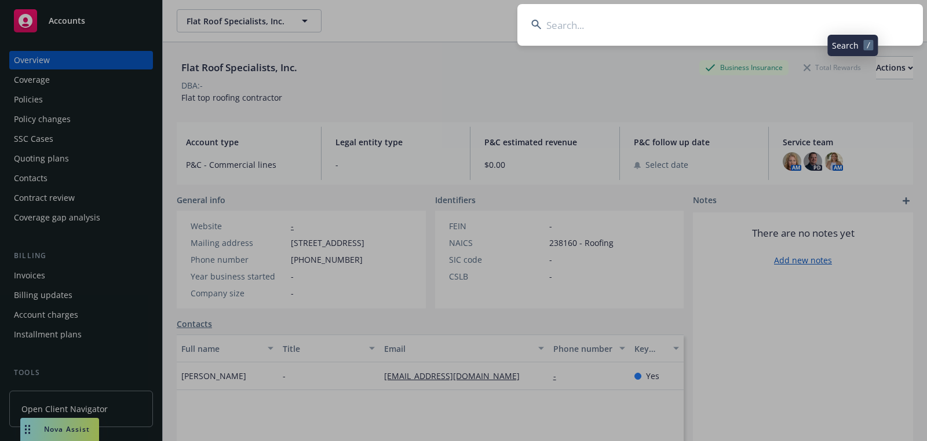
type input "Flat Roof Specialists, Inc."
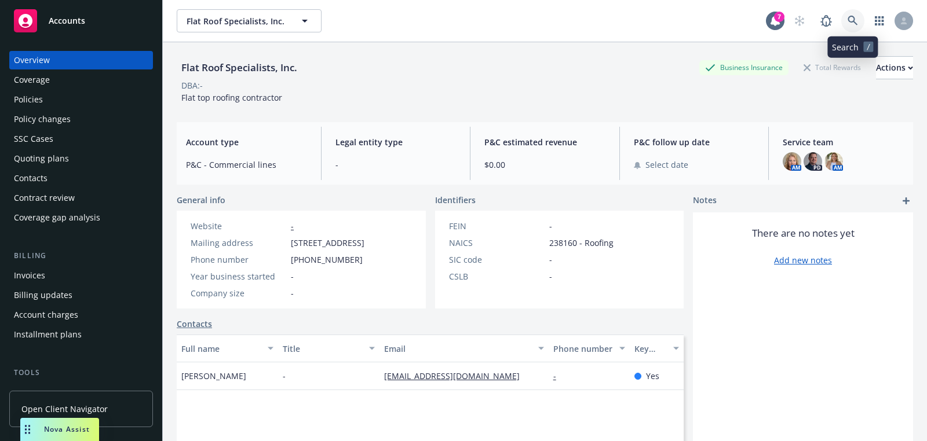
click at [861, 16] on link at bounding box center [852, 20] width 23 height 23
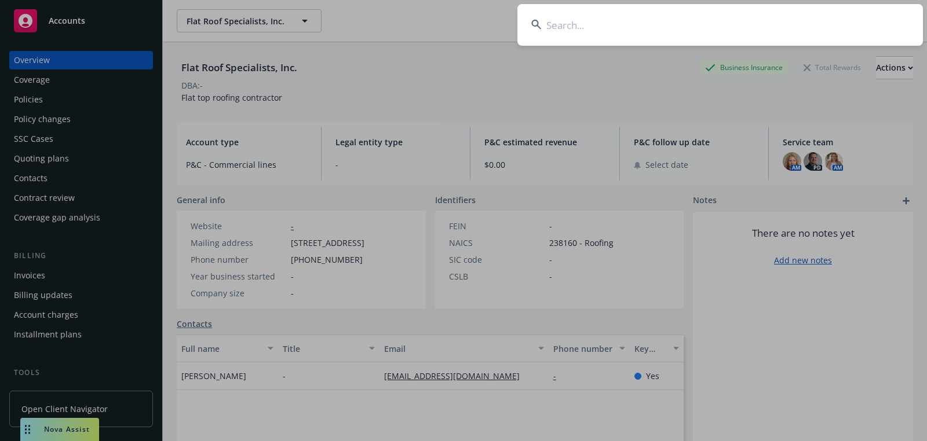
type input "First Tier Exterior Inc"
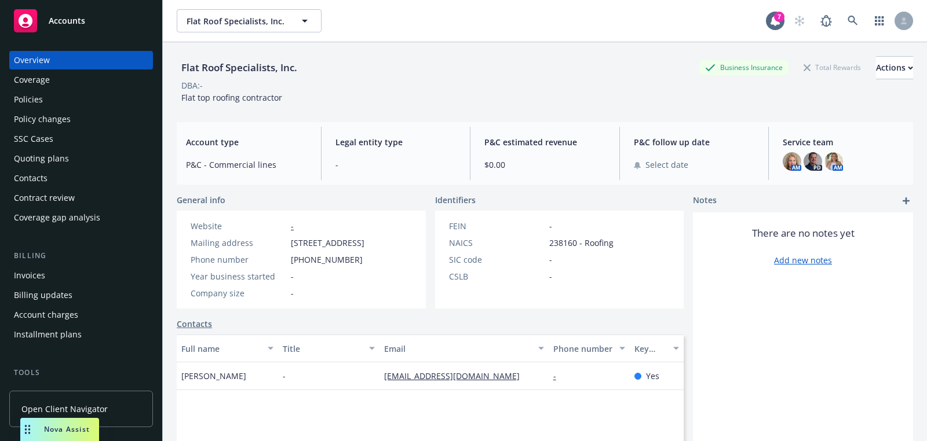
click at [852, 33] on div "Flat Roof Specialists, Inc. Flat Roof Specialists, Inc. 7" at bounding box center [545, 21] width 764 height 42
click at [852, 26] on link at bounding box center [852, 20] width 23 height 23
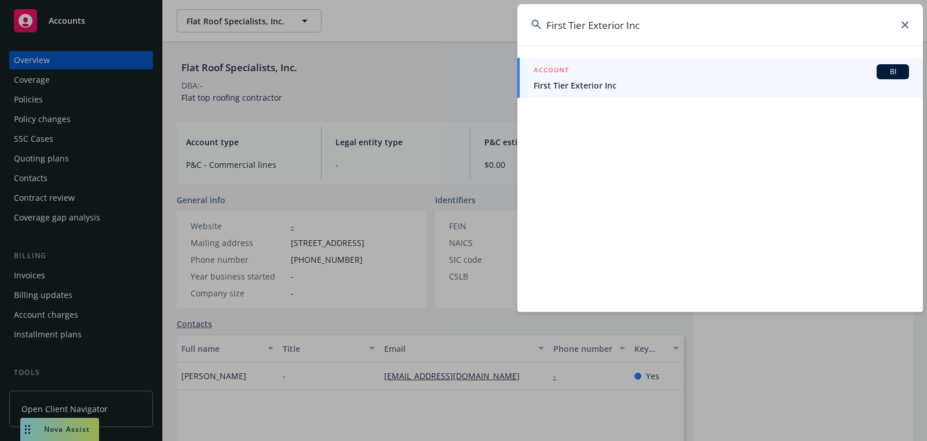
type input "First Tier Exterior Inc"
click at [697, 79] on span "First Tier Exterior Inc" at bounding box center [720, 85] width 375 height 12
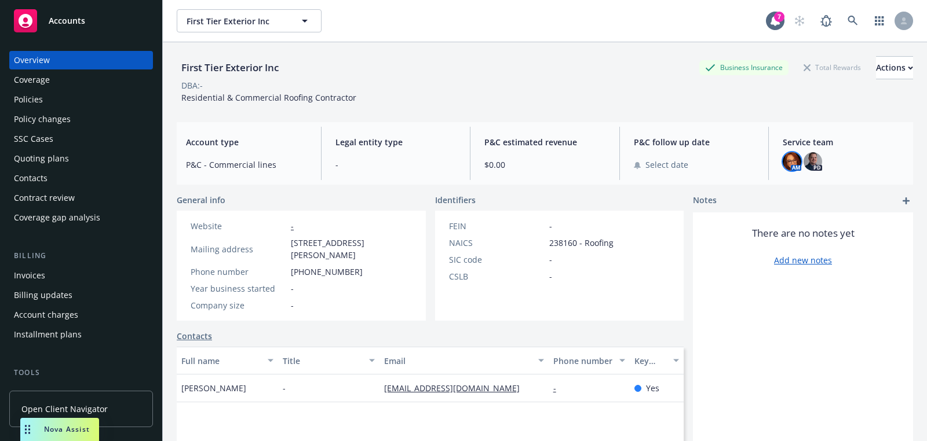
click at [789, 158] on img at bounding box center [792, 161] width 19 height 19
click at [852, 25] on icon at bounding box center [852, 21] width 10 height 10
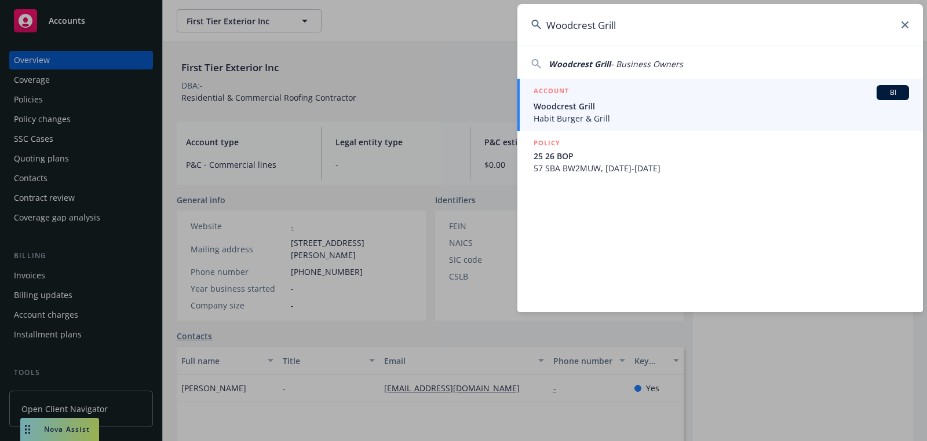
type input "Woodcrest Grill"
click at [709, 103] on span "Woodcrest Grill" at bounding box center [720, 106] width 375 height 12
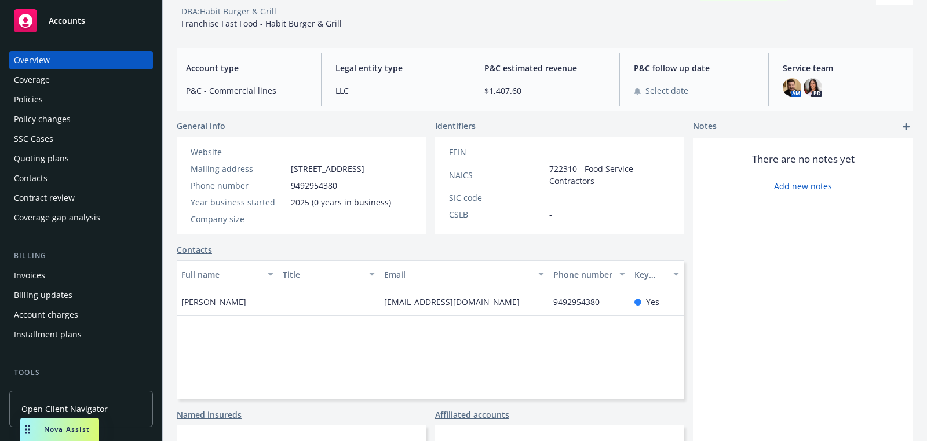
scroll to position [176, 0]
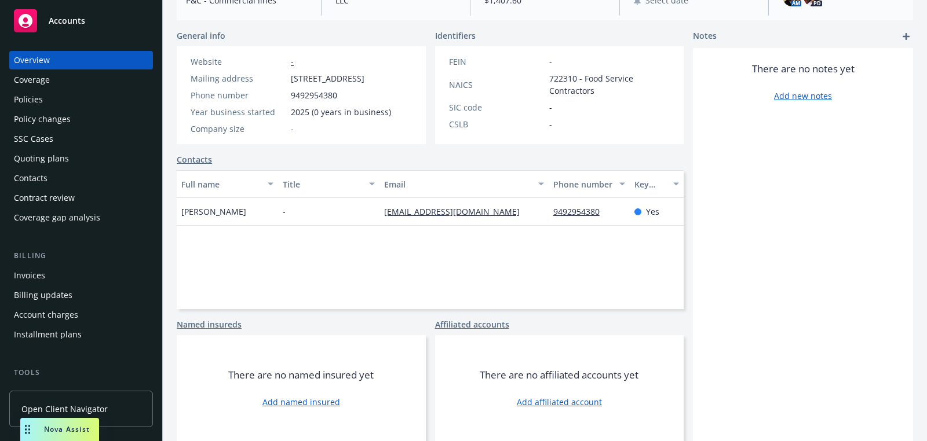
click at [571, 407] on link "Add affiliated account" at bounding box center [559, 402] width 85 height 12
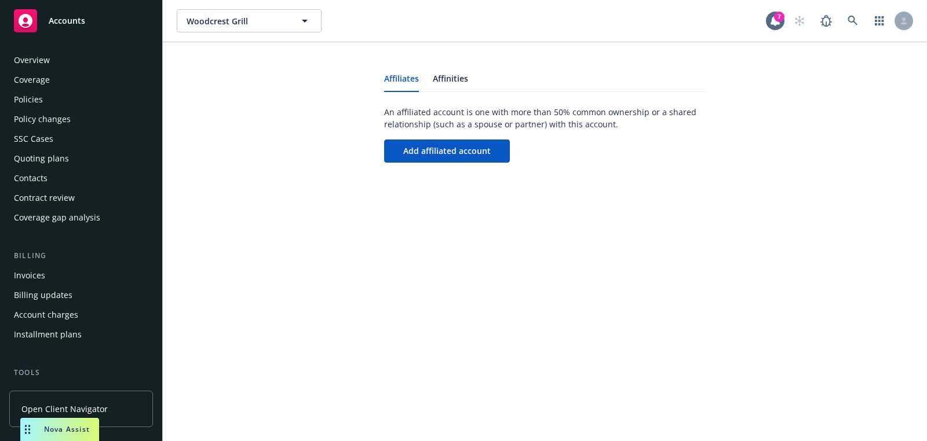
scroll to position [332, 0]
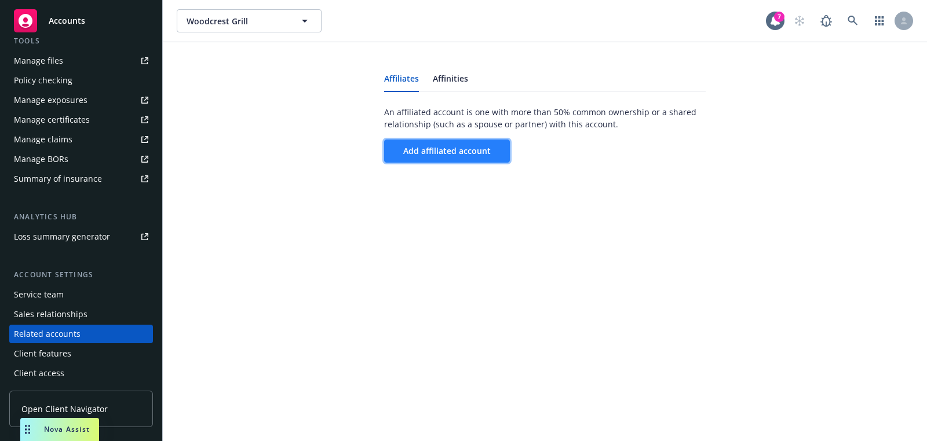
click at [439, 151] on span "Add affiliated account" at bounding box center [446, 150] width 87 height 11
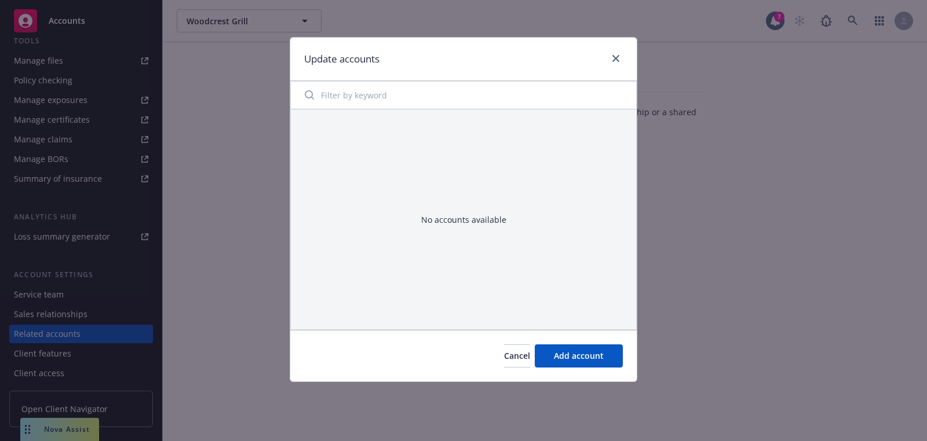
click at [415, 87] on input "Filter by keyword" at bounding box center [463, 94] width 331 height 23
type input "satvinde"
click at [511, 362] on button "Cancel" at bounding box center [517, 356] width 26 height 23
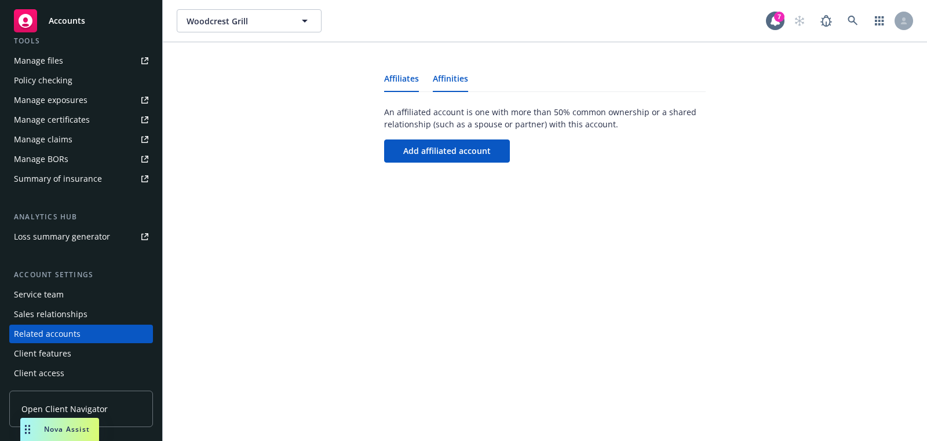
click at [463, 90] on link "Affinities" at bounding box center [450, 83] width 35 height 17
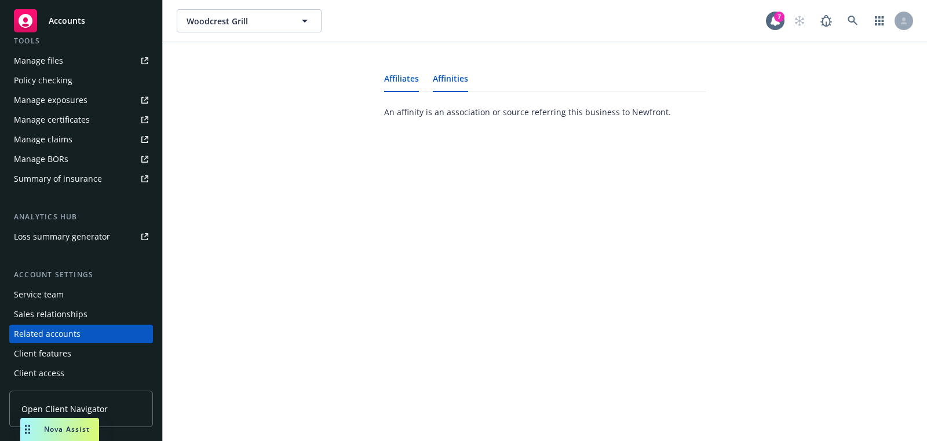
click at [414, 76] on link "Affiliates" at bounding box center [401, 83] width 35 height 17
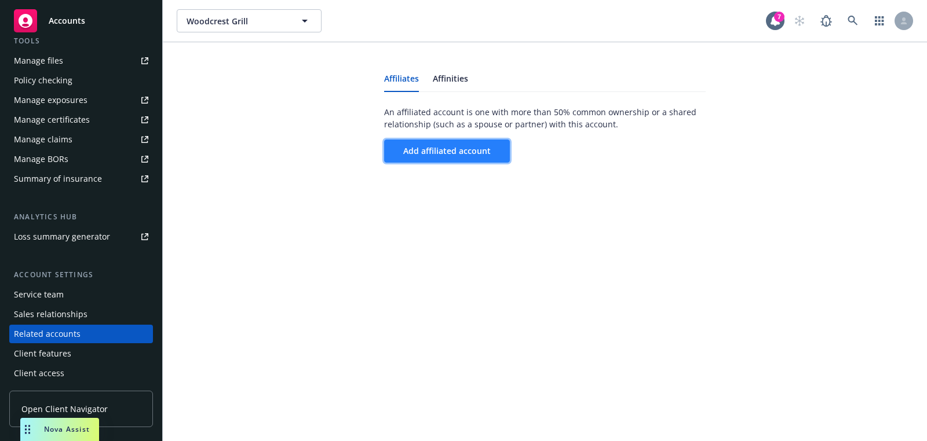
click at [470, 156] on button "Add affiliated account" at bounding box center [447, 151] width 126 height 23
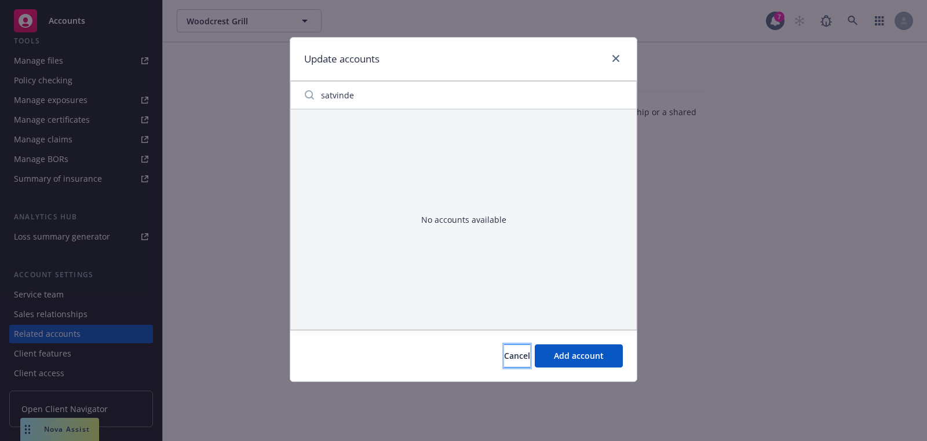
click at [504, 352] on span "Cancel" at bounding box center [517, 355] width 26 height 11
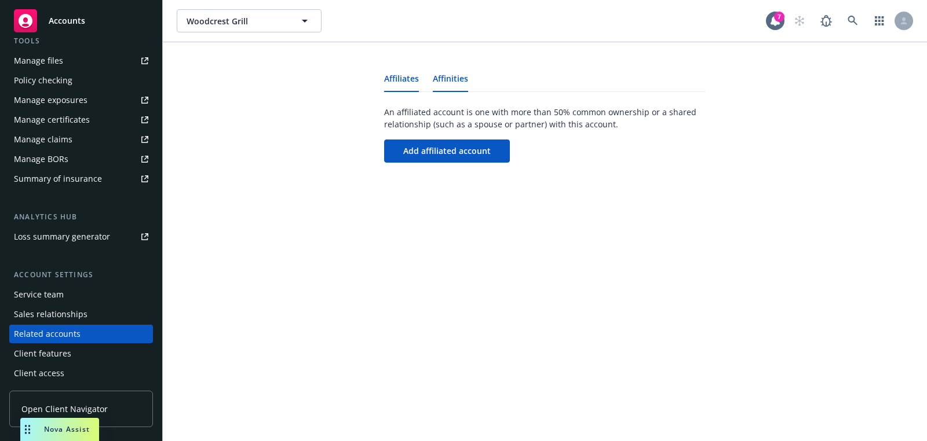
click at [459, 79] on link "Affinities" at bounding box center [450, 83] width 35 height 17
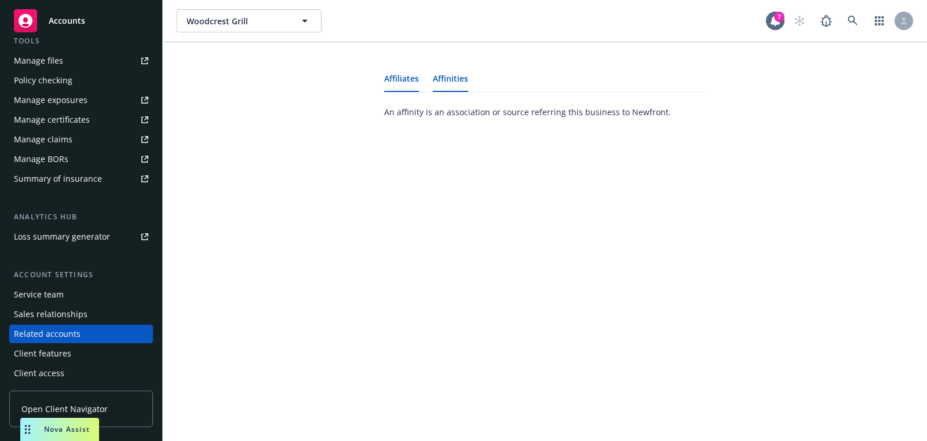
click at [392, 87] on link "Affiliates" at bounding box center [401, 83] width 35 height 17
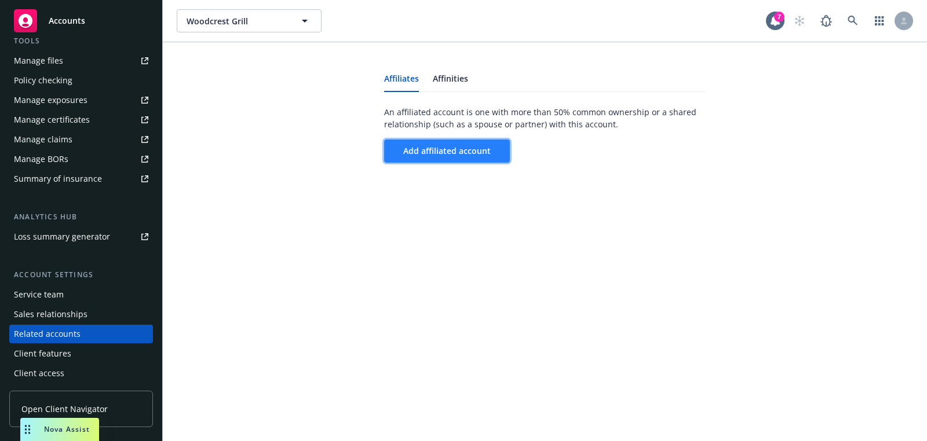
click at [471, 158] on button "Add affiliated account" at bounding box center [447, 151] width 126 height 23
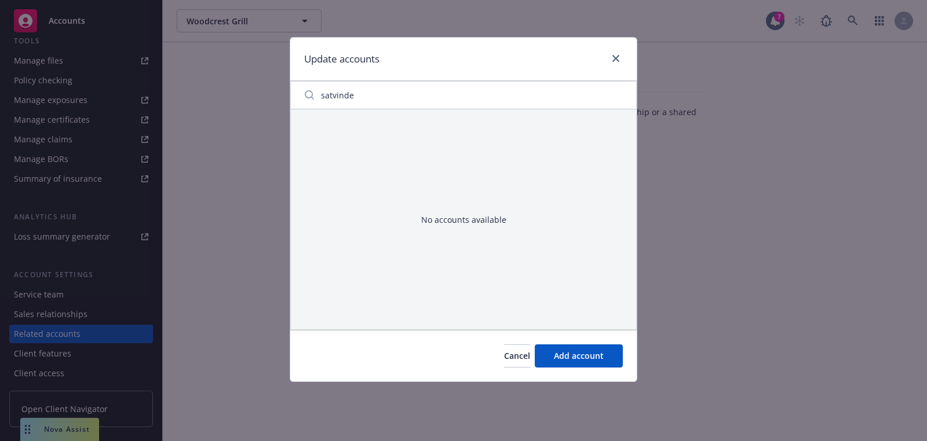
click at [475, 112] on div "No accounts available" at bounding box center [463, 219] width 345 height 220
click at [472, 98] on input "satvinde" at bounding box center [463, 94] width 331 height 23
drag, startPoint x: 513, startPoint y: 394, endPoint x: 513, endPoint y: 388, distance: 6.4
click at [513, 394] on div "Update accounts No accounts available Cancel Add account" at bounding box center [463, 220] width 927 height 441
click at [513, 388] on div "Update accounts No accounts available Cancel Add account" at bounding box center [463, 220] width 927 height 441
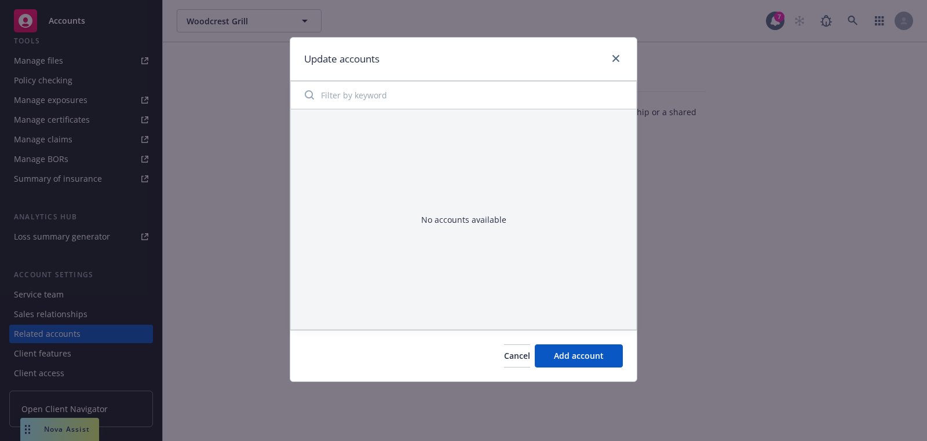
click at [503, 372] on div "Cancel Add account" at bounding box center [463, 356] width 346 height 52
click at [504, 357] on span "Cancel" at bounding box center [517, 355] width 26 height 11
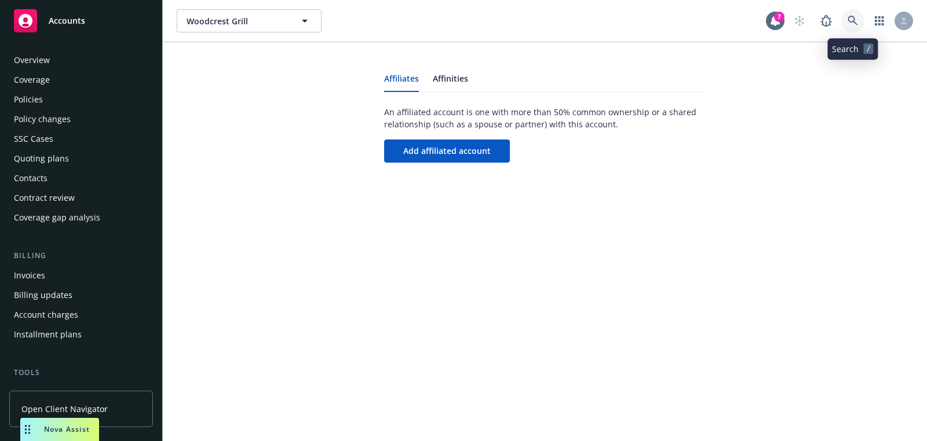
click at [853, 28] on link at bounding box center [852, 20] width 23 height 23
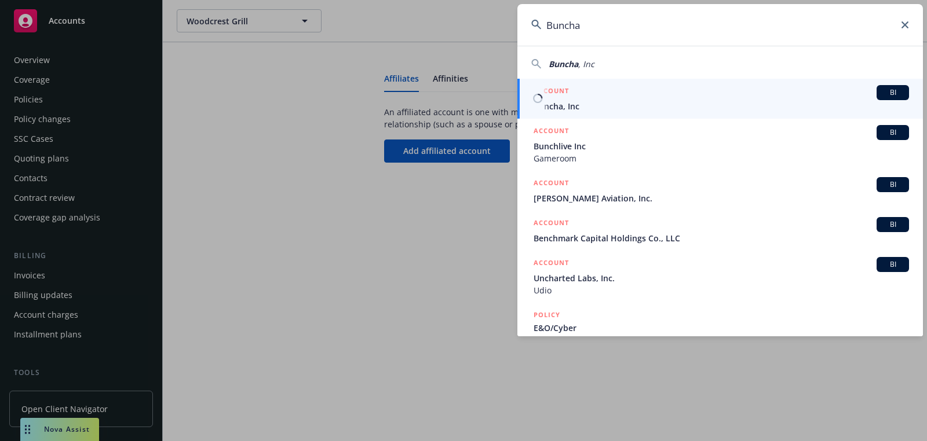
type input "Buncha"
click at [747, 88] on div "ACCOUNT BI" at bounding box center [720, 92] width 375 height 15
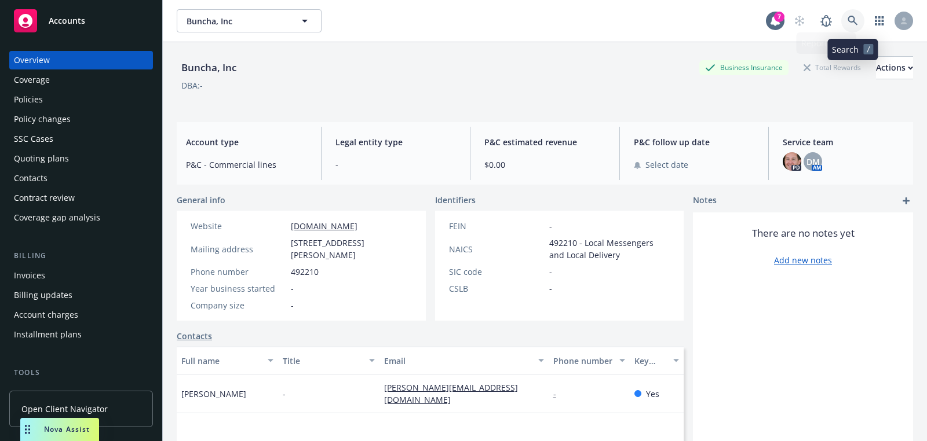
click at [850, 27] on link at bounding box center [852, 20] width 23 height 23
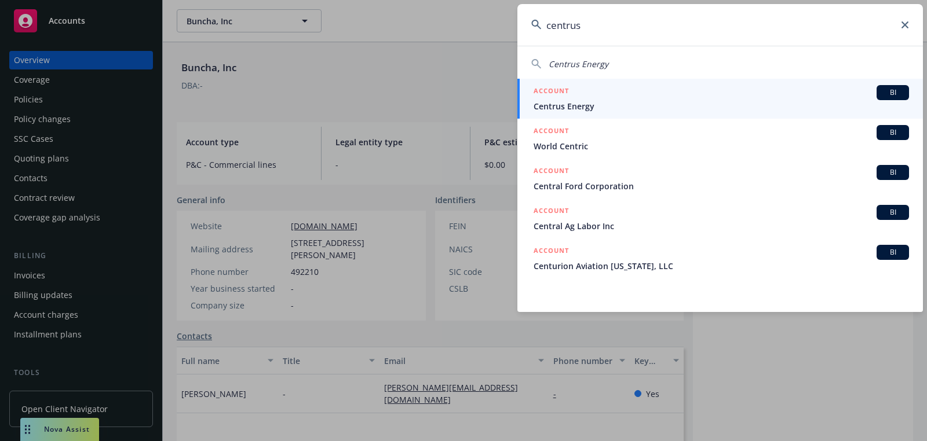
type input "centrus"
click at [608, 85] on link "ACCOUNT BI Centrus Energy" at bounding box center [719, 99] width 405 height 40
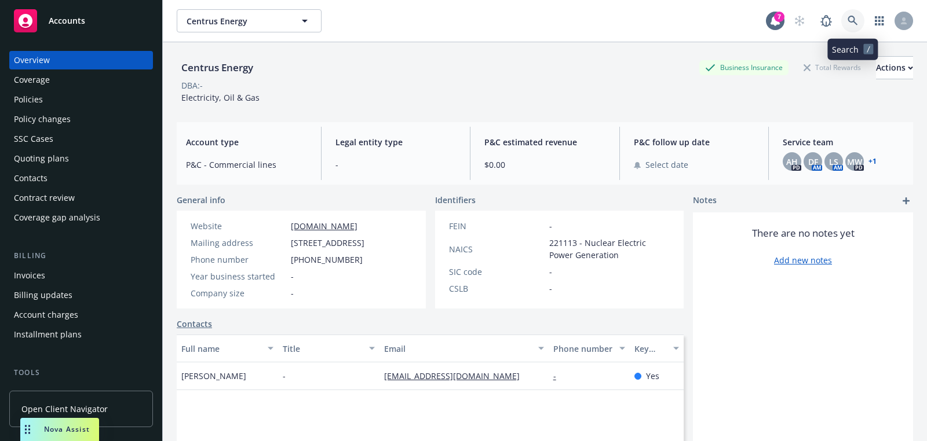
click at [845, 20] on link at bounding box center [852, 20] width 23 height 23
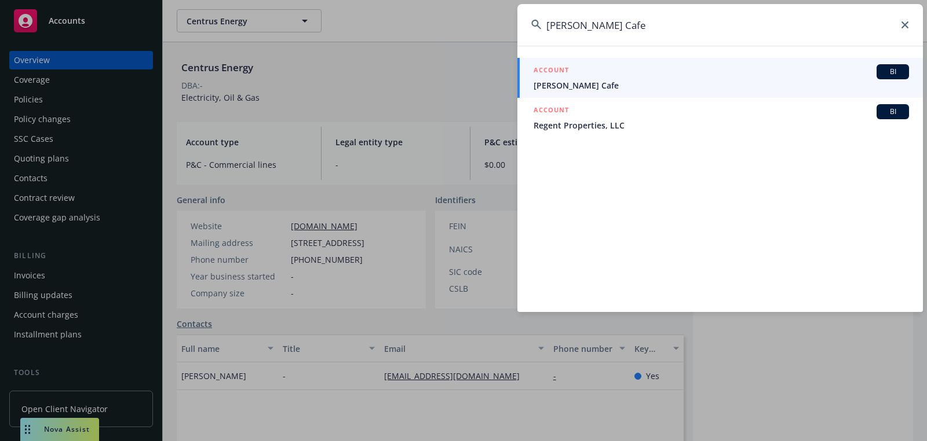
type input "[PERSON_NAME] Cafe"
click at [590, 83] on span "[PERSON_NAME] Cafe" at bounding box center [720, 85] width 375 height 12
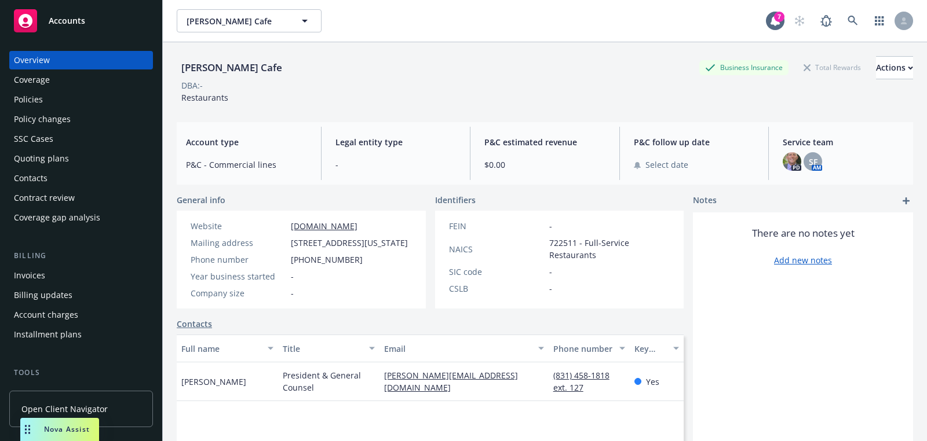
click at [848, 32] on div "[PERSON_NAME] Deli Cafe Eriks Deli Cafe 7" at bounding box center [545, 21] width 764 height 42
click at [848, 22] on icon at bounding box center [852, 21] width 10 height 10
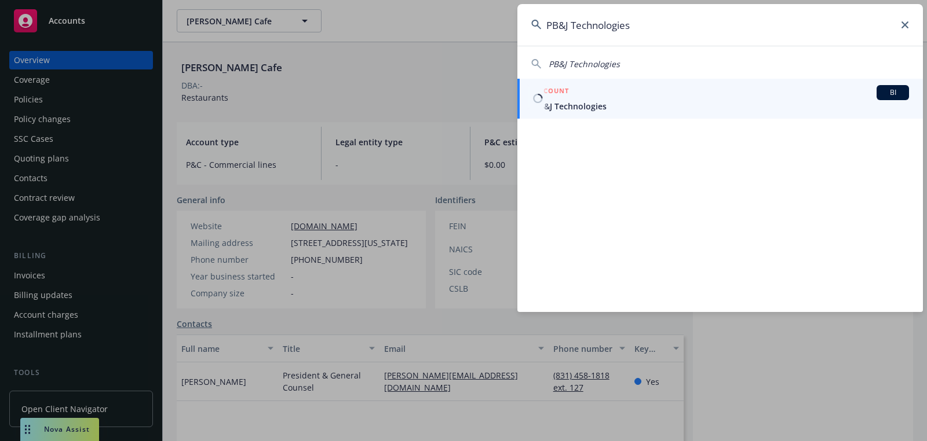
type input "PB&J Technologies"
click at [556, 91] on h5 "ACCOUNT" at bounding box center [550, 92] width 35 height 14
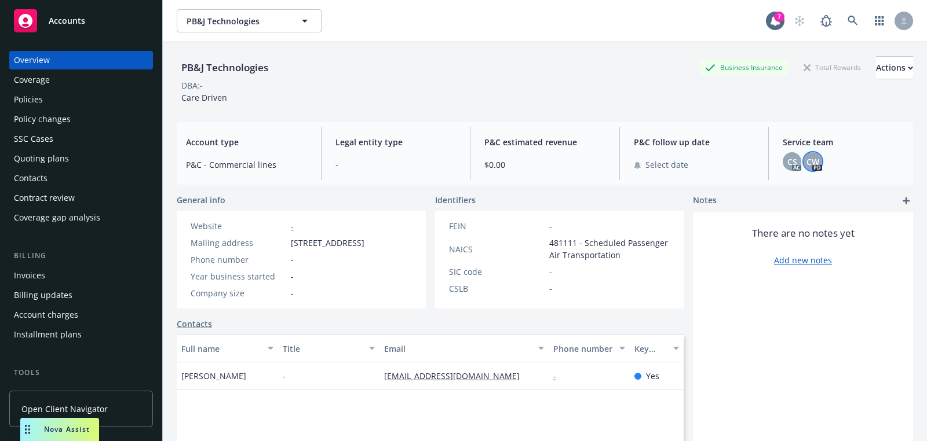
click at [810, 165] on span "CW" at bounding box center [812, 162] width 13 height 12
click at [797, 165] on div "CS" at bounding box center [792, 161] width 19 height 19
click at [861, 23] on link at bounding box center [852, 20] width 23 height 23
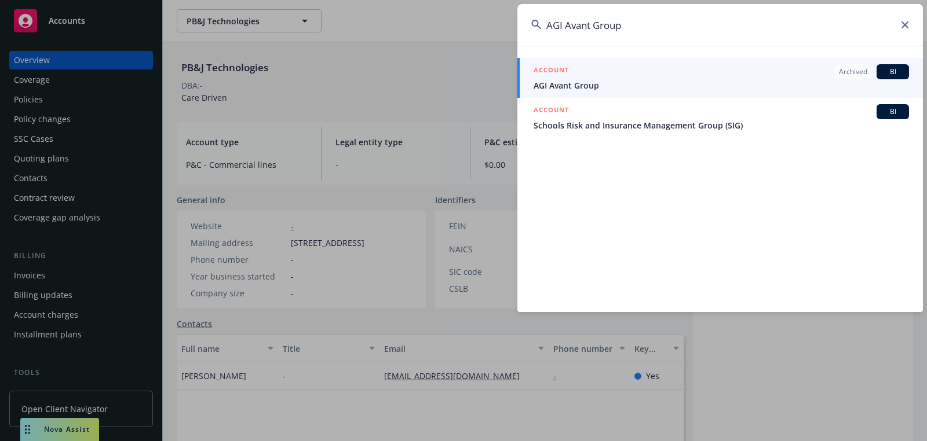
type input "AGI Avant Group"
click at [650, 76] on div "ACCOUNT Archived BI" at bounding box center [720, 71] width 375 height 15
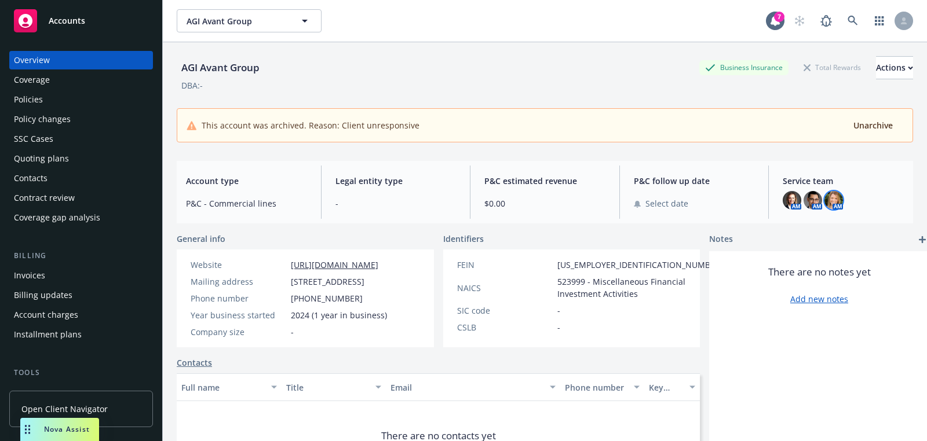
click at [829, 202] on img at bounding box center [833, 200] width 19 height 19
click at [818, 202] on img at bounding box center [812, 200] width 19 height 19
click at [799, 200] on img at bounding box center [792, 200] width 19 height 19
click at [858, 52] on div "AGI Avant Group Business Insurance Total Rewards Actions DBA: - This account wa…" at bounding box center [545, 96] width 736 height 109
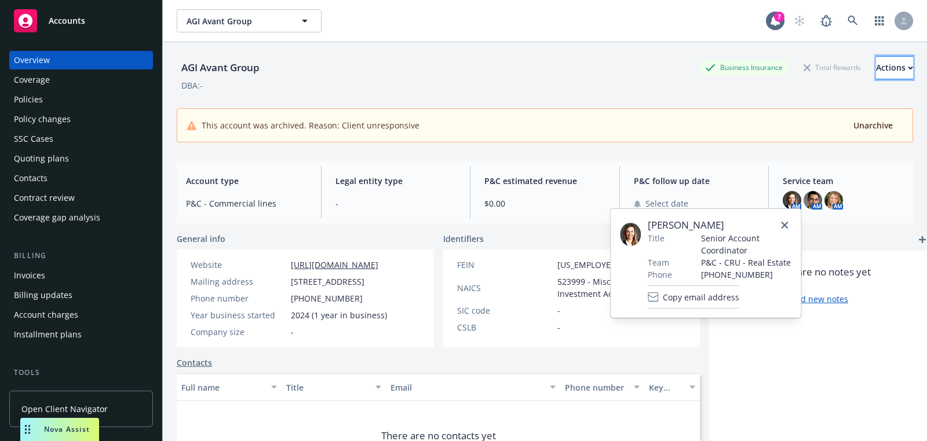
click at [876, 69] on div "Actions" at bounding box center [894, 68] width 37 height 22
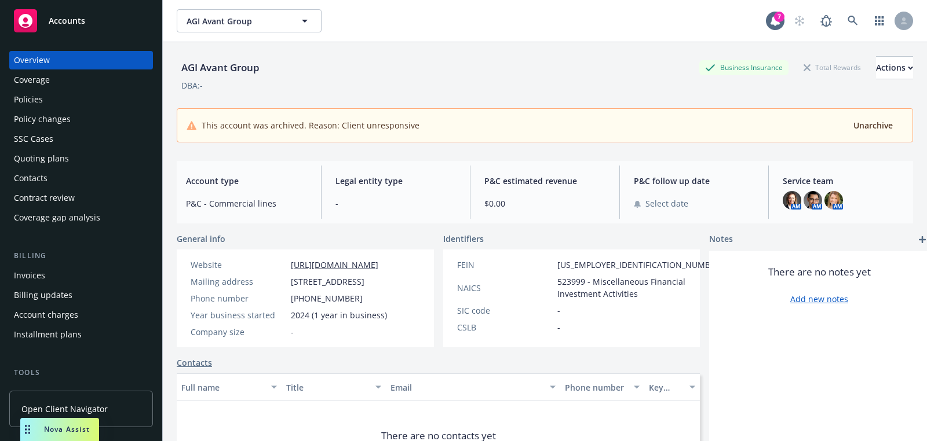
click at [778, 118] on link "Edit account summary" at bounding box center [818, 121] width 190 height 23
select select "US"
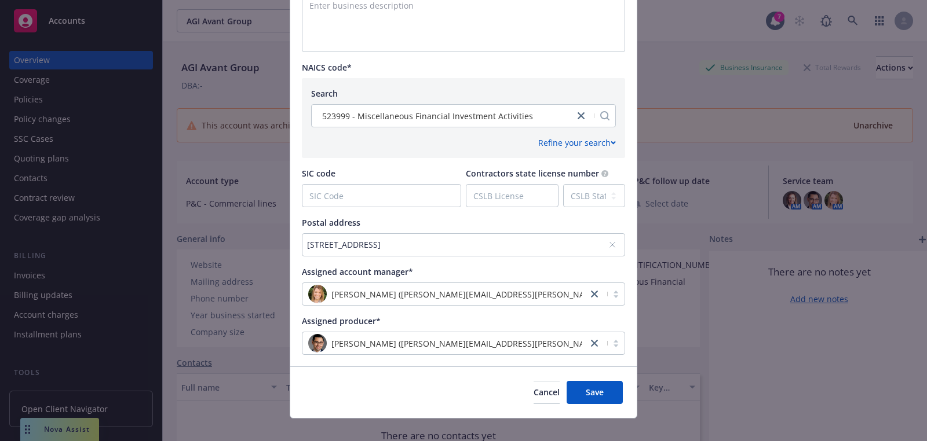
scroll to position [560, 0]
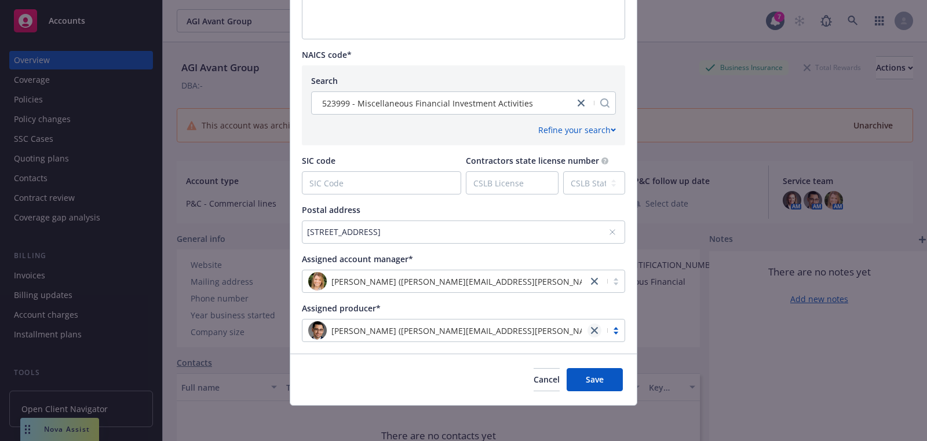
click at [593, 327] on icon "close" at bounding box center [594, 330] width 7 height 7
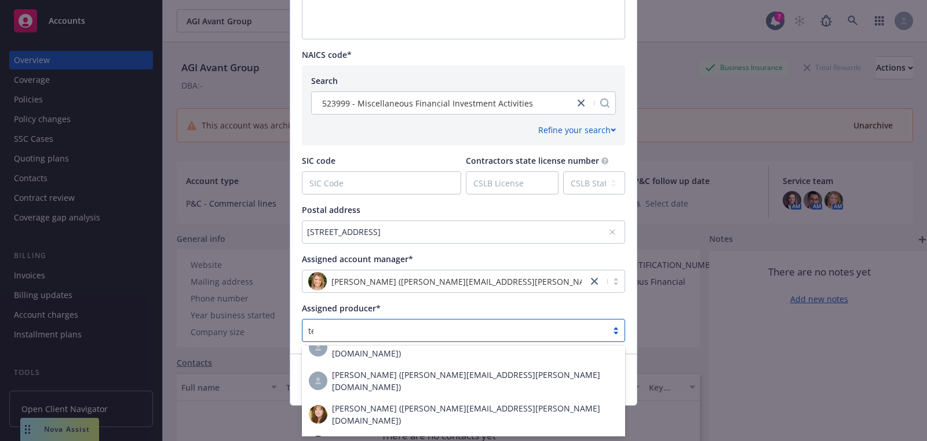
scroll to position [1276, 0]
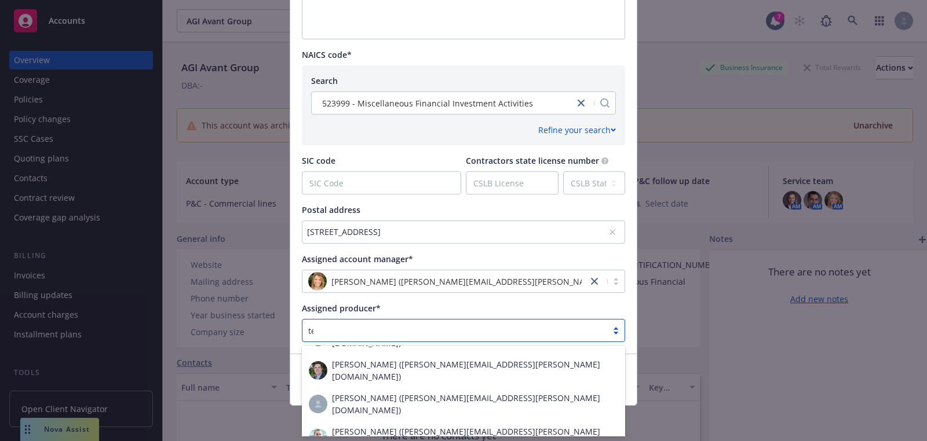
type input "[PERSON_NAME]"
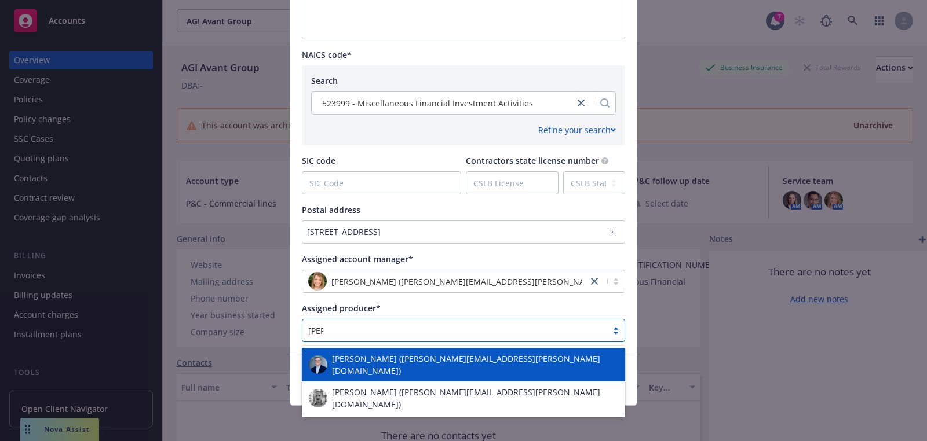
scroll to position [0, 0]
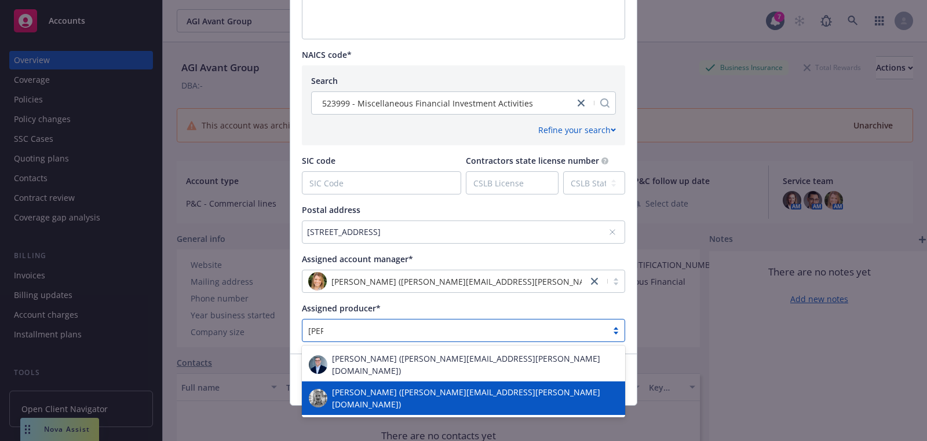
click at [415, 386] on span "[PERSON_NAME] ([PERSON_NAME][EMAIL_ADDRESS][PERSON_NAME][DOMAIN_NAME])" at bounding box center [475, 398] width 287 height 24
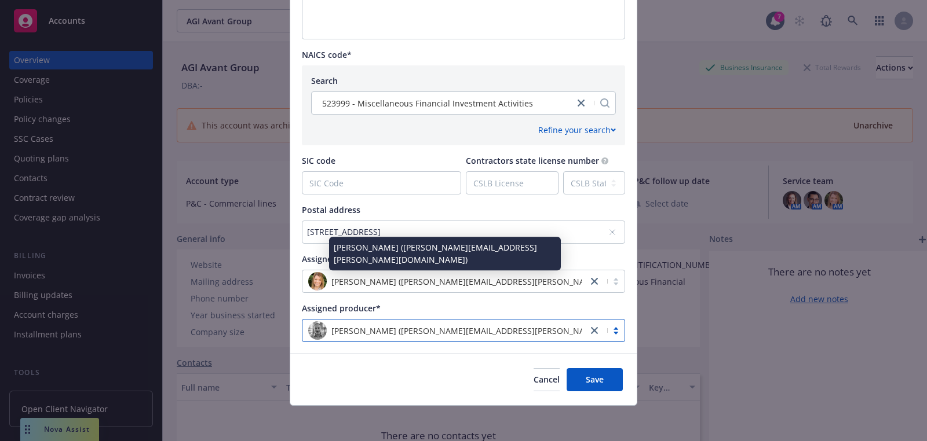
click at [525, 287] on div "[PERSON_NAME] ([PERSON_NAME][EMAIL_ADDRESS][PERSON_NAME][DOMAIN_NAME])" at bounding box center [444, 281] width 273 height 19
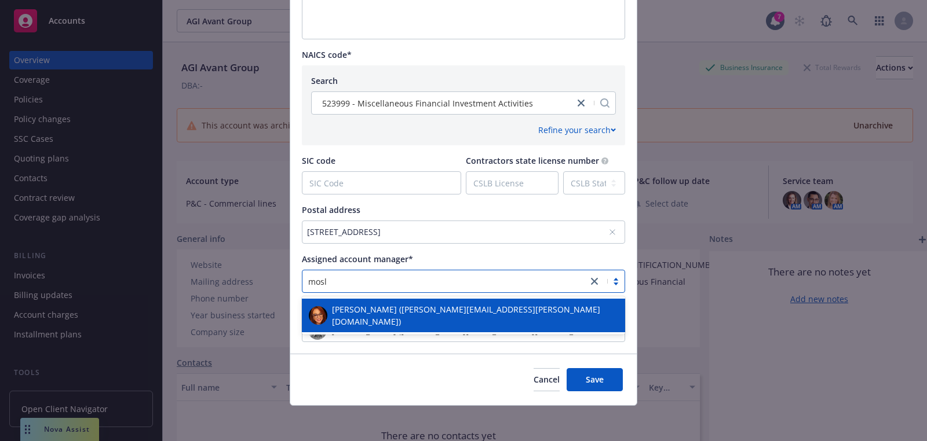
type input "mosle"
click at [494, 308] on span "[PERSON_NAME] ([PERSON_NAME][EMAIL_ADDRESS][PERSON_NAME][DOMAIN_NAME])" at bounding box center [475, 316] width 287 height 24
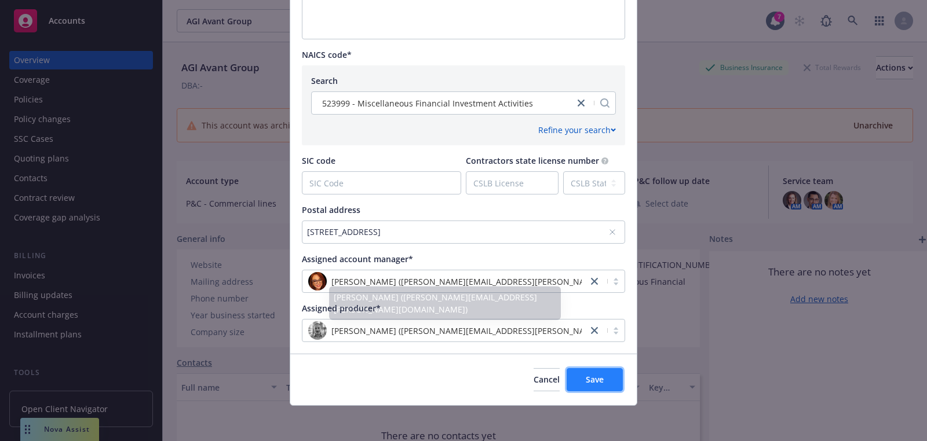
click at [595, 385] on button "Save" at bounding box center [595, 379] width 56 height 23
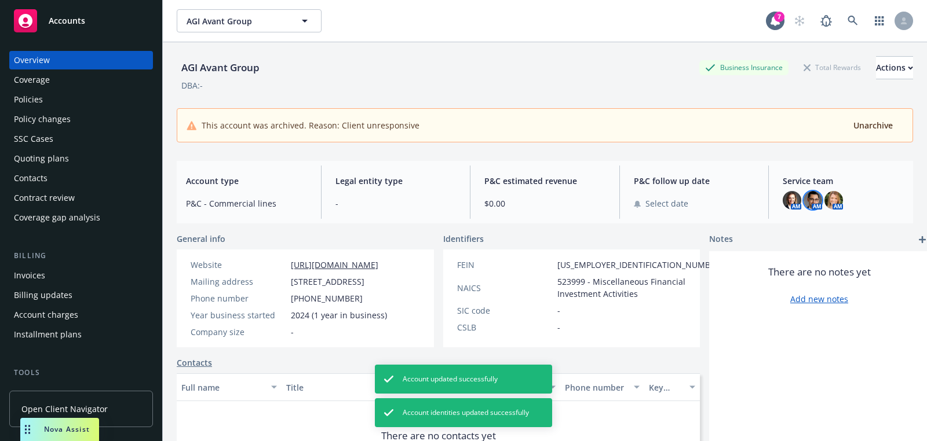
click at [816, 204] on img at bounding box center [812, 200] width 19 height 19
click at [831, 201] on img at bounding box center [833, 200] width 19 height 19
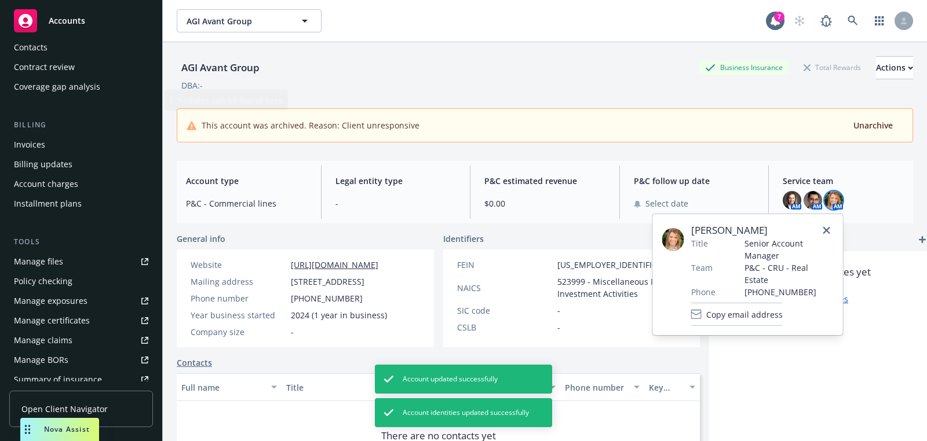
scroll to position [332, 0]
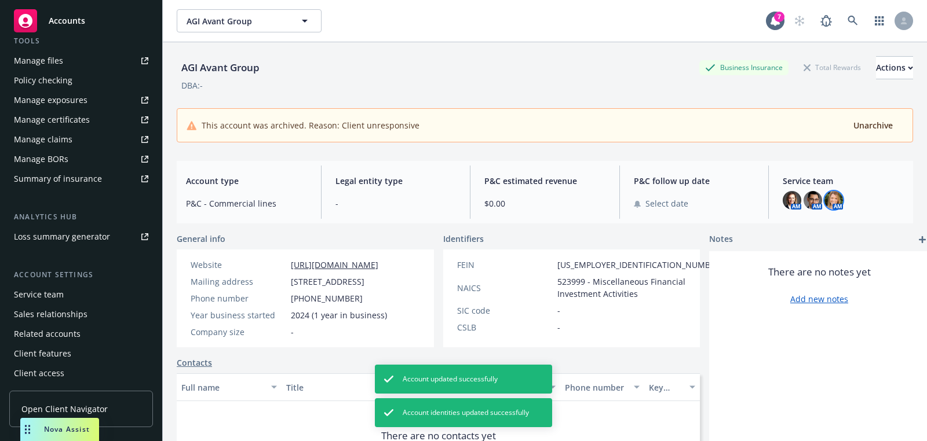
click at [60, 284] on div "Account settings Service team Sales relationships Related accounts Client featu…" at bounding box center [81, 326] width 144 height 114
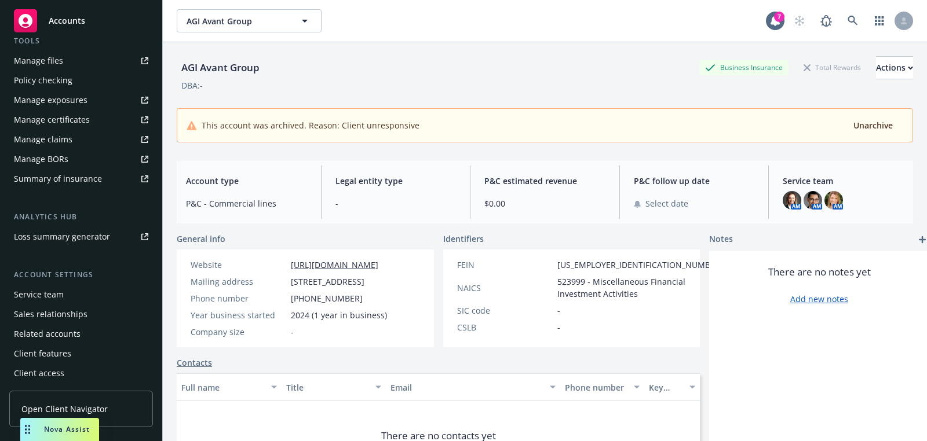
click at [59, 295] on div "Service team" at bounding box center [39, 295] width 50 height 19
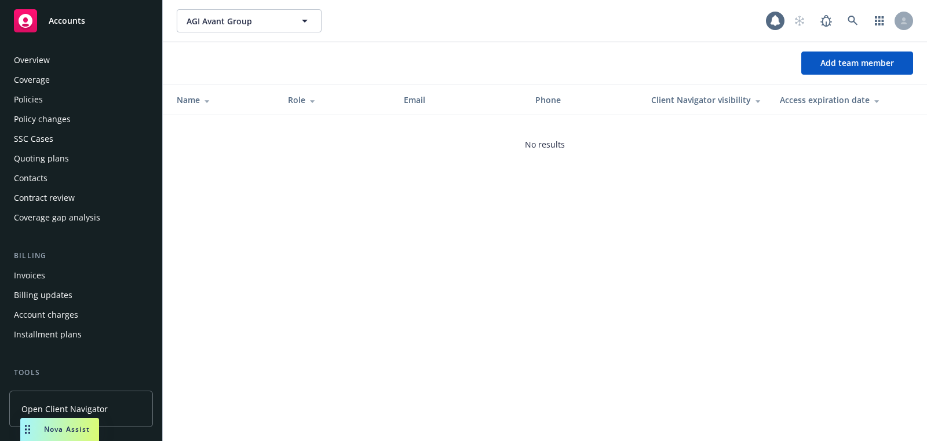
scroll to position [332, 0]
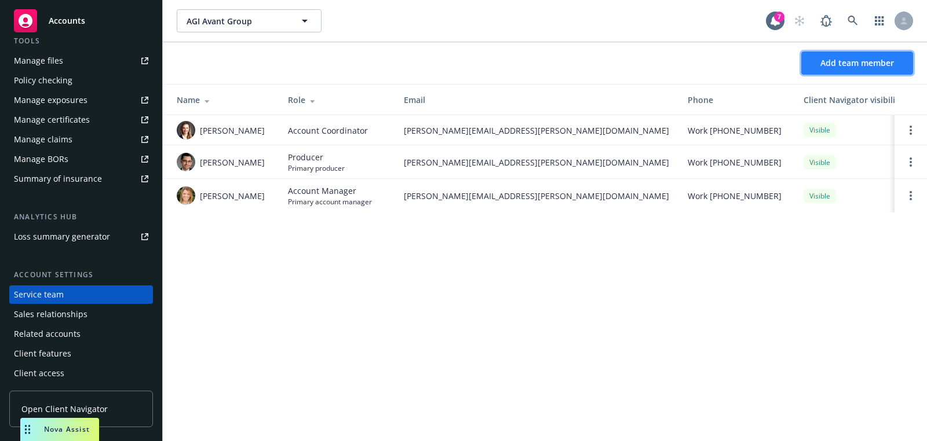
click at [817, 54] on button "Add team member" at bounding box center [857, 63] width 112 height 23
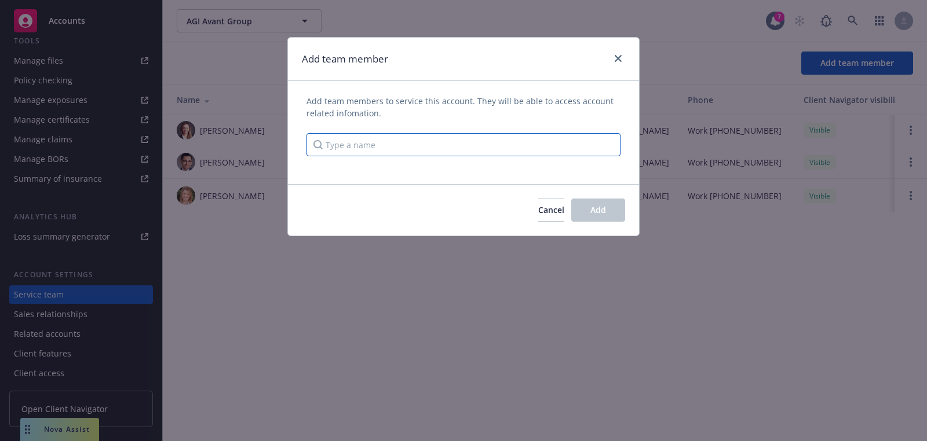
click at [515, 147] on input "Type a name" at bounding box center [463, 144] width 314 height 23
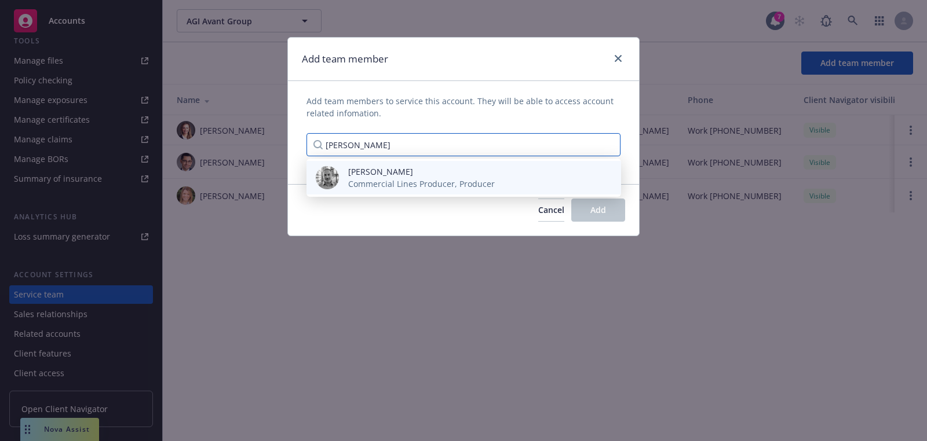
type input "[PERSON_NAME]"
click at [443, 178] on span "Commercial Lines Producer, Producer" at bounding box center [421, 184] width 147 height 12
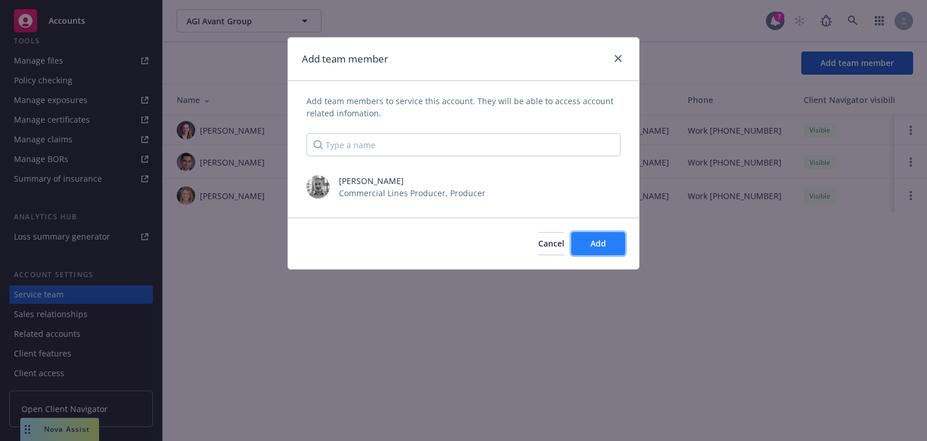
click at [578, 240] on button "Add" at bounding box center [598, 243] width 54 height 23
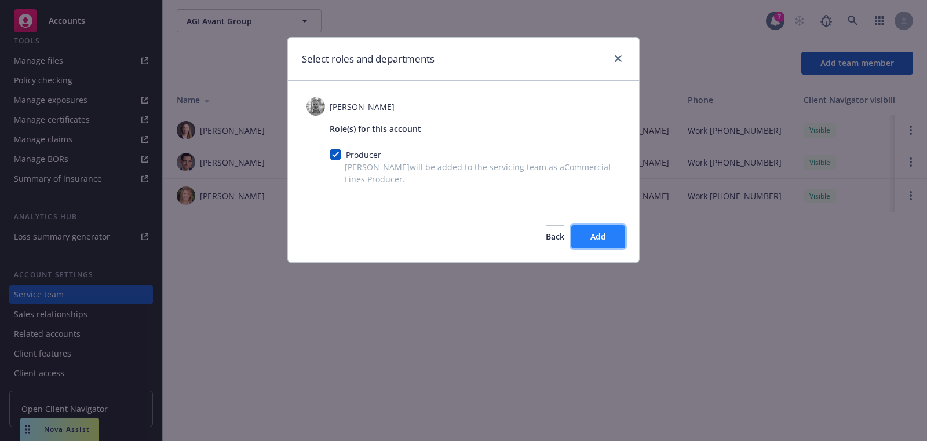
click at [581, 230] on button "Add" at bounding box center [598, 236] width 54 height 23
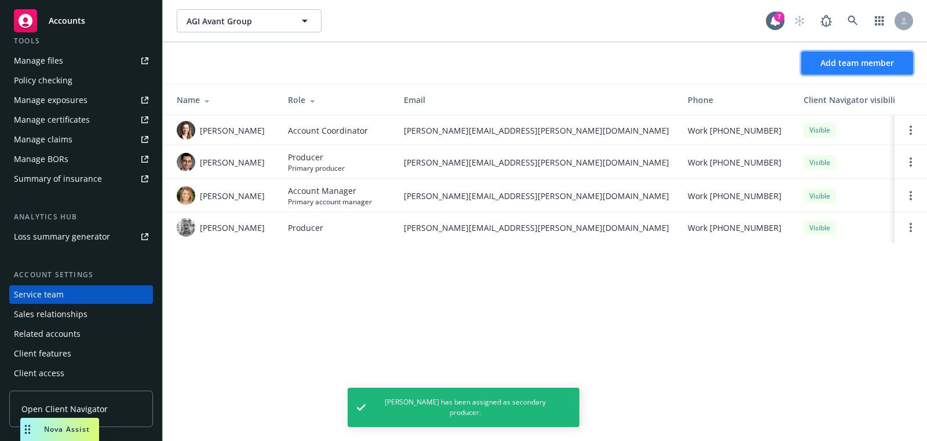
click at [811, 73] on button "Add team member" at bounding box center [857, 63] width 112 height 23
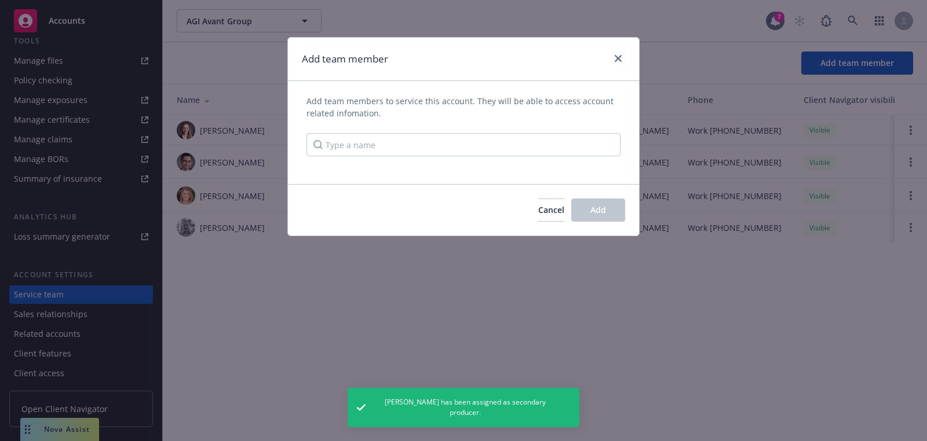
click at [471, 130] on div "Add team members to service this account. They will be able to access account r…" at bounding box center [463, 125] width 314 height 61
click at [469, 130] on div "Add team members to service this account. They will be able to access account r…" at bounding box center [463, 125] width 314 height 61
click at [467, 134] on input "Type a name" at bounding box center [463, 144] width 314 height 23
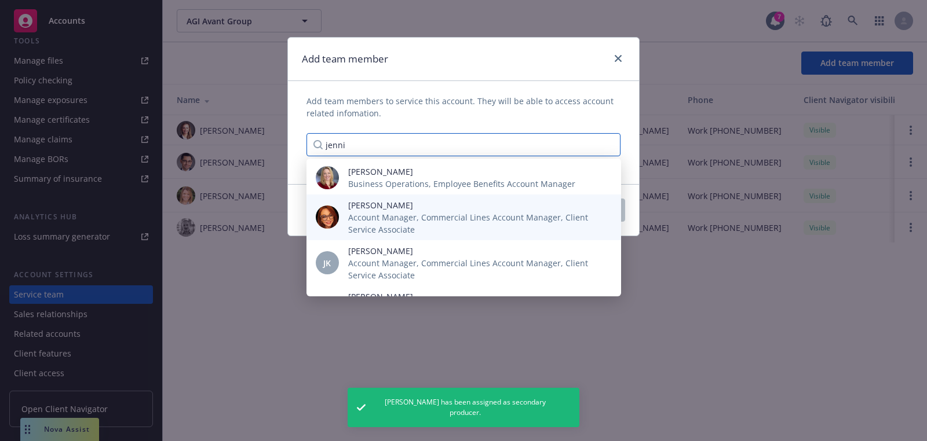
type input "jenni"
click at [381, 221] on span "Account Manager, Commercial Lines Account Manager, Client Service Associate" at bounding box center [475, 223] width 254 height 24
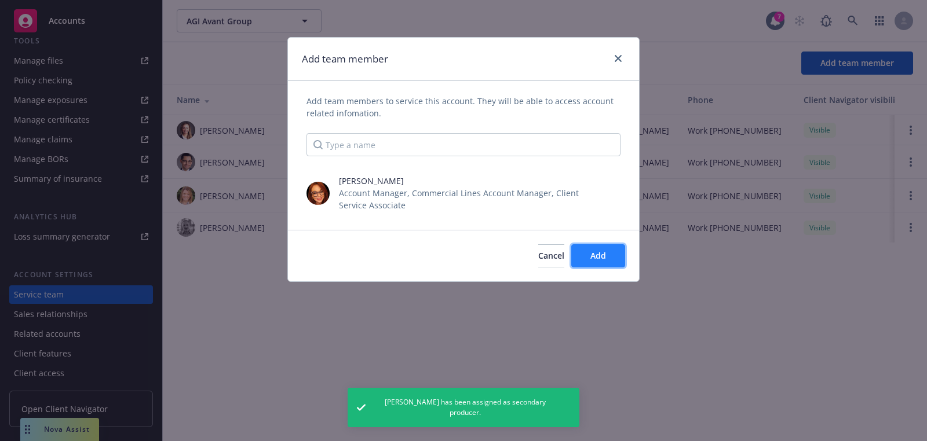
click at [602, 260] on span "Add" at bounding box center [598, 255] width 16 height 11
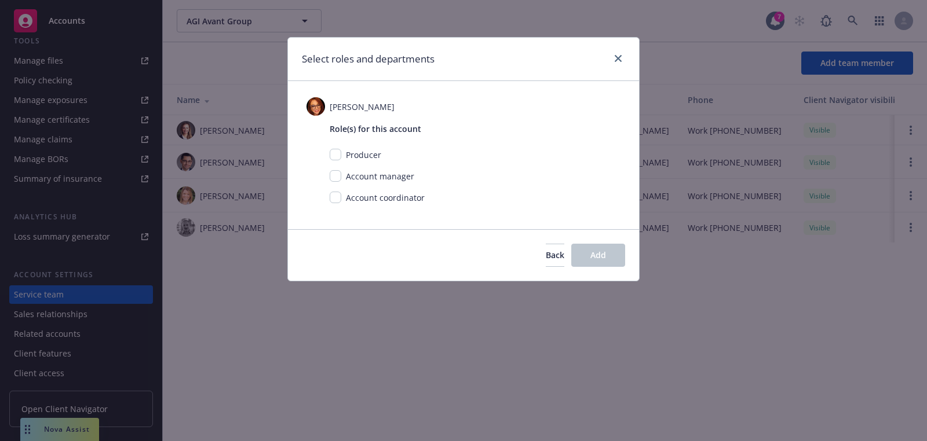
click at [330, 180] on div "Account manager" at bounding box center [475, 176] width 291 height 12
click at [339, 176] on input "checkbox" at bounding box center [336, 176] width 12 height 12
checkbox input "true"
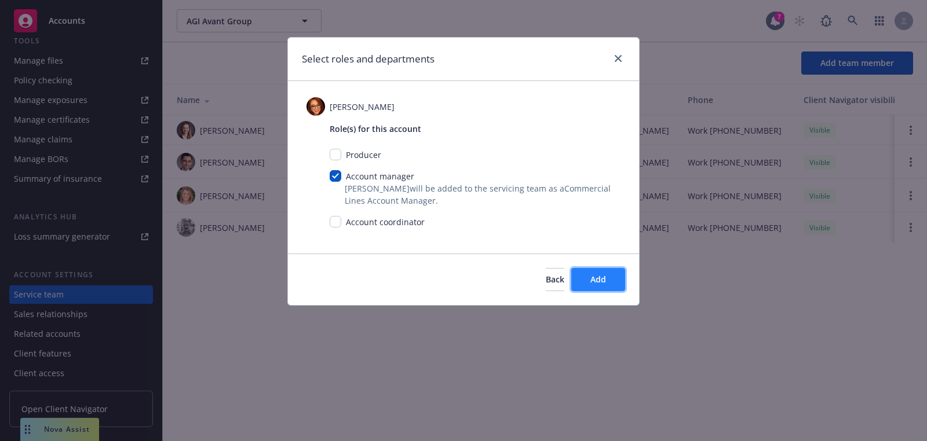
click at [601, 287] on button "Add" at bounding box center [598, 279] width 54 height 23
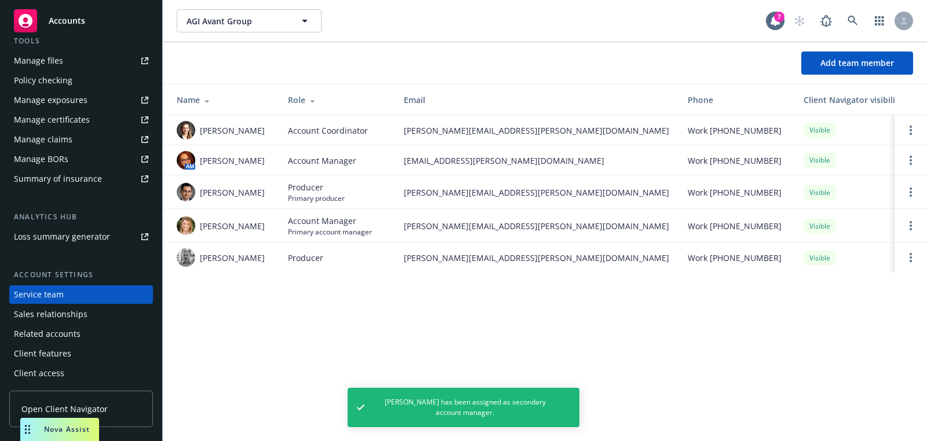
drag, startPoint x: 910, startPoint y: 162, endPoint x: 910, endPoint y: 171, distance: 8.7
click at [910, 163] on circle "Open options" at bounding box center [910, 164] width 2 height 2
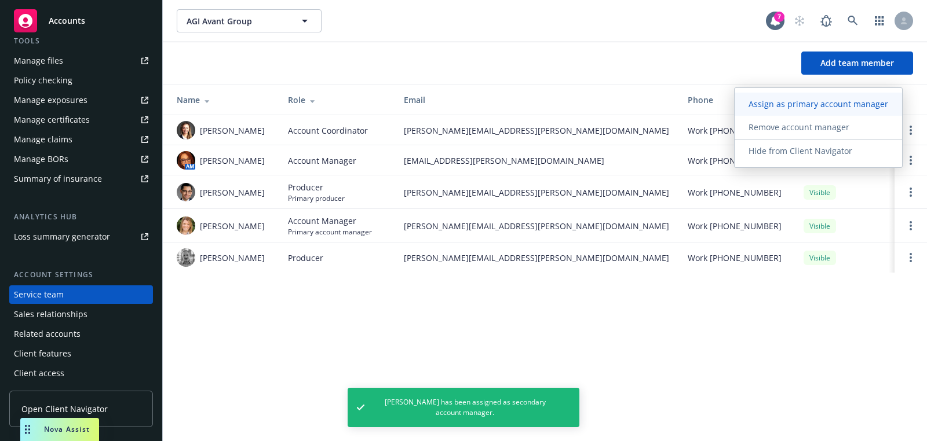
click at [835, 107] on span "Assign as primary account manager" at bounding box center [817, 103] width 167 height 11
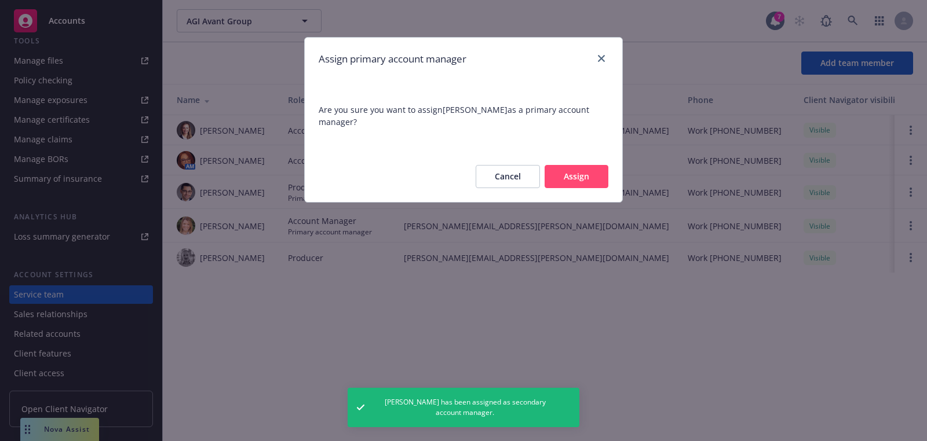
click at [590, 182] on button "Assign" at bounding box center [576, 176] width 64 height 23
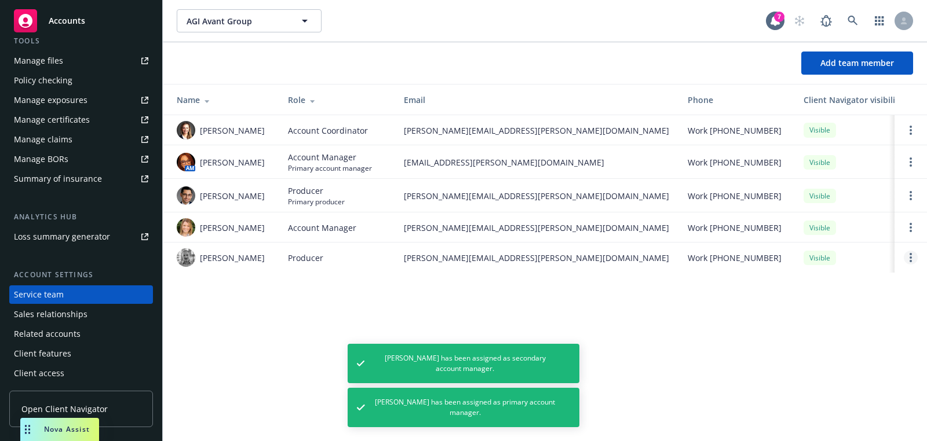
click at [910, 259] on icon "Open options" at bounding box center [910, 257] width 2 height 9
click at [823, 206] on span "Assign as primary producer" at bounding box center [834, 201] width 136 height 11
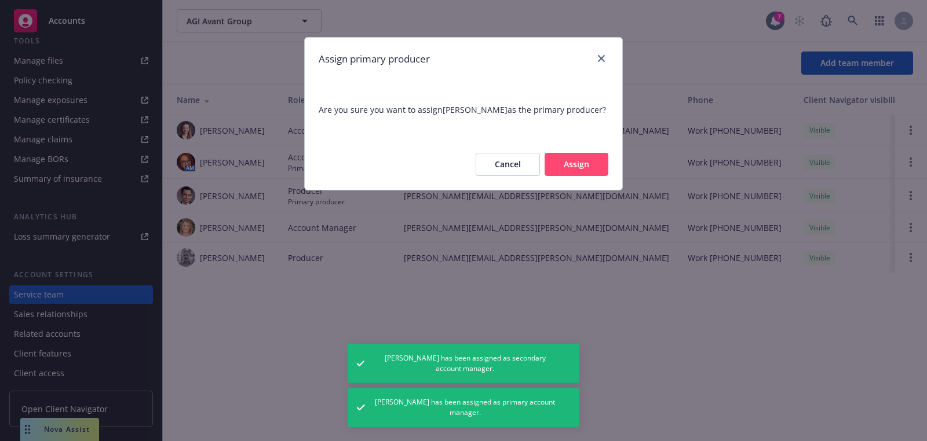
click at [590, 160] on button "Assign" at bounding box center [576, 164] width 64 height 23
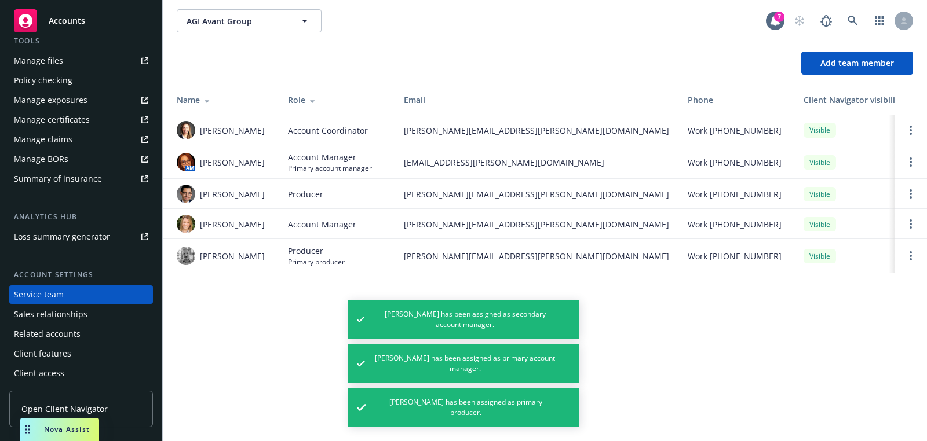
click at [912, 203] on td at bounding box center [910, 194] width 32 height 30
click at [912, 194] on link "Open options" at bounding box center [911, 194] width 14 height 14
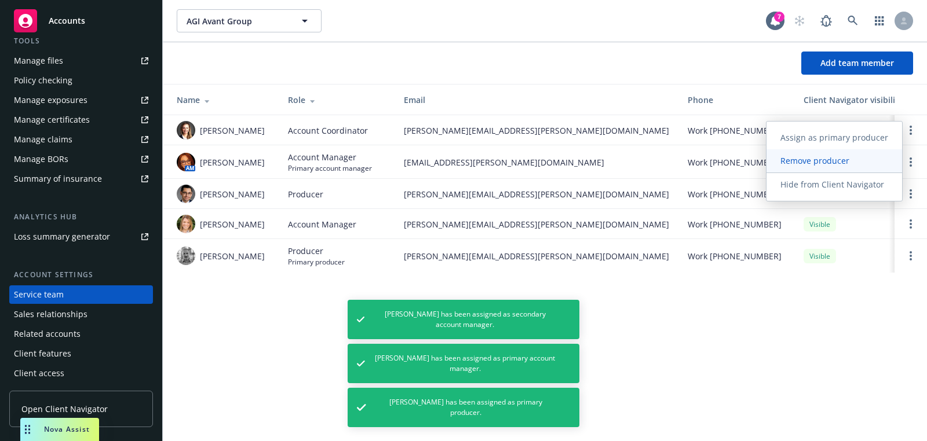
click at [822, 160] on span "Remove producer" at bounding box center [814, 160] width 97 height 11
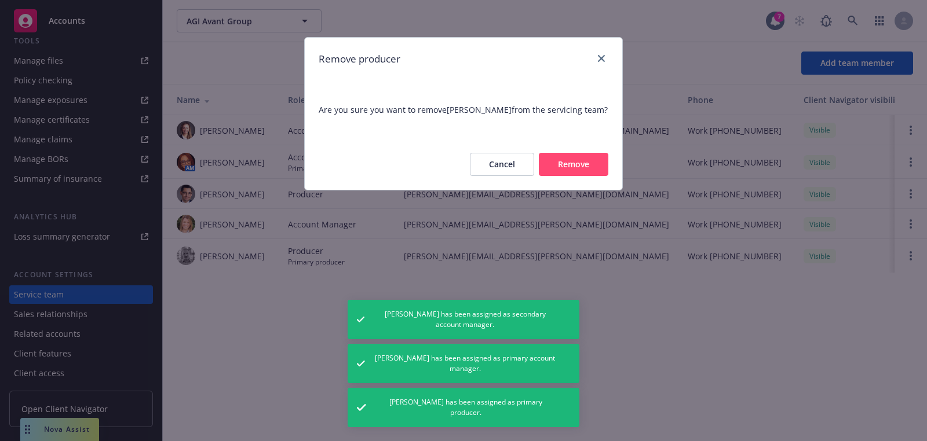
click at [592, 163] on button "Remove" at bounding box center [574, 164] width 70 height 23
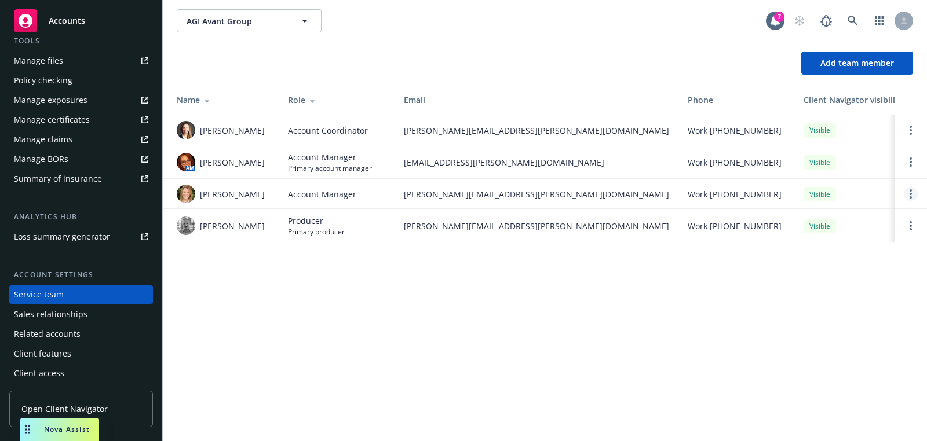
click at [914, 187] on link "Open options" at bounding box center [911, 194] width 14 height 14
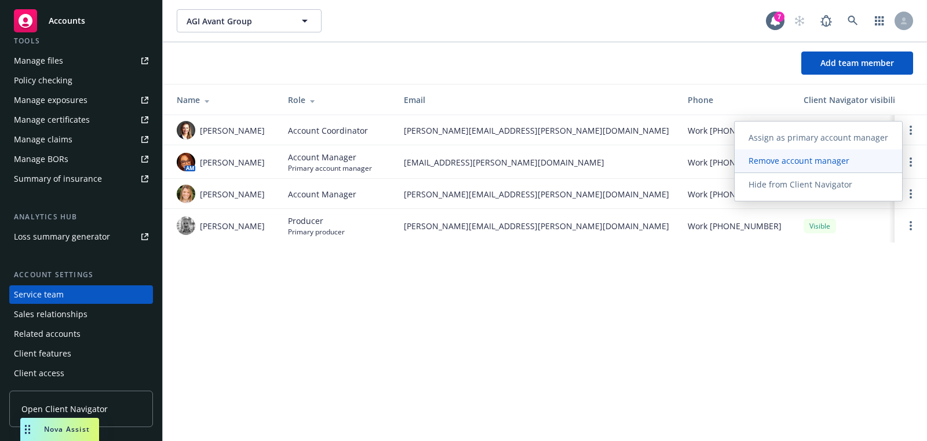
click at [821, 162] on span "Remove account manager" at bounding box center [798, 160] width 129 height 11
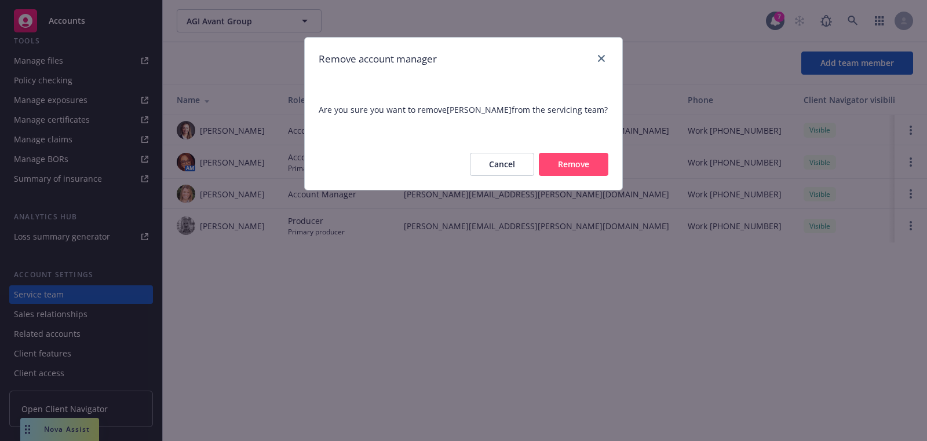
click at [567, 147] on div "Cancel Remove" at bounding box center [463, 164] width 317 height 51
click at [573, 165] on button "Remove" at bounding box center [574, 164] width 70 height 23
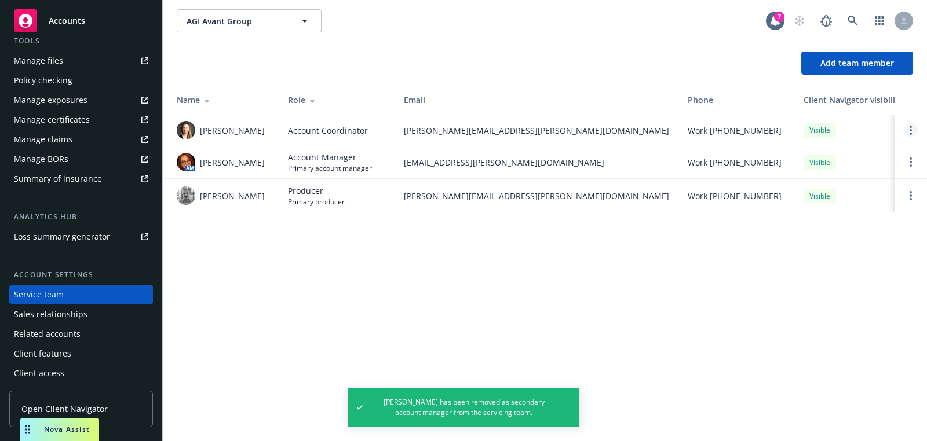
click at [908, 130] on link "Open options" at bounding box center [911, 130] width 14 height 14
click at [812, 126] on span "Hide from Client Navigator" at bounding box center [828, 120] width 131 height 11
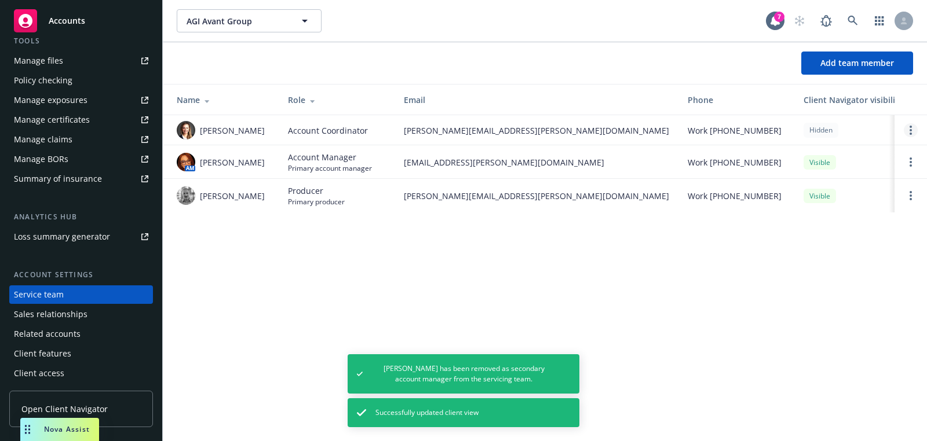
click at [915, 130] on link "Open options" at bounding box center [911, 130] width 14 height 14
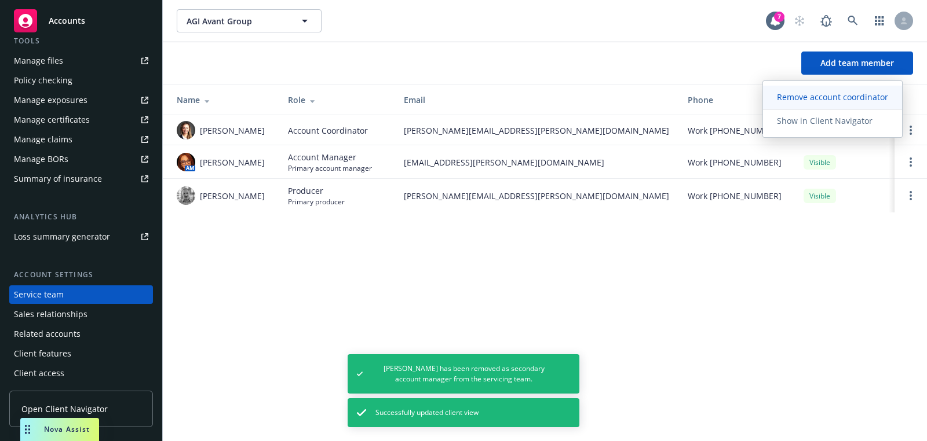
click at [855, 100] on span "Remove account coordinator" at bounding box center [832, 97] width 139 height 11
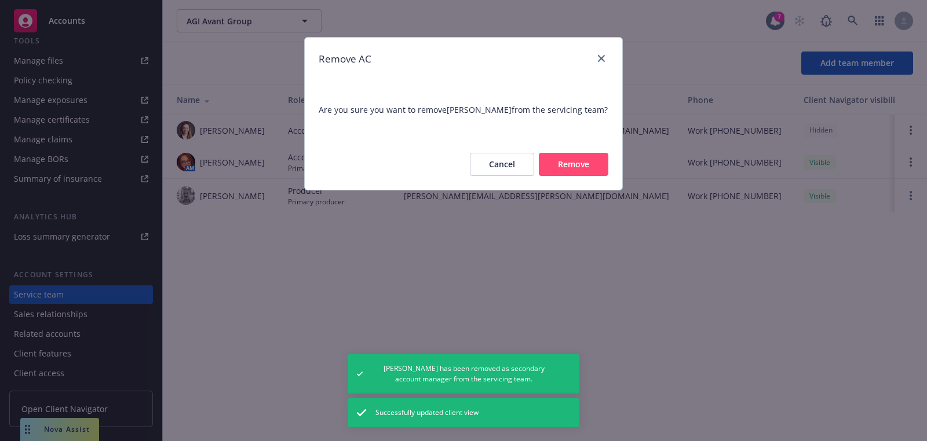
click at [571, 165] on button "Remove" at bounding box center [574, 164] width 70 height 23
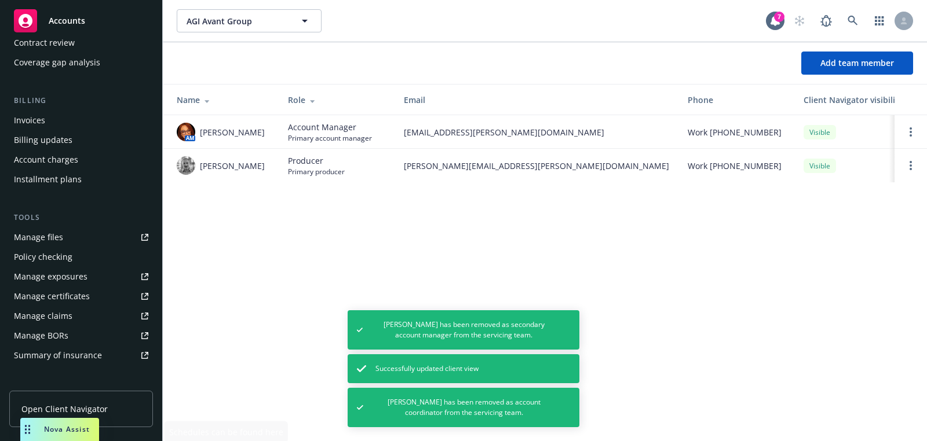
scroll to position [0, 0]
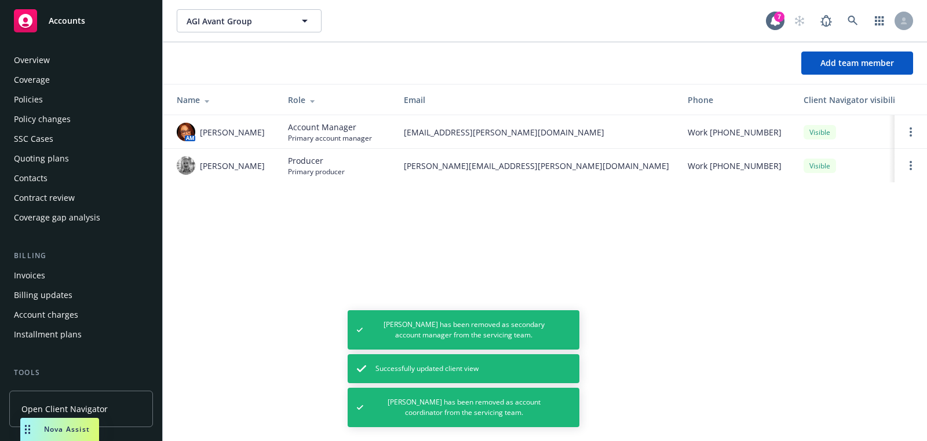
click at [70, 69] on div "Overview" at bounding box center [81, 60] width 134 height 19
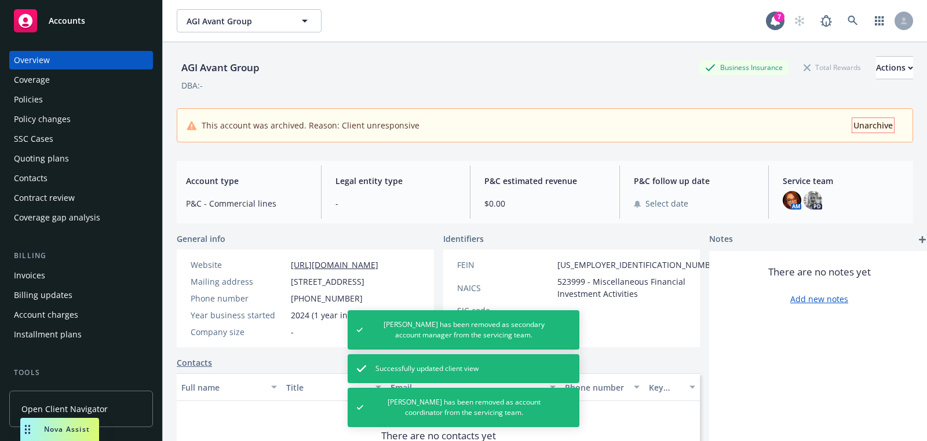
click at [879, 131] on button "Unarchive" at bounding box center [873, 125] width 42 height 14
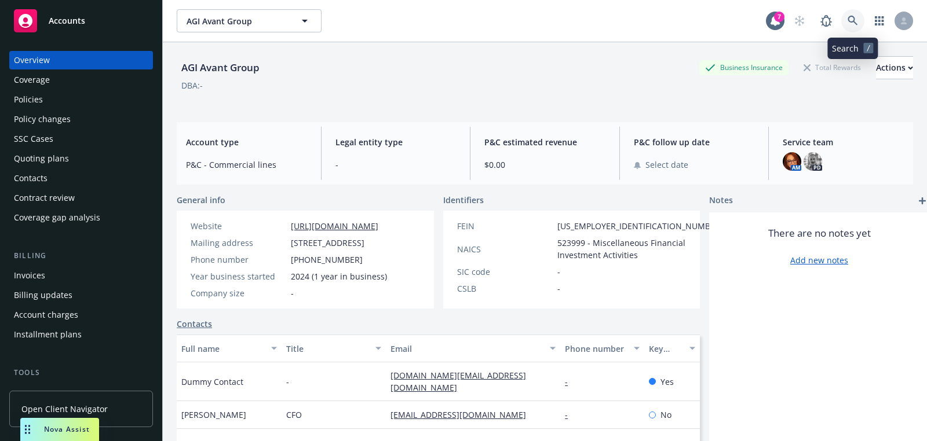
click at [856, 19] on icon at bounding box center [852, 21] width 10 height 10
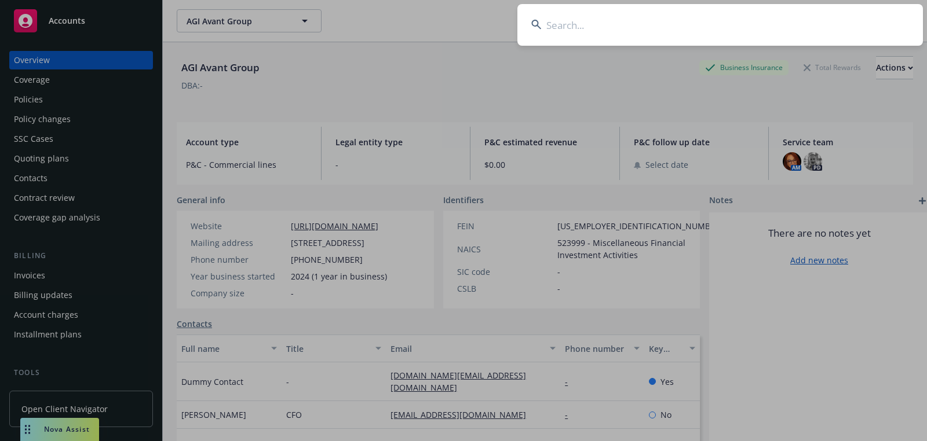
type input "Fortull"
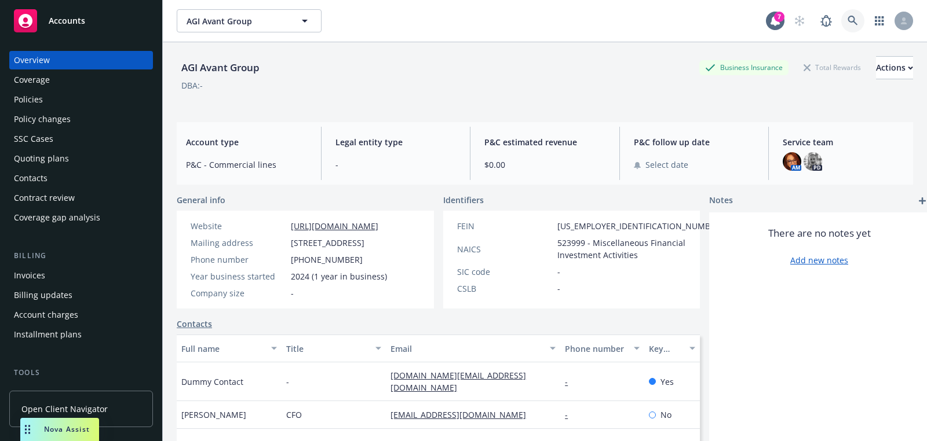
click at [855, 28] on link at bounding box center [852, 20] width 23 height 23
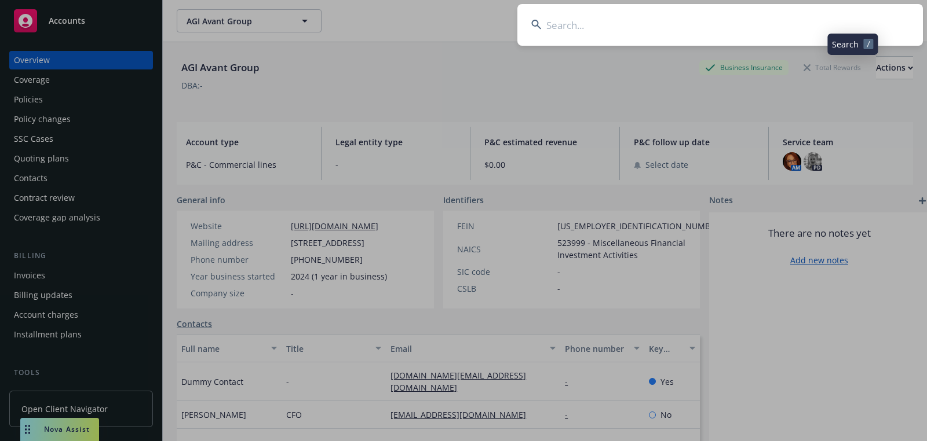
type input "Fortull"
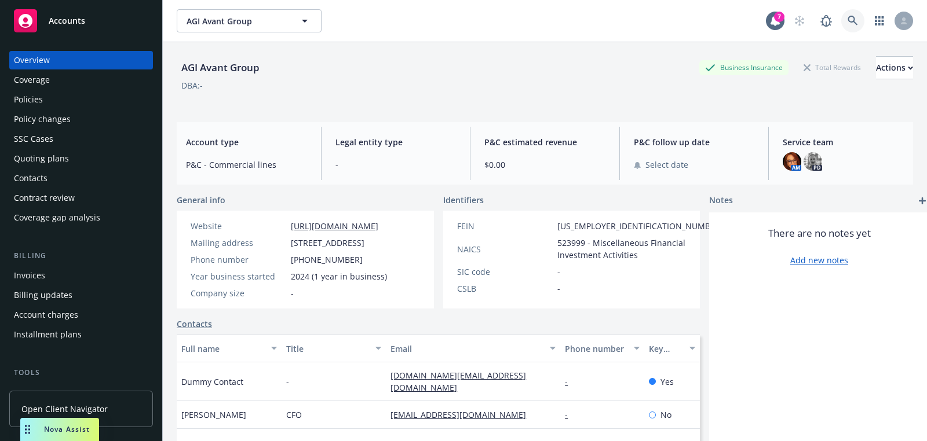
click at [856, 19] on icon at bounding box center [852, 21] width 10 height 10
click at [848, 28] on link at bounding box center [852, 20] width 23 height 23
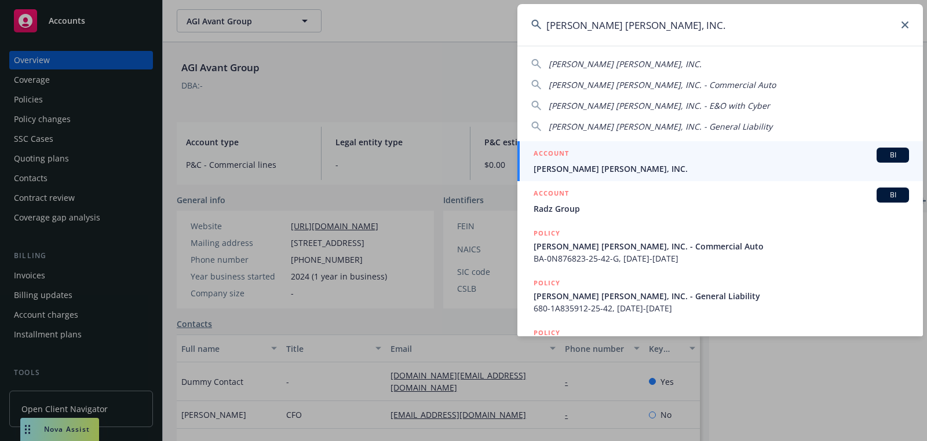
type input "[PERSON_NAME] [PERSON_NAME], INC."
click at [608, 157] on div "ACCOUNT BI" at bounding box center [720, 155] width 375 height 15
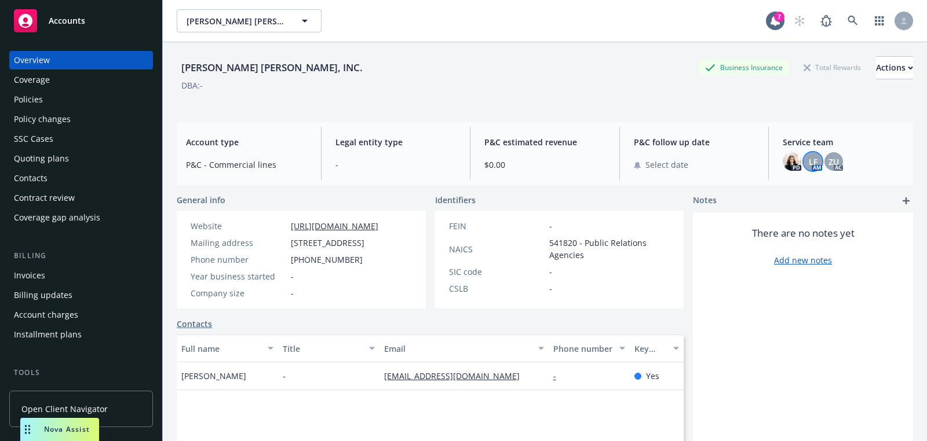
click at [814, 164] on span "LF" at bounding box center [813, 162] width 9 height 12
click at [835, 166] on span "ZU" at bounding box center [833, 162] width 10 height 12
click at [796, 166] on img at bounding box center [792, 161] width 19 height 19
click at [519, 71] on div "[PERSON_NAME] [PERSON_NAME], INC. Business Insurance Total Rewards Actions" at bounding box center [545, 67] width 736 height 23
click at [812, 160] on span "LF" at bounding box center [813, 162] width 9 height 12
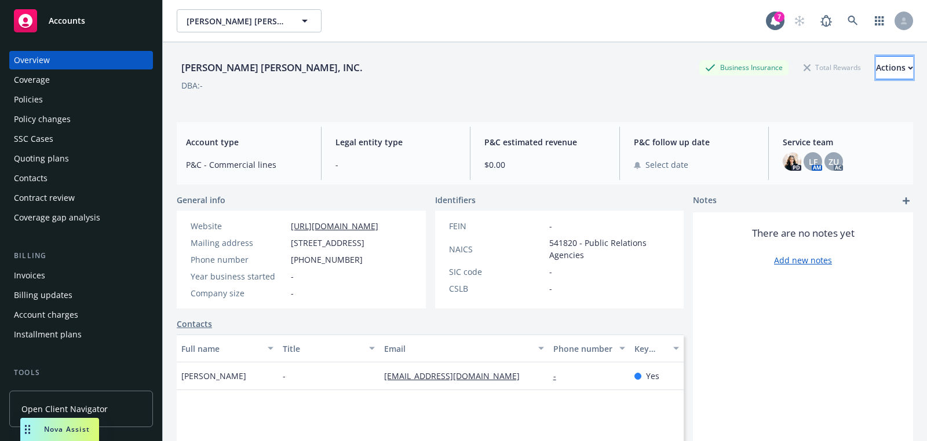
click at [889, 72] on div "Actions" at bounding box center [894, 68] width 37 height 22
click at [541, 79] on div "DBA: -" at bounding box center [545, 85] width 736 height 12
click at [850, 25] on icon at bounding box center [852, 21] width 10 height 10
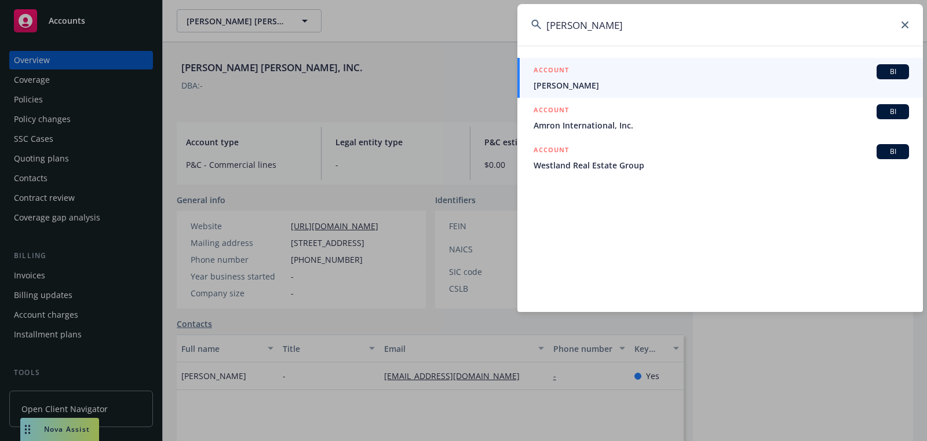
type input "[PERSON_NAME]"
click at [557, 83] on span "[PERSON_NAME]" at bounding box center [720, 85] width 375 height 12
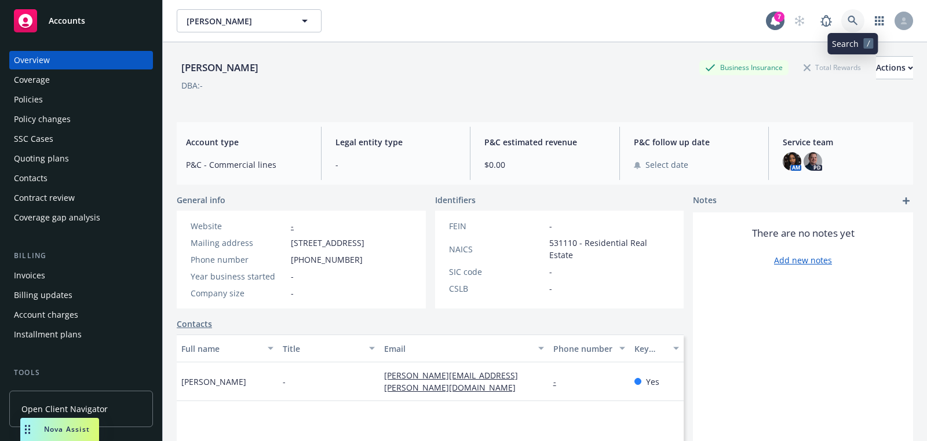
click at [853, 21] on icon at bounding box center [852, 21] width 10 height 10
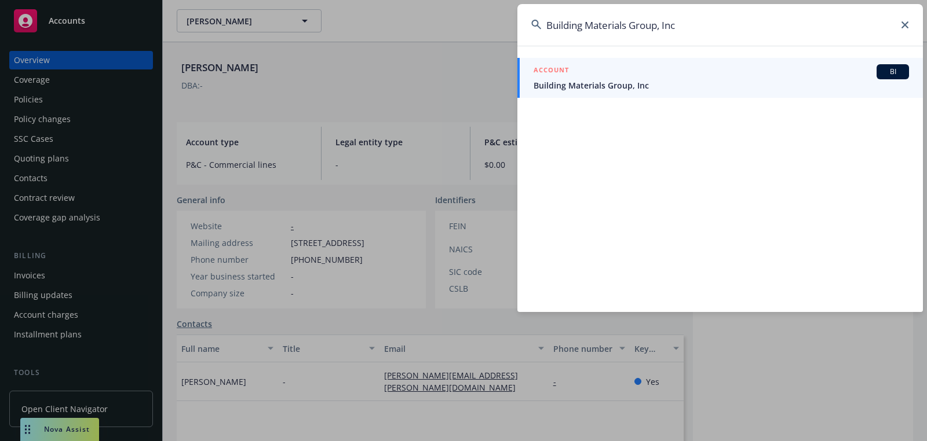
paste input "Celero Commerce"
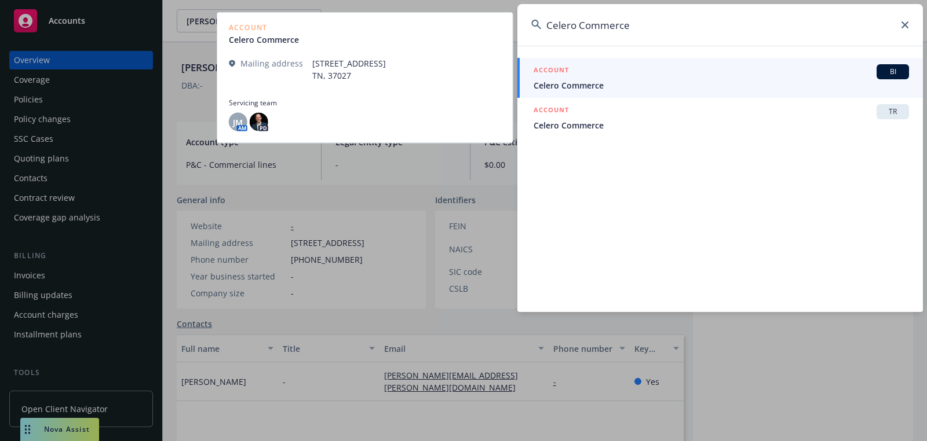
type input "Celero Commerce"
click at [765, 77] on div "ACCOUNT BI" at bounding box center [720, 71] width 375 height 15
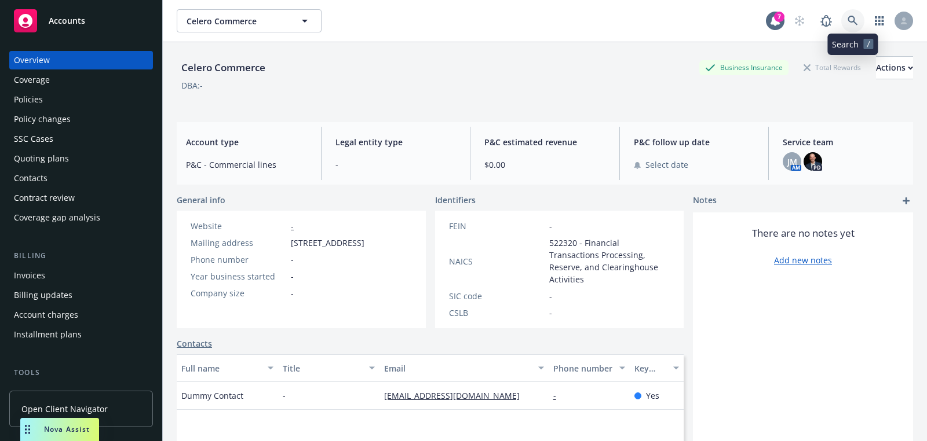
click at [849, 28] on link at bounding box center [852, 20] width 23 height 23
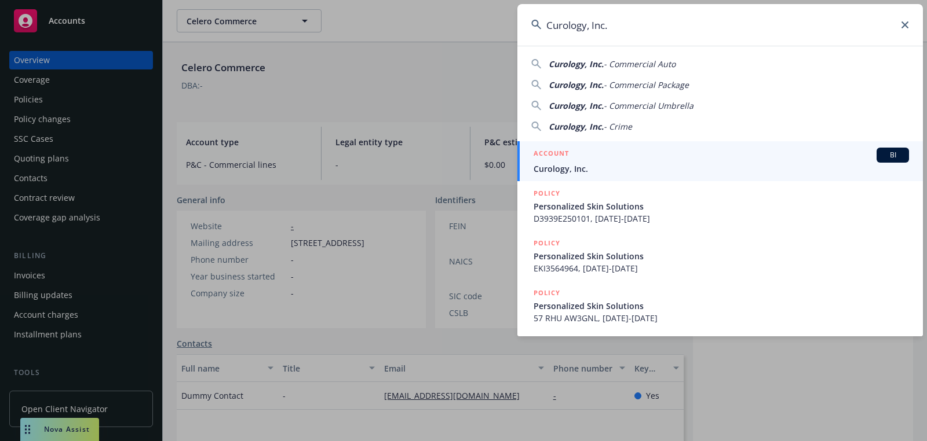
type input "Curology, Inc."
click at [594, 161] on div "ACCOUNT BI" at bounding box center [720, 155] width 375 height 15
